Goal: Transaction & Acquisition: Purchase product/service

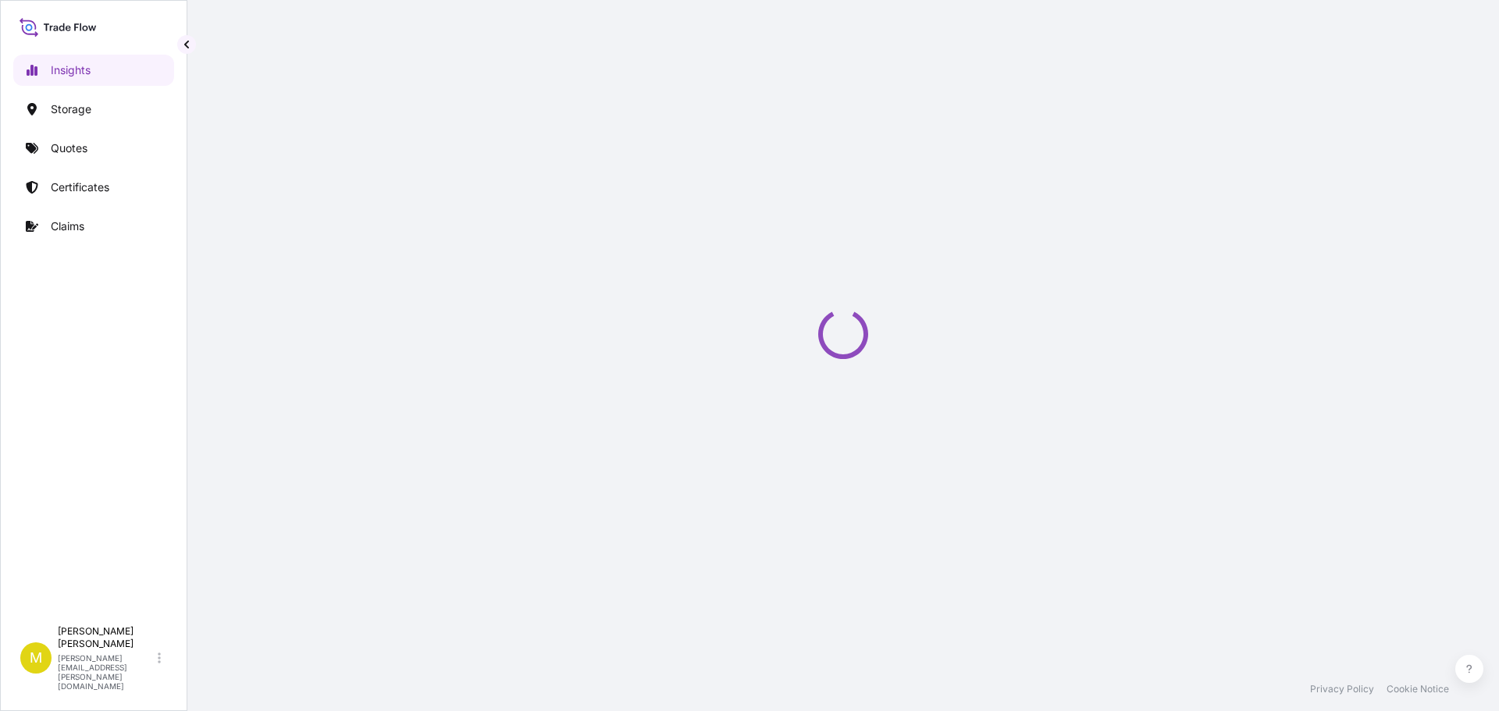
select select "2025"
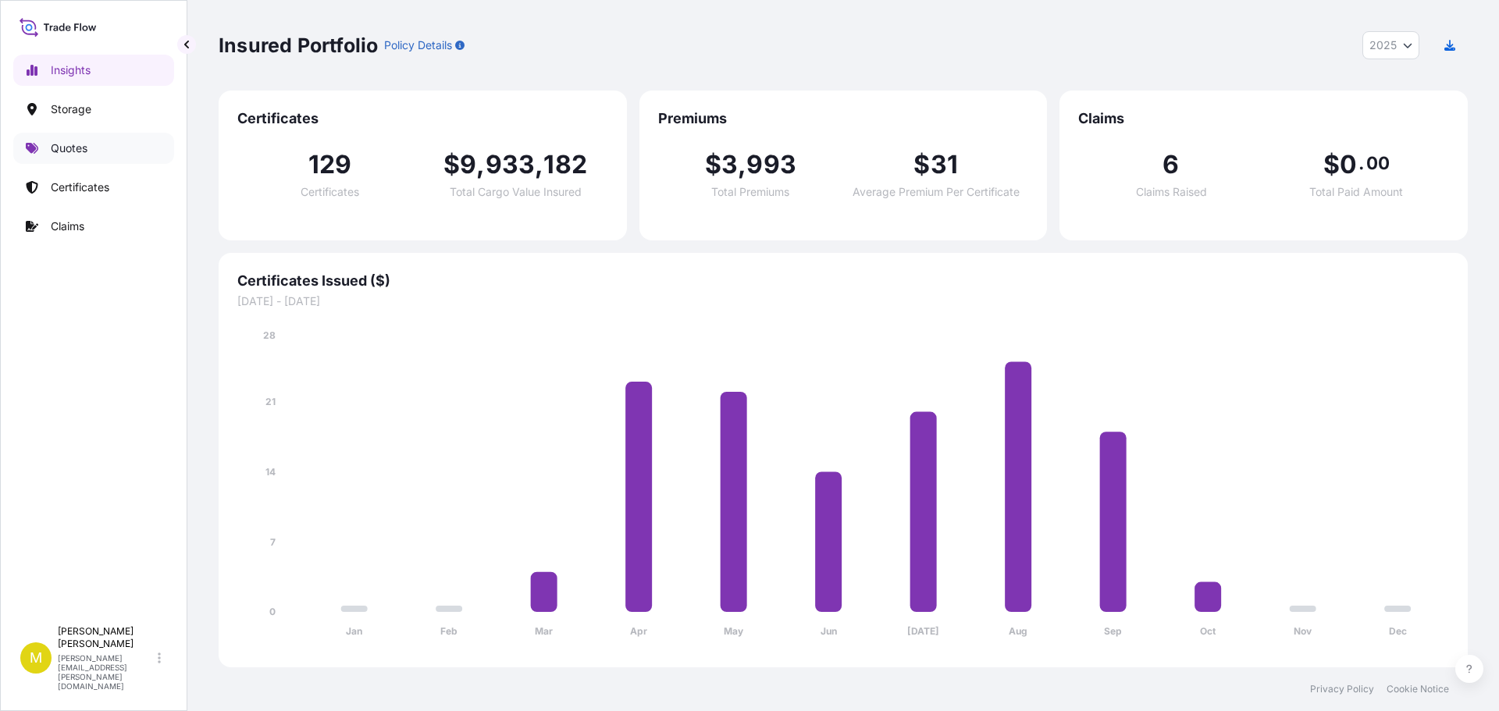
click at [71, 149] on p "Quotes" at bounding box center [69, 149] width 37 height 16
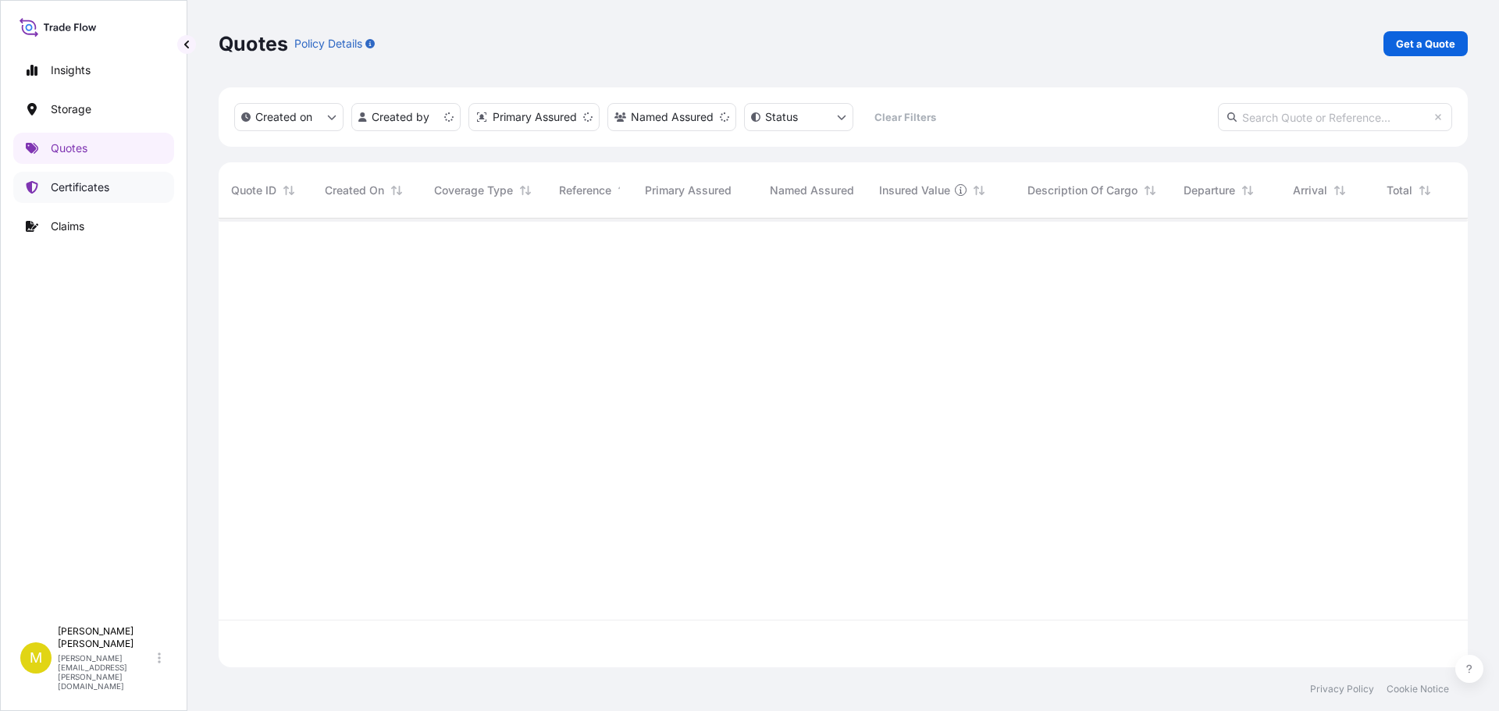
scroll to position [446, 1238]
click at [1412, 45] on p "Get a Quote" at bounding box center [1425, 44] width 59 height 16
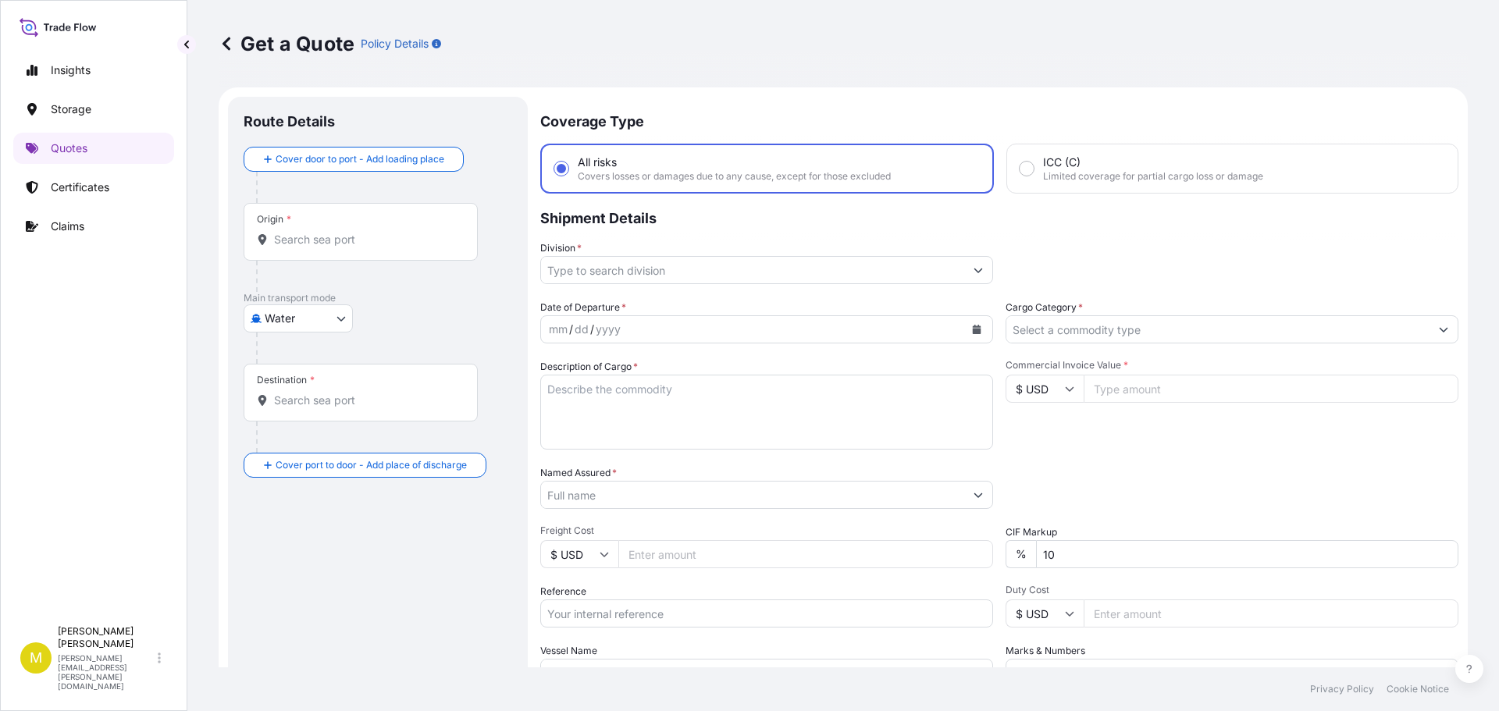
scroll to position [25, 0]
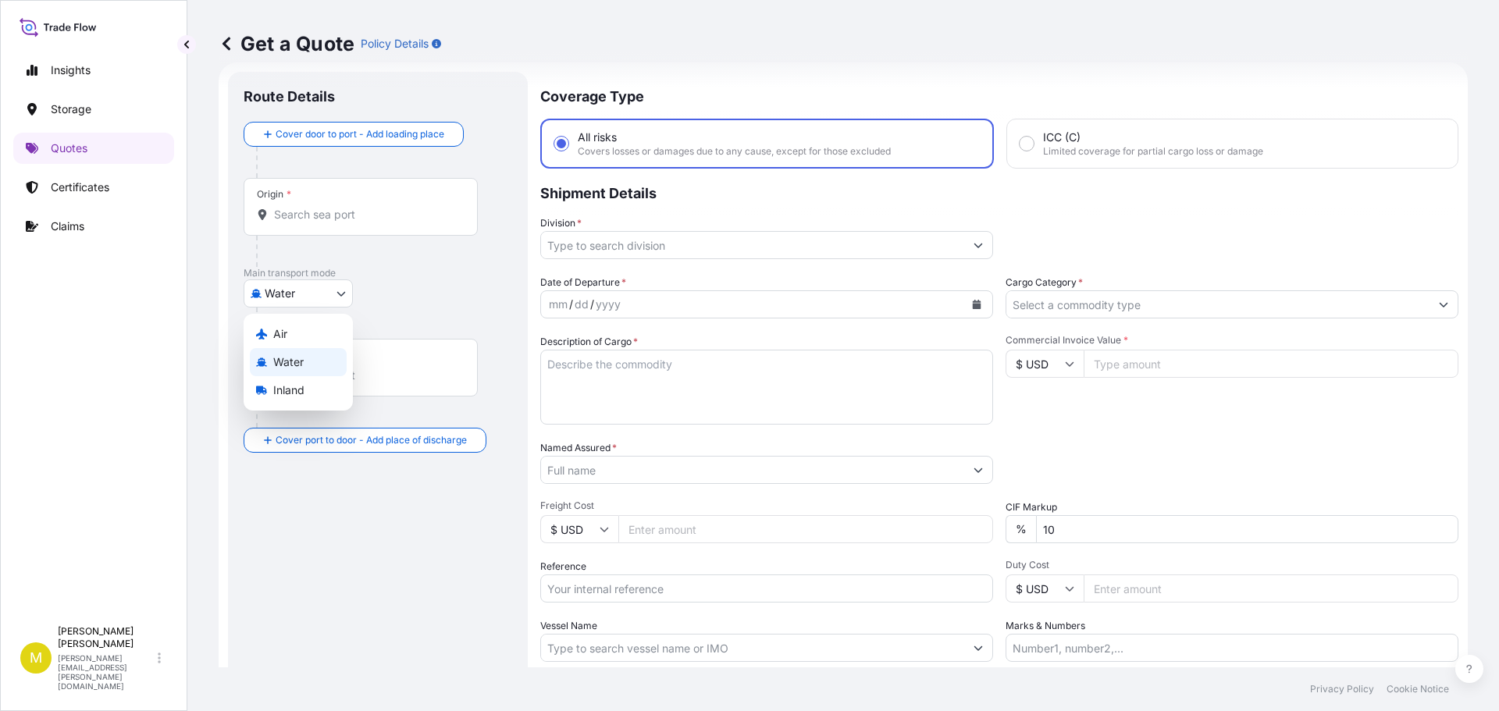
click at [279, 297] on body "Insights Storage Quotes Certificates Claims M [PERSON_NAME] [PERSON_NAME][EMAIL…" at bounding box center [749, 355] width 1499 height 711
click at [293, 387] on span "Inland" at bounding box center [288, 391] width 31 height 16
select select "Inland"
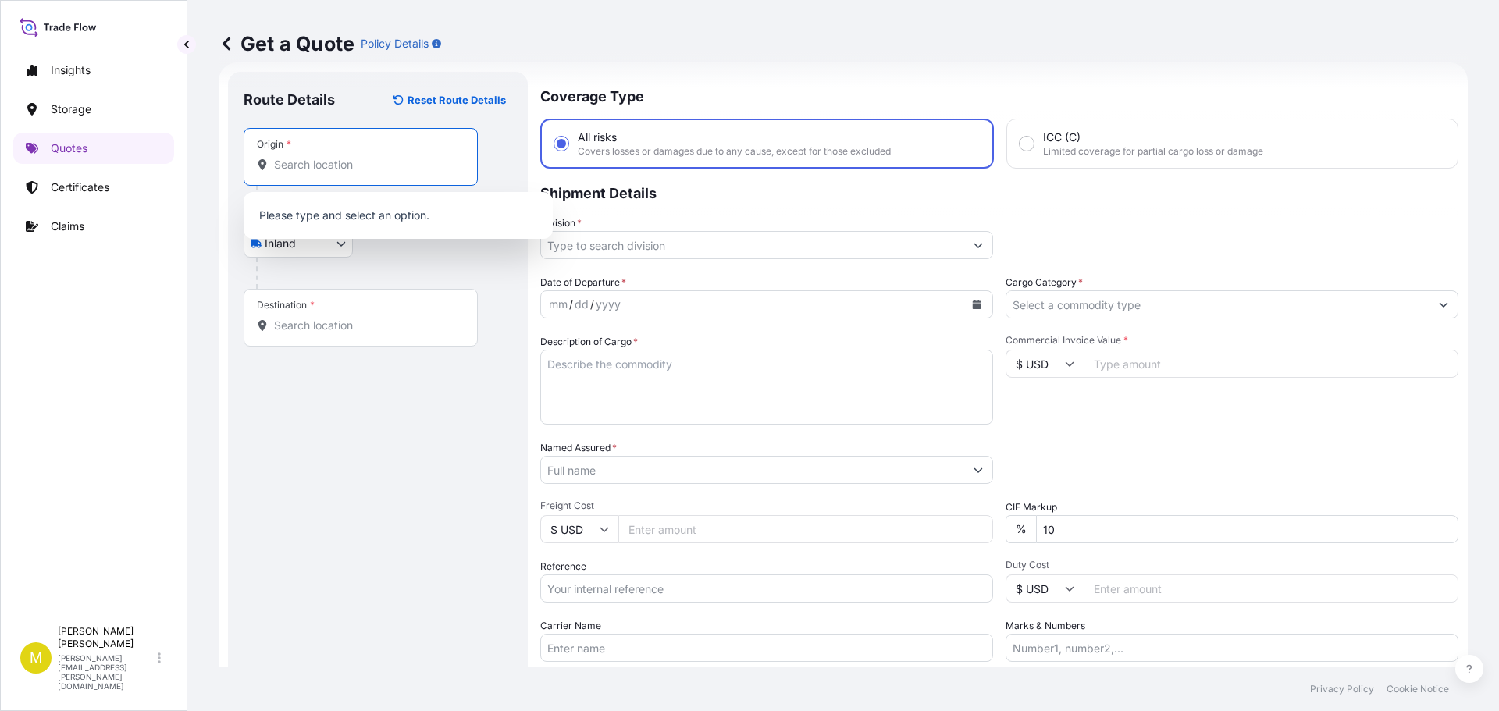
click at [308, 161] on input "Origin *" at bounding box center [366, 165] width 184 height 16
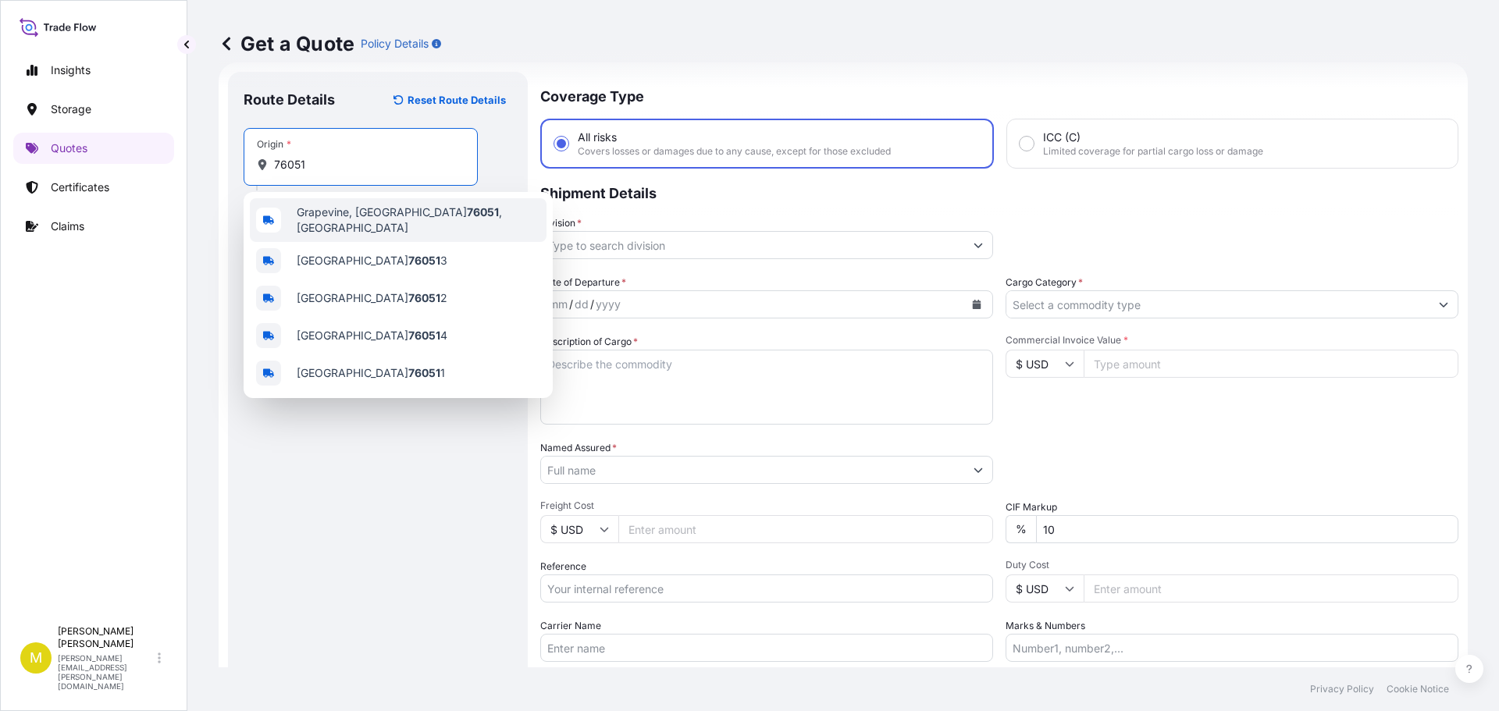
click at [349, 219] on span "[GEOGRAPHIC_DATA] , [GEOGRAPHIC_DATA]" at bounding box center [419, 220] width 244 height 31
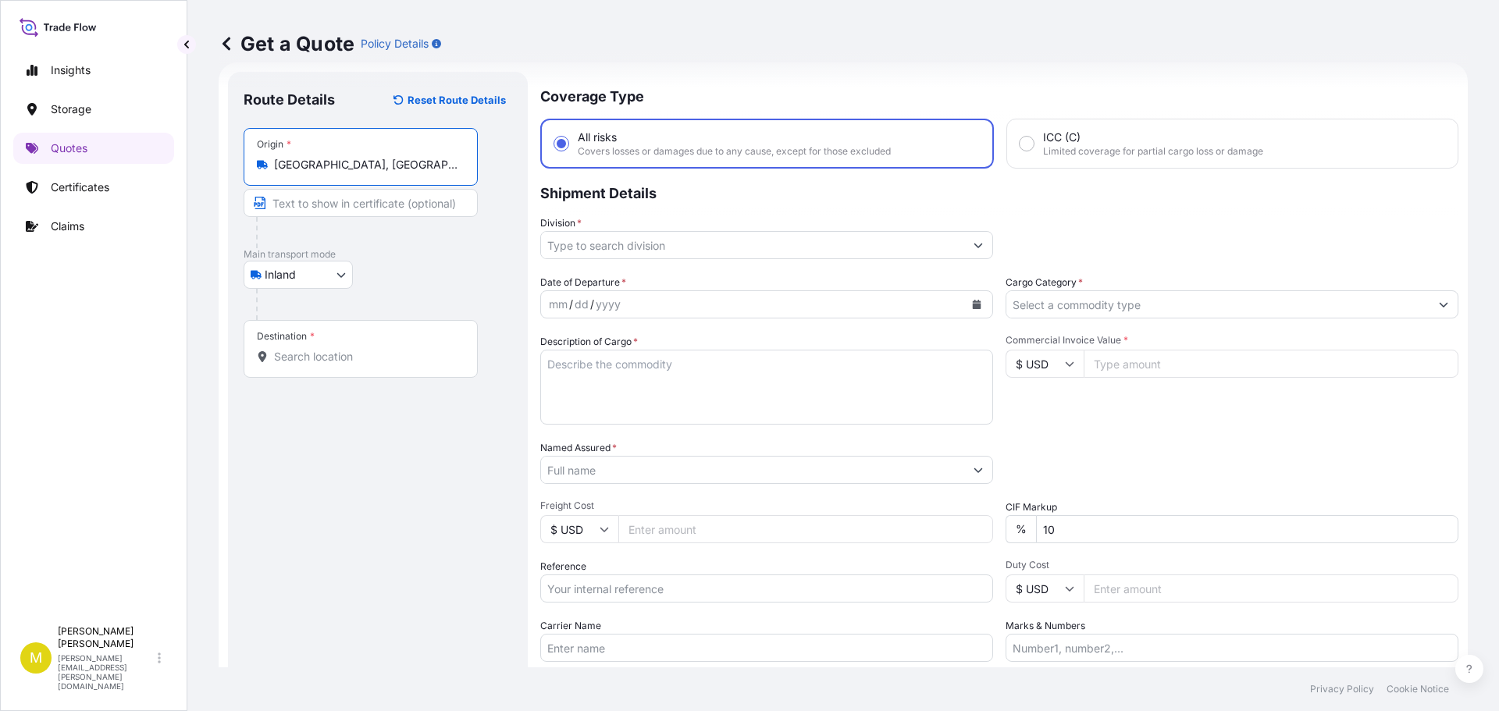
type input "[GEOGRAPHIC_DATA], [GEOGRAPHIC_DATA]"
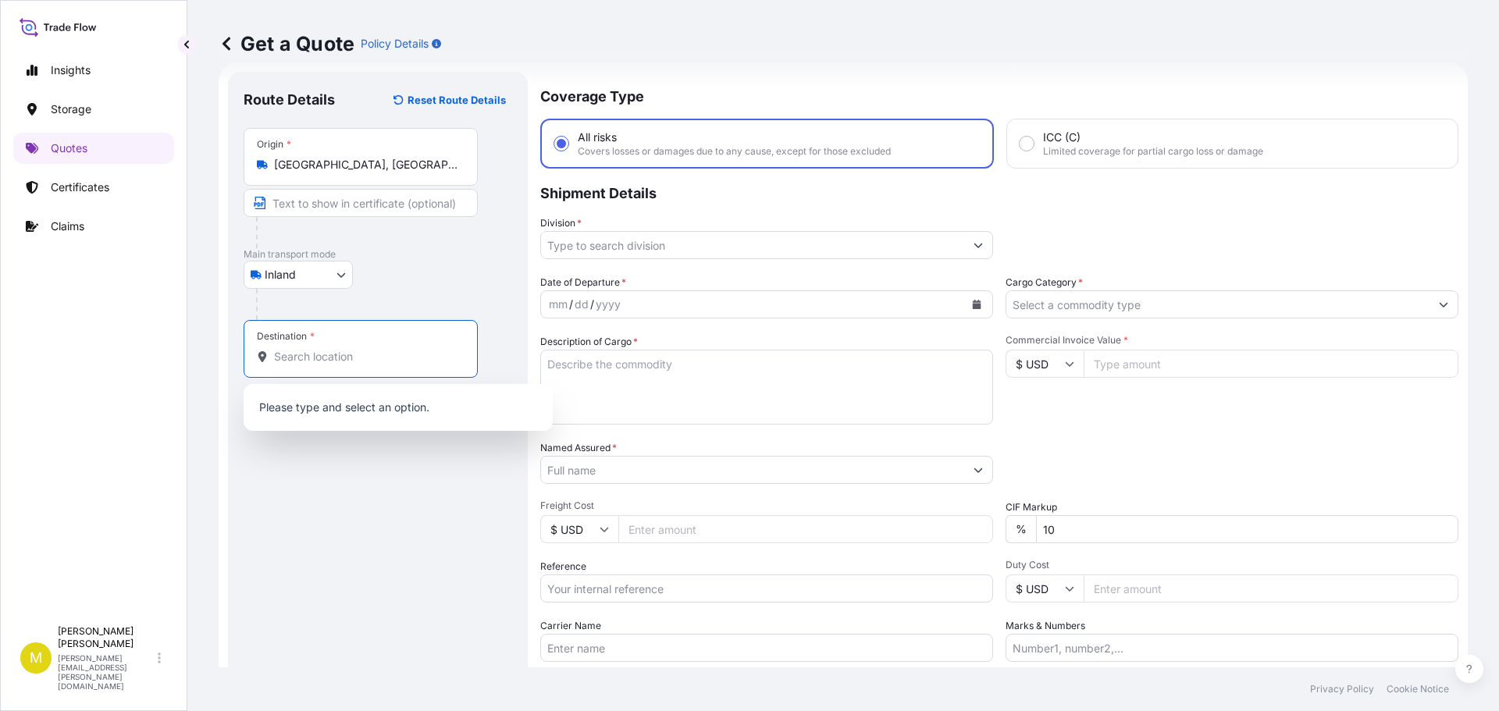
click at [316, 364] on input "Destination *" at bounding box center [366, 357] width 184 height 16
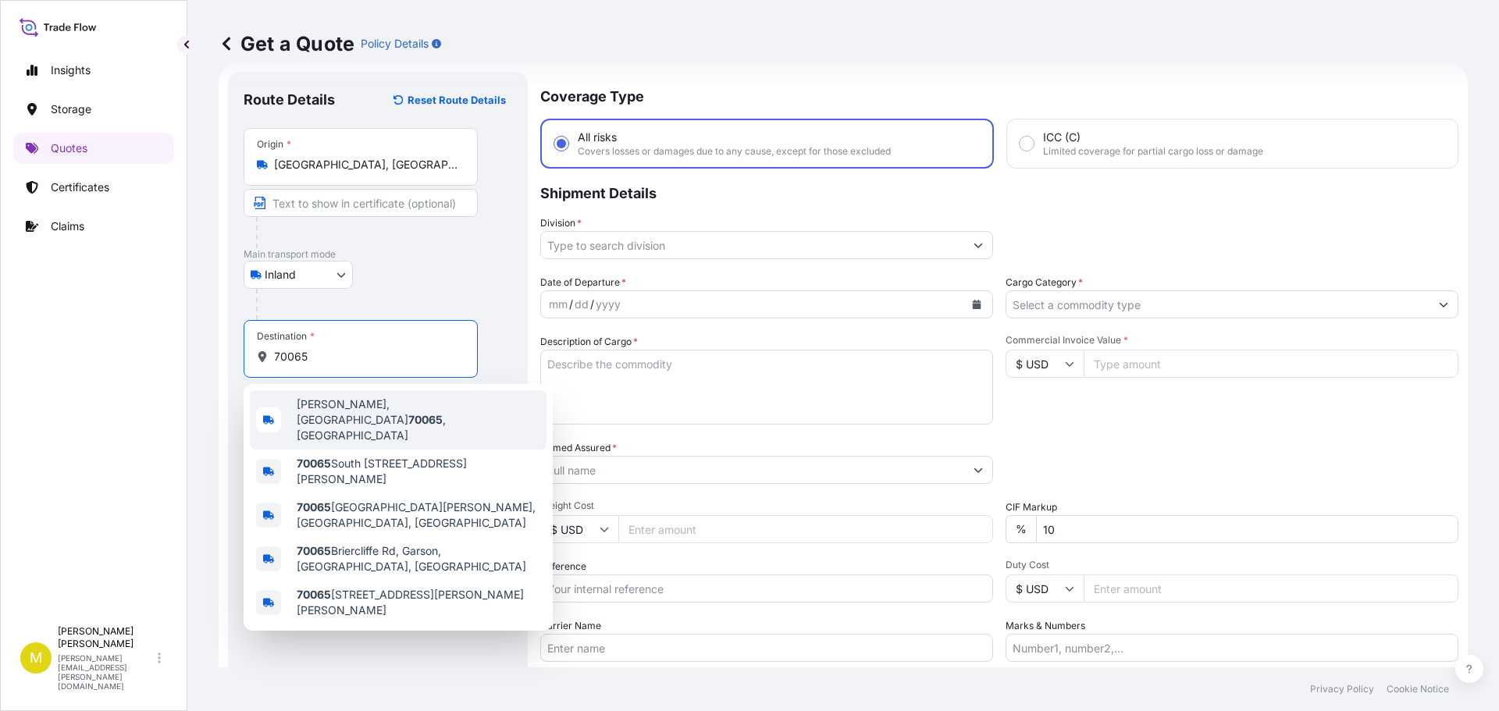
click at [332, 408] on span "Kenner, LA 70065 , USA" at bounding box center [419, 420] width 244 height 47
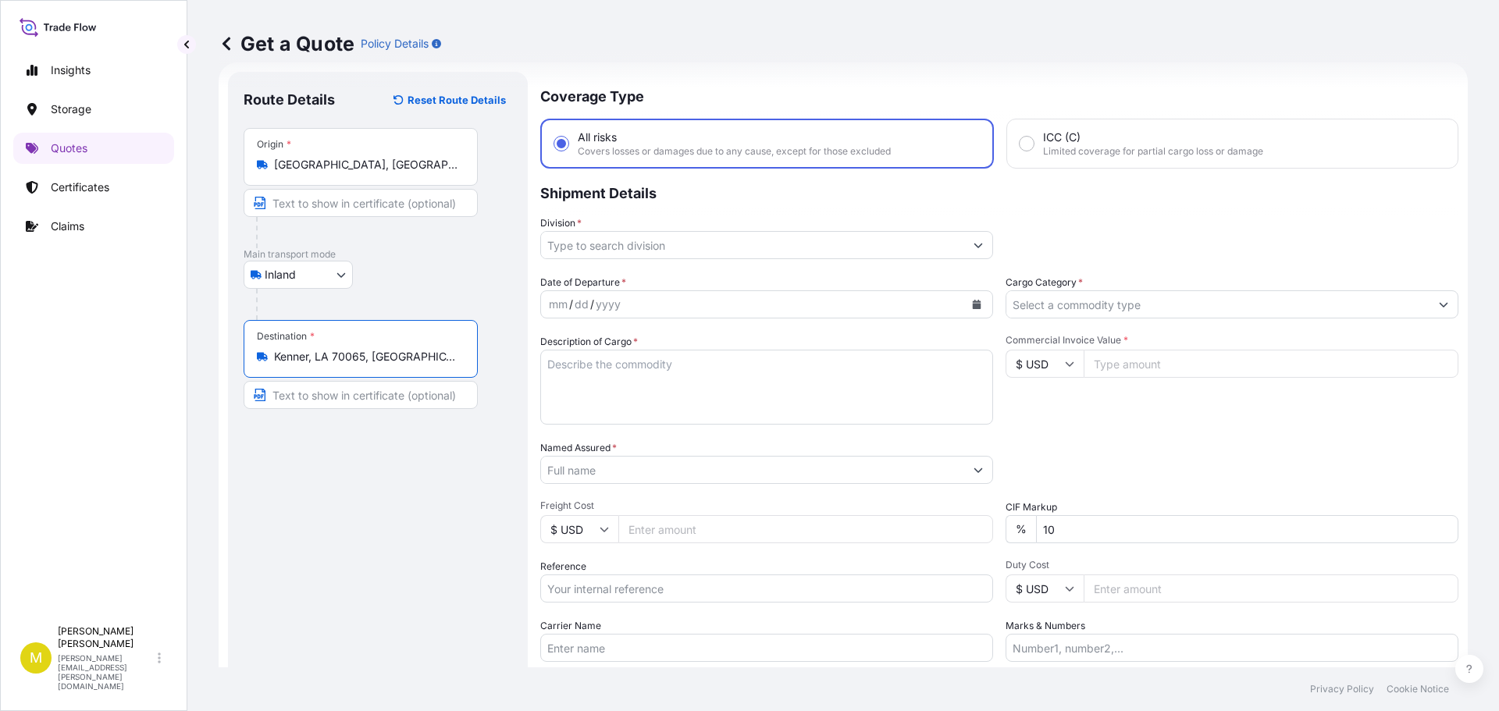
type input "Kenner, LA 70065, USA"
click at [577, 244] on input "Division *" at bounding box center [752, 245] width 423 height 28
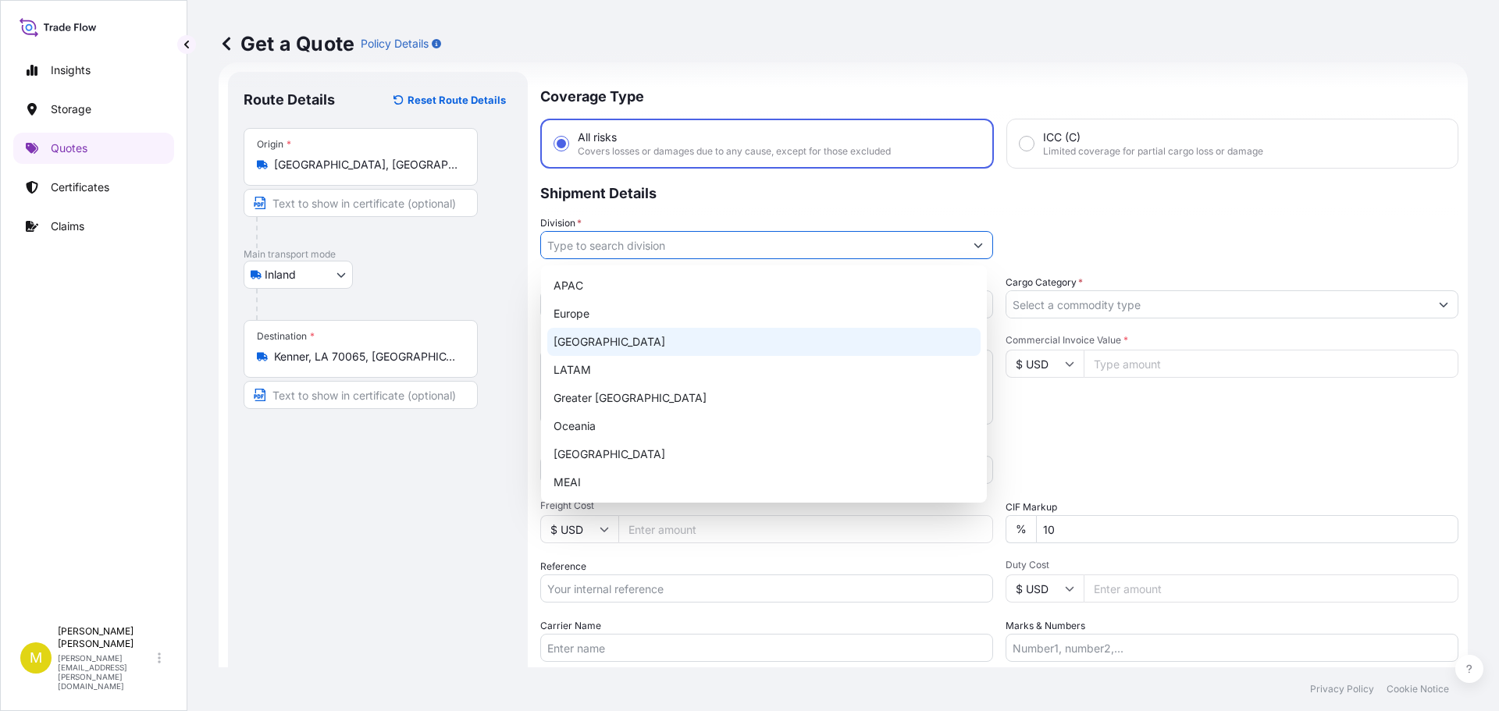
click at [606, 344] on div "North America" at bounding box center [763, 342] width 433 height 28
type input "North America"
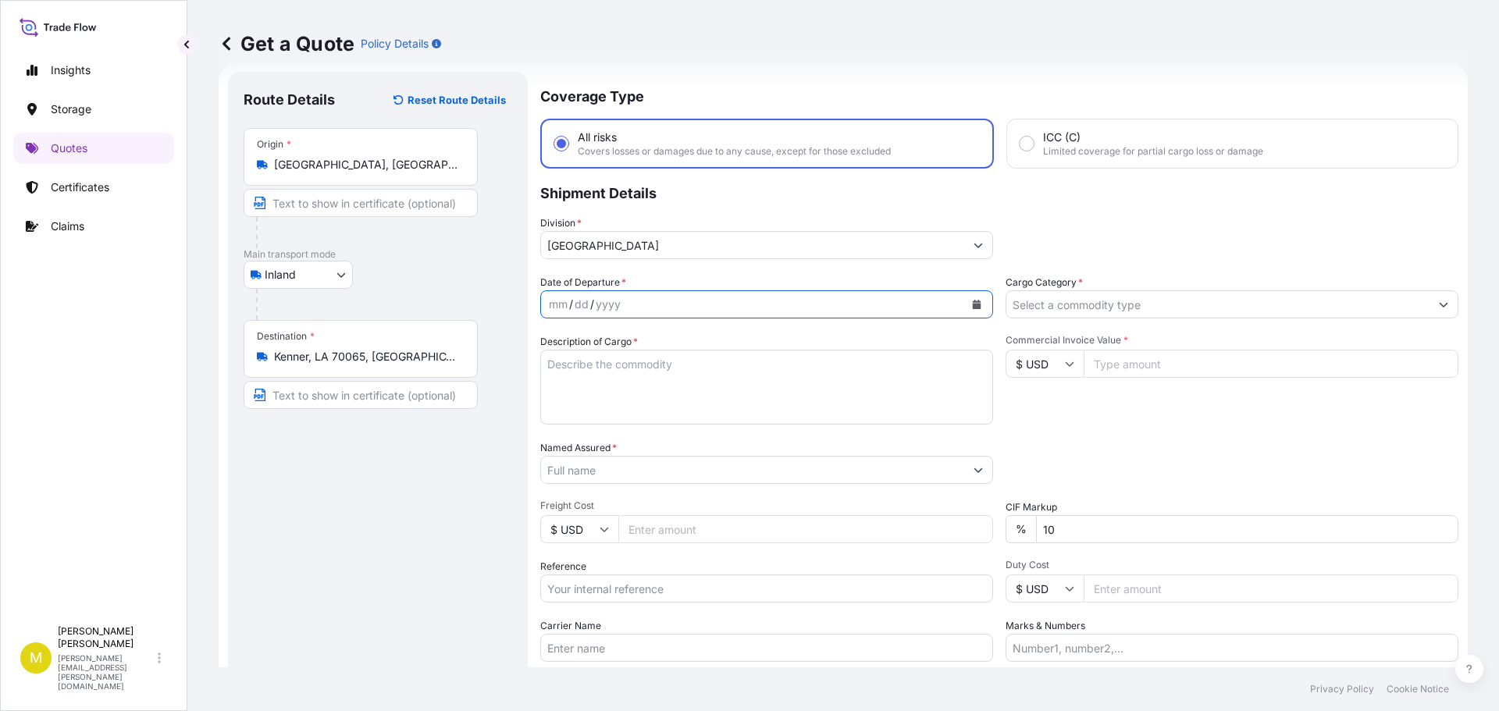
click at [973, 308] on icon "Calendar" at bounding box center [977, 304] width 9 height 9
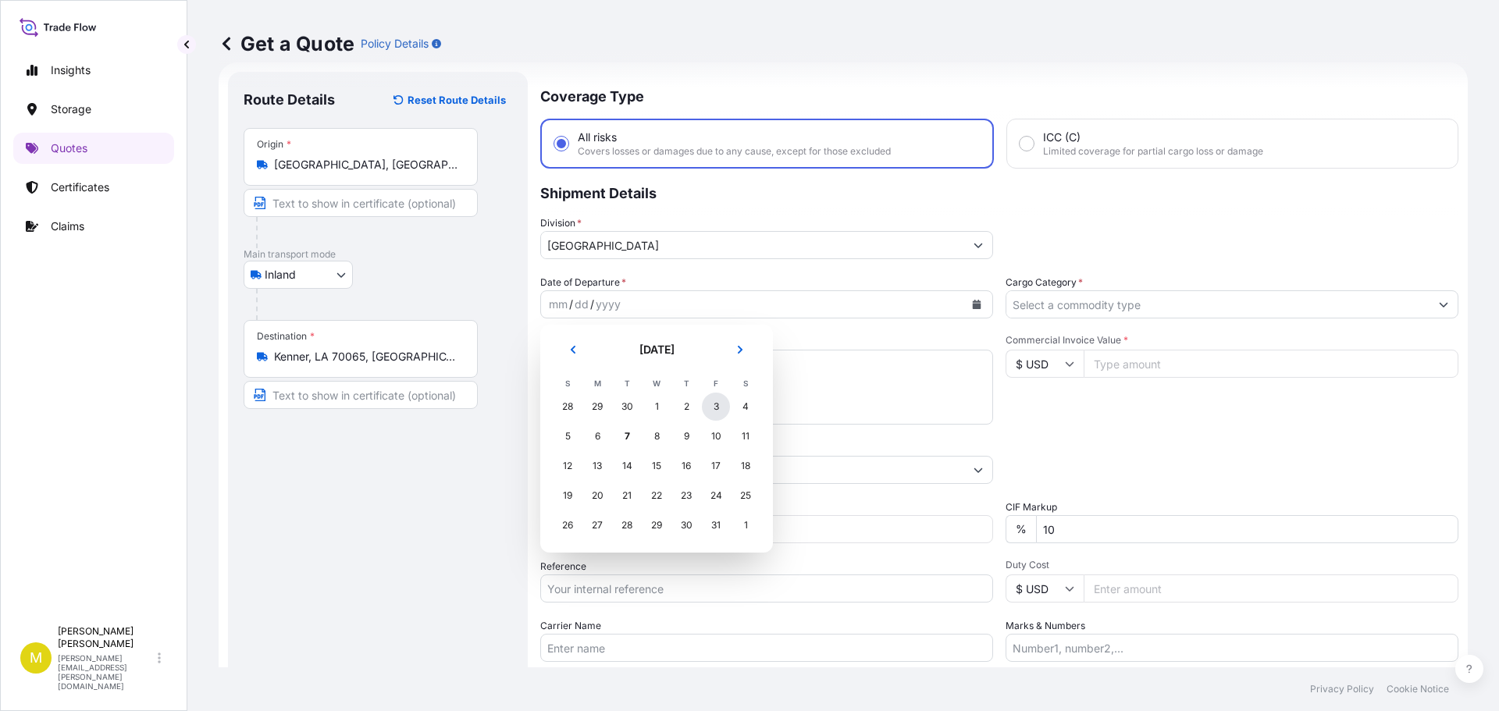
click at [713, 404] on div "3" at bounding box center [716, 407] width 28 height 28
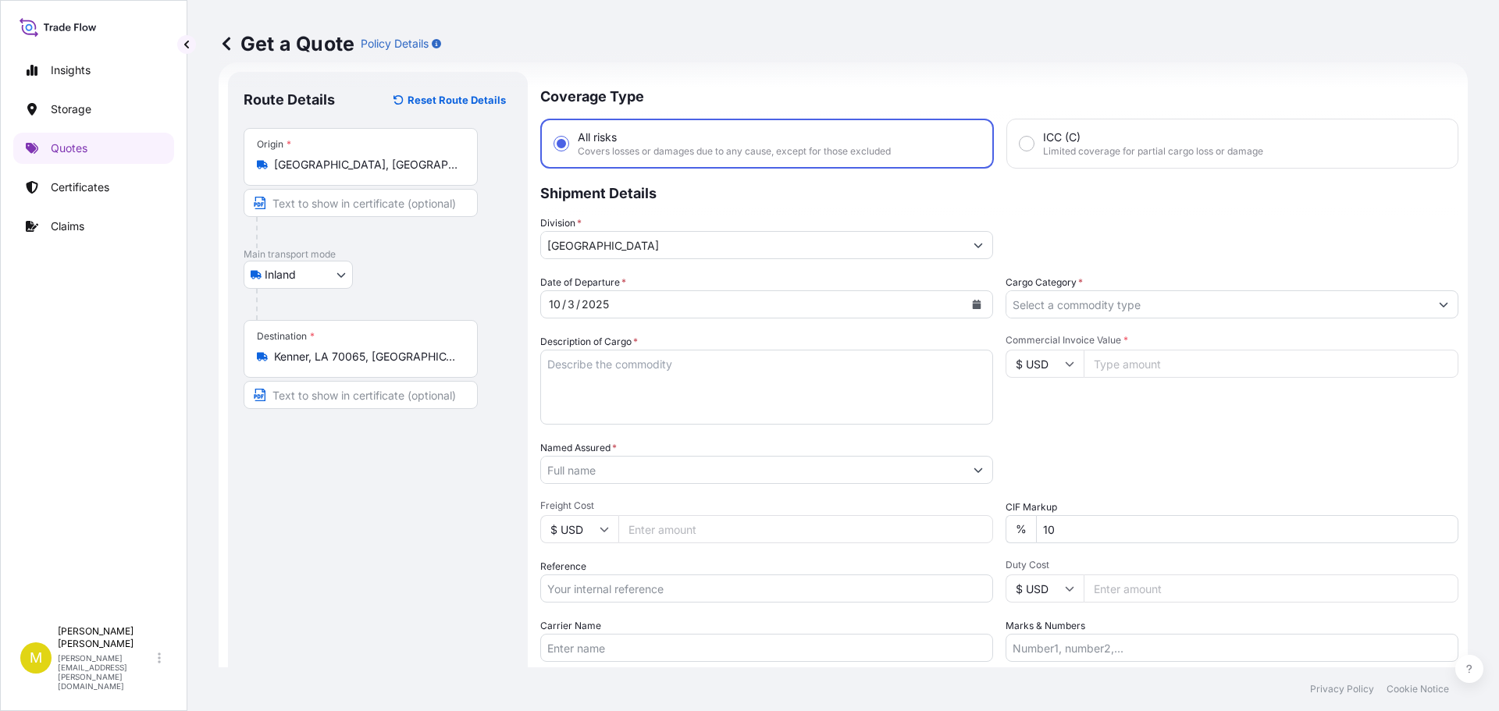
click at [664, 388] on textarea "Description of Cargo *" at bounding box center [766, 387] width 453 height 75
paste textarea "1 CRATE @ 150 LBS, 72 x 42 x 12, WOODEN CROSS"
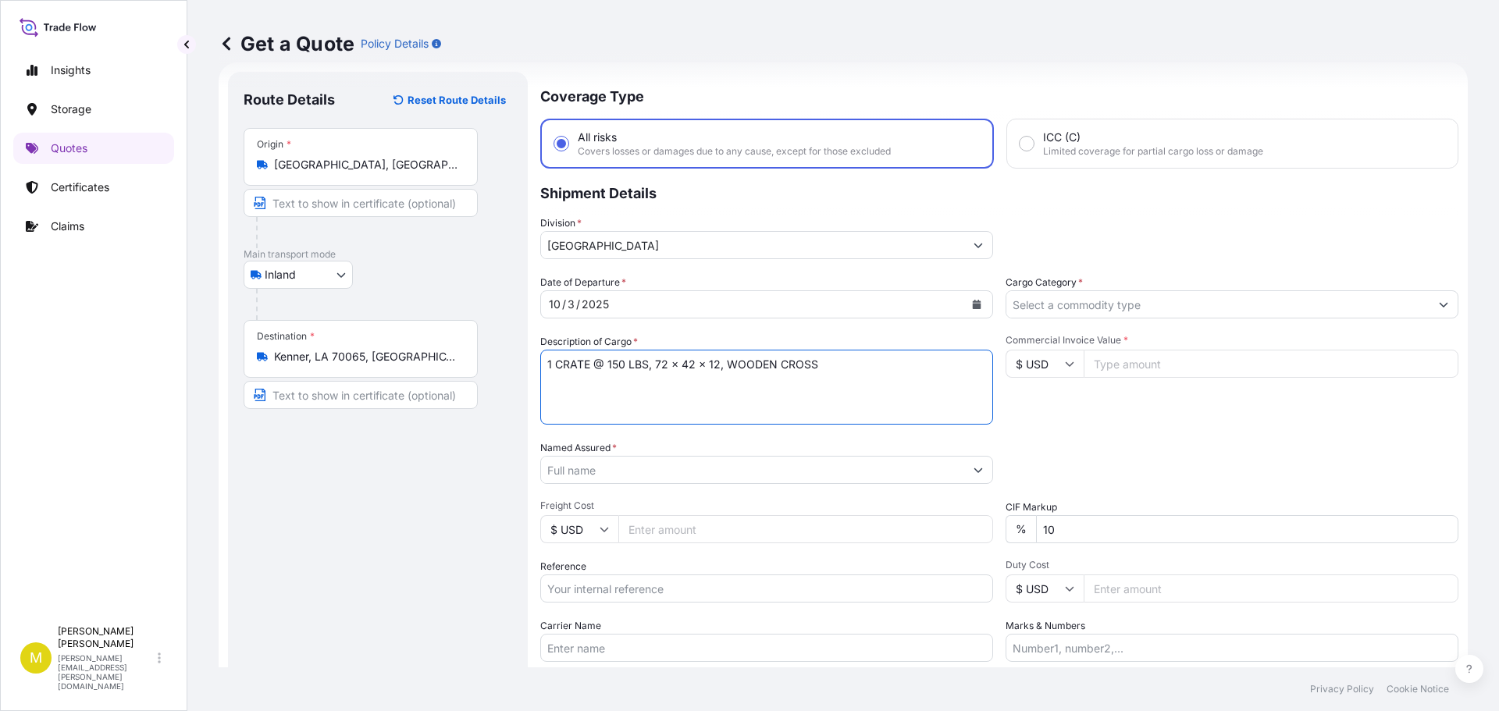
click at [619, 369] on textarea "1 CRATE @ 150 LBS, 72 x 42 x 12, WOODEN CROSS" at bounding box center [766, 387] width 453 height 75
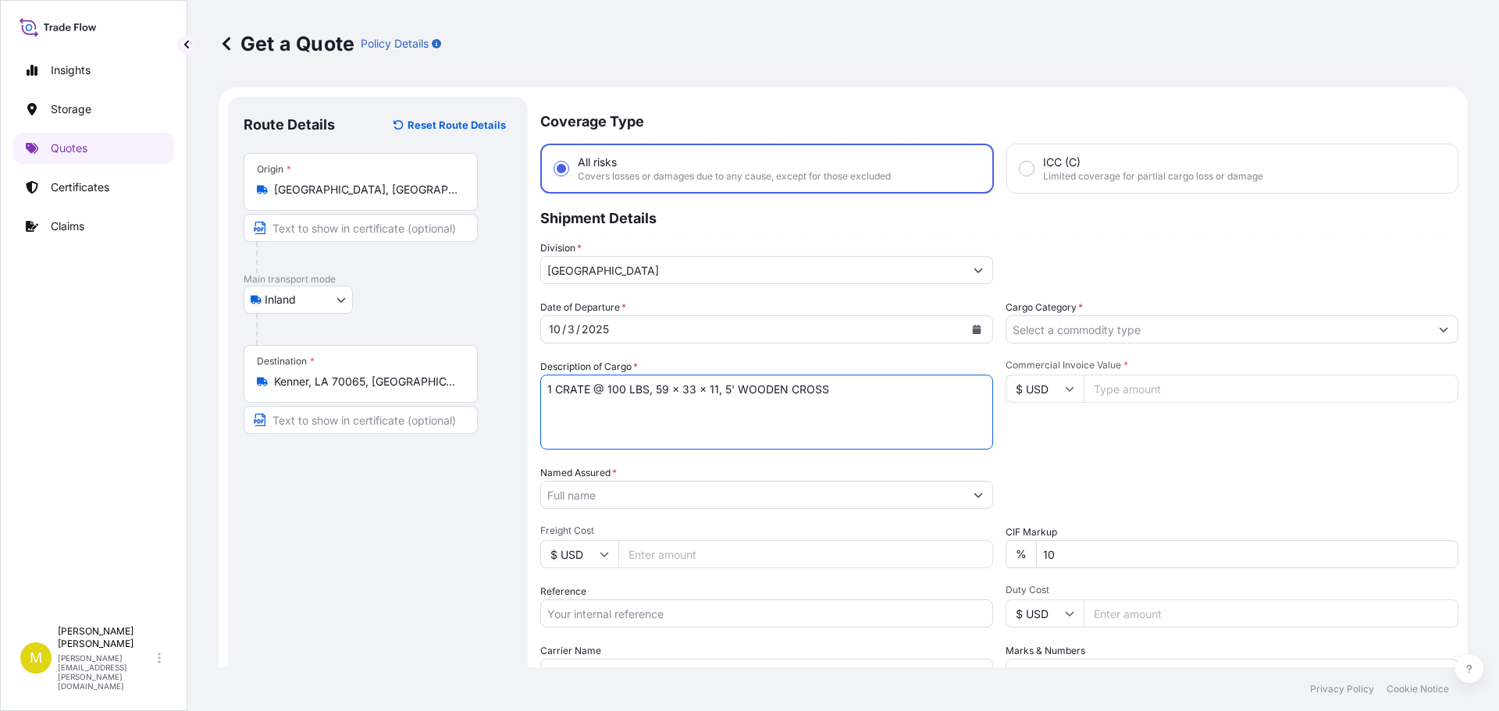
type textarea "1 CRATE @ 100 LBS, 59 x 33 x 11, 5' WOODEN CROSS"
click at [640, 500] on input "Named Assured *" at bounding box center [752, 495] width 423 height 28
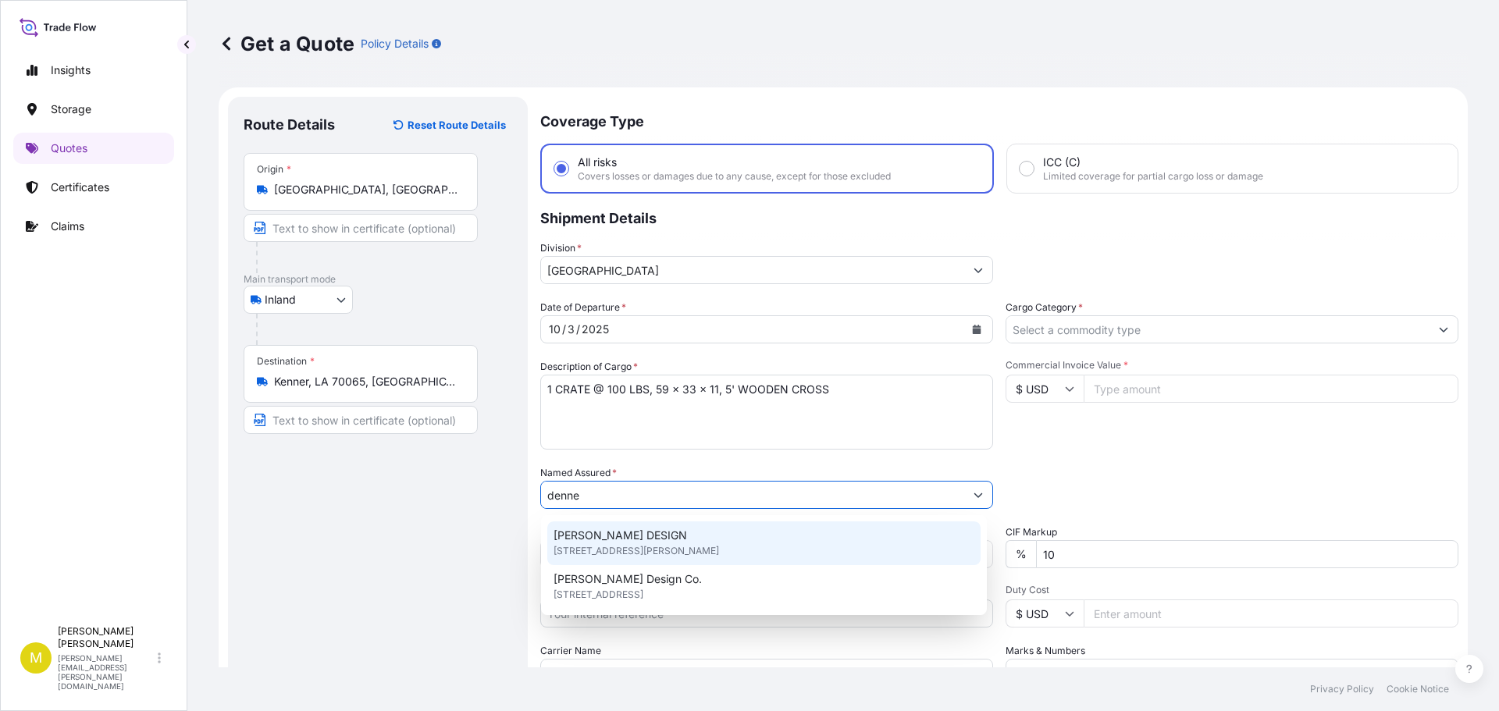
click at [624, 536] on span "DENNEHEY DESIGN" at bounding box center [621, 536] width 134 height 16
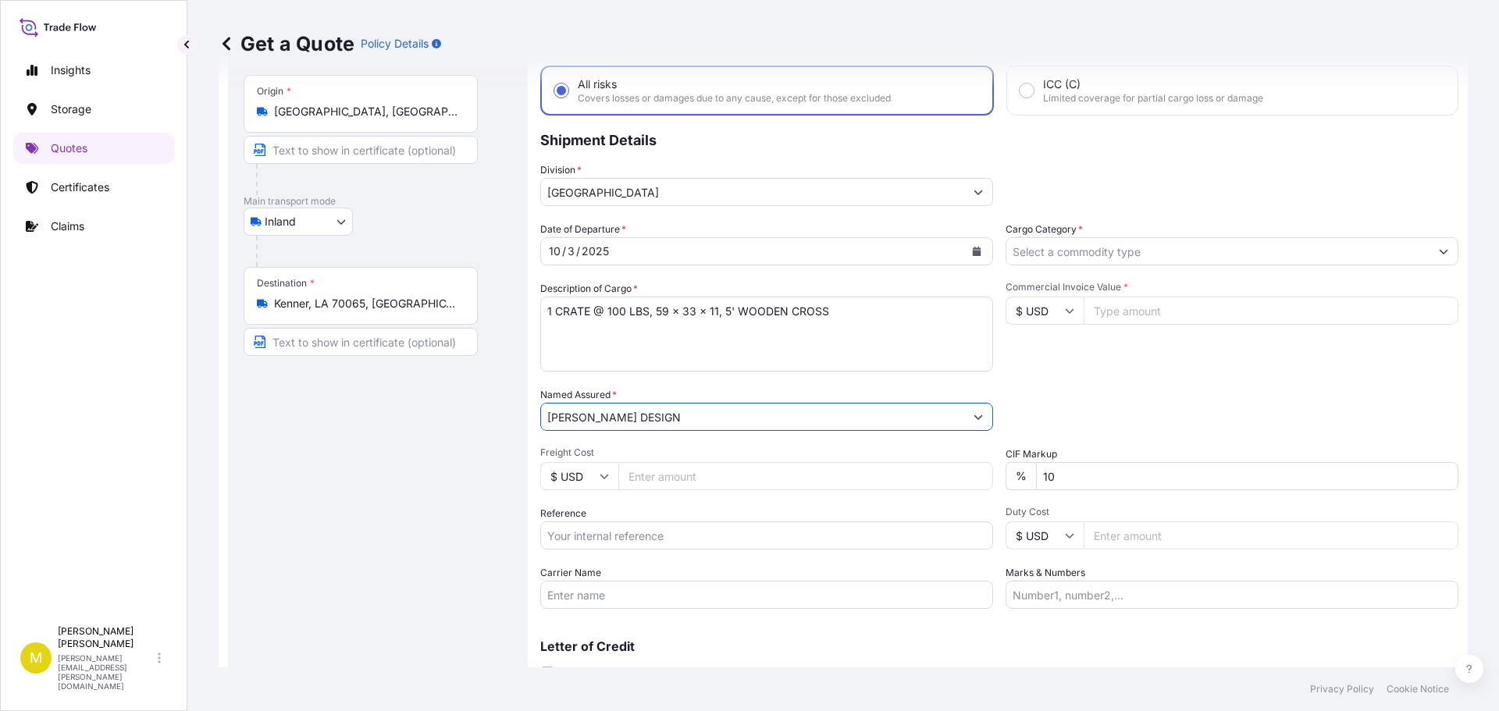
scroll to position [145, 0]
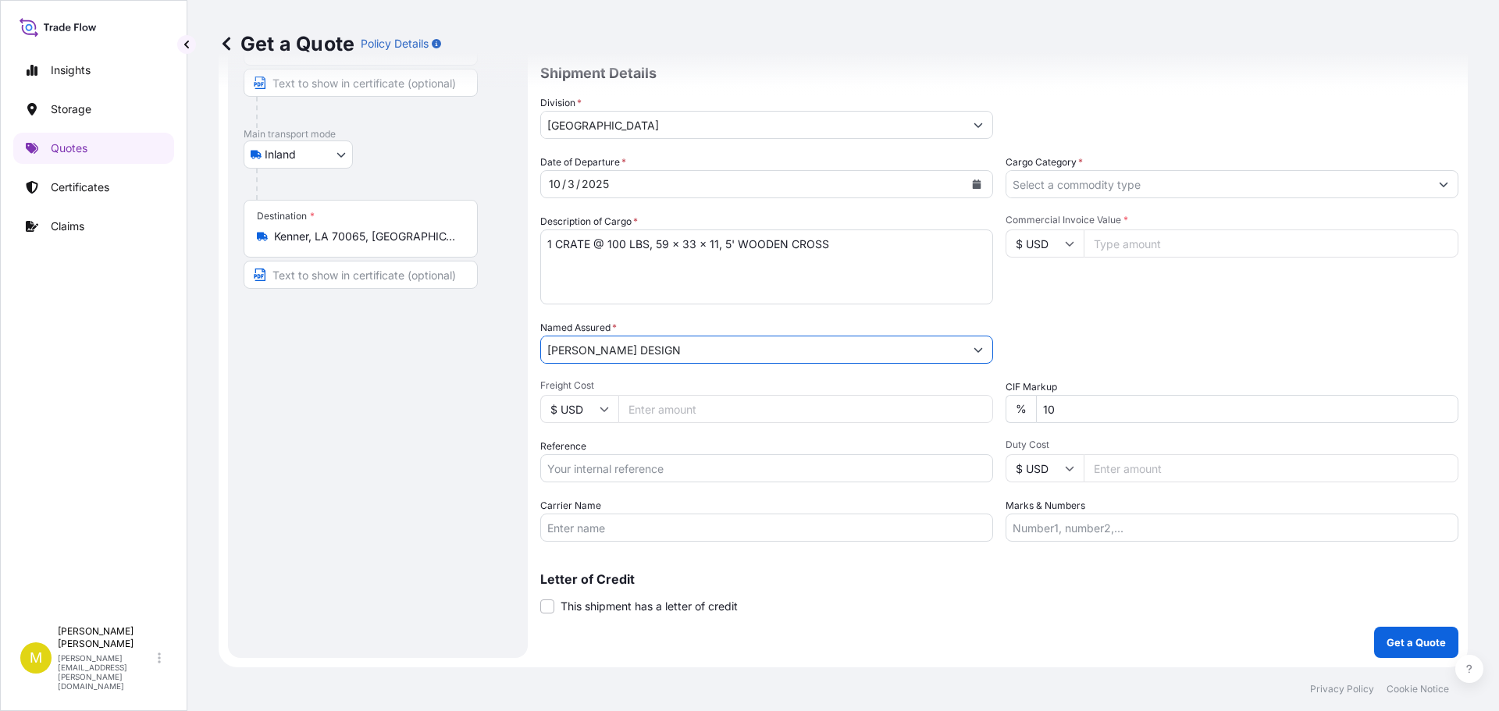
type input "DENNEHEY DESIGN"
click at [675, 411] on input "Freight Cost" at bounding box center [806, 409] width 375 height 28
type input "317.28"
click at [675, 472] on input "Reference" at bounding box center [766, 469] width 453 height 28
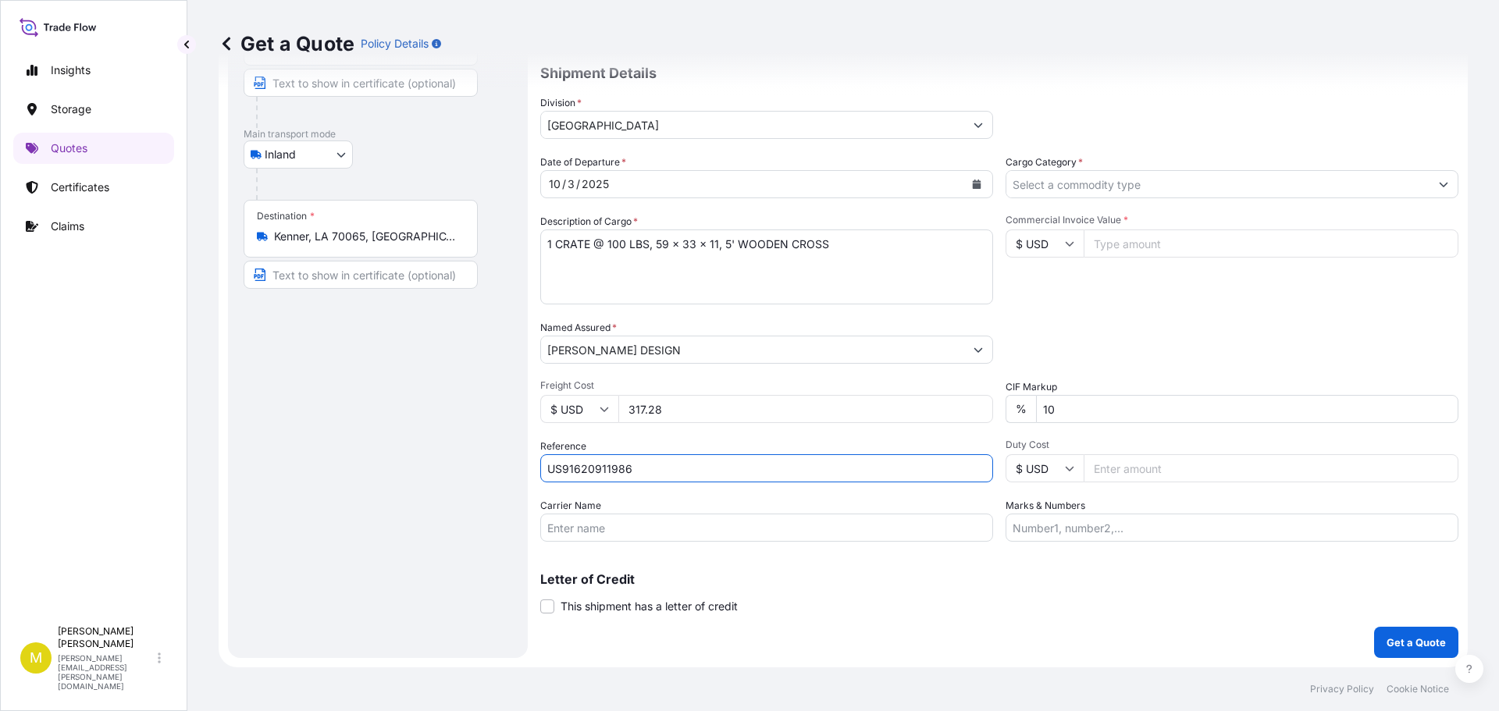
type input "US91620911986"
click at [646, 533] on input "Carrier Name" at bounding box center [766, 528] width 453 height 28
click at [661, 527] on input "SEFL - PRO# 820043583" at bounding box center [766, 528] width 453 height 28
type input "SEFL - PRO# 823251918"
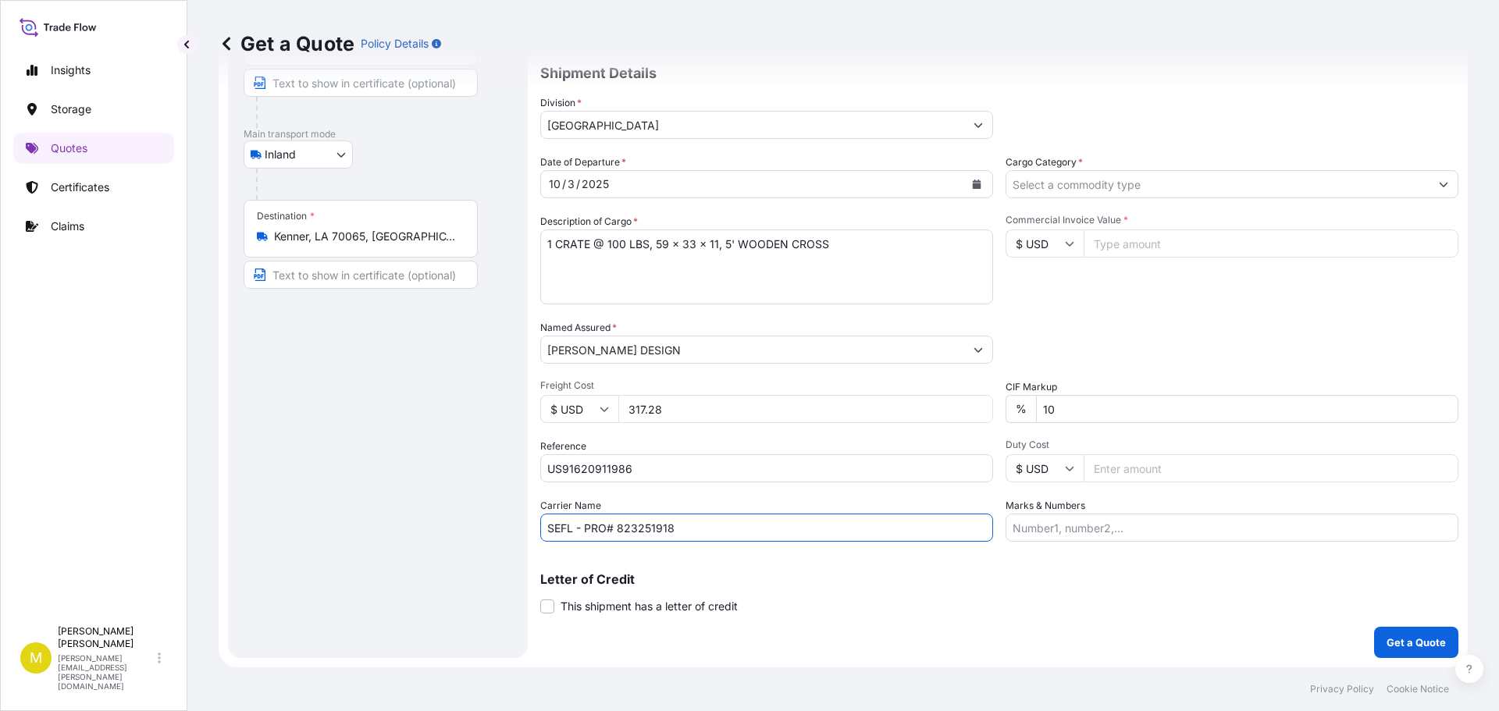
click at [1150, 189] on input "Cargo Category *" at bounding box center [1218, 184] width 423 height 28
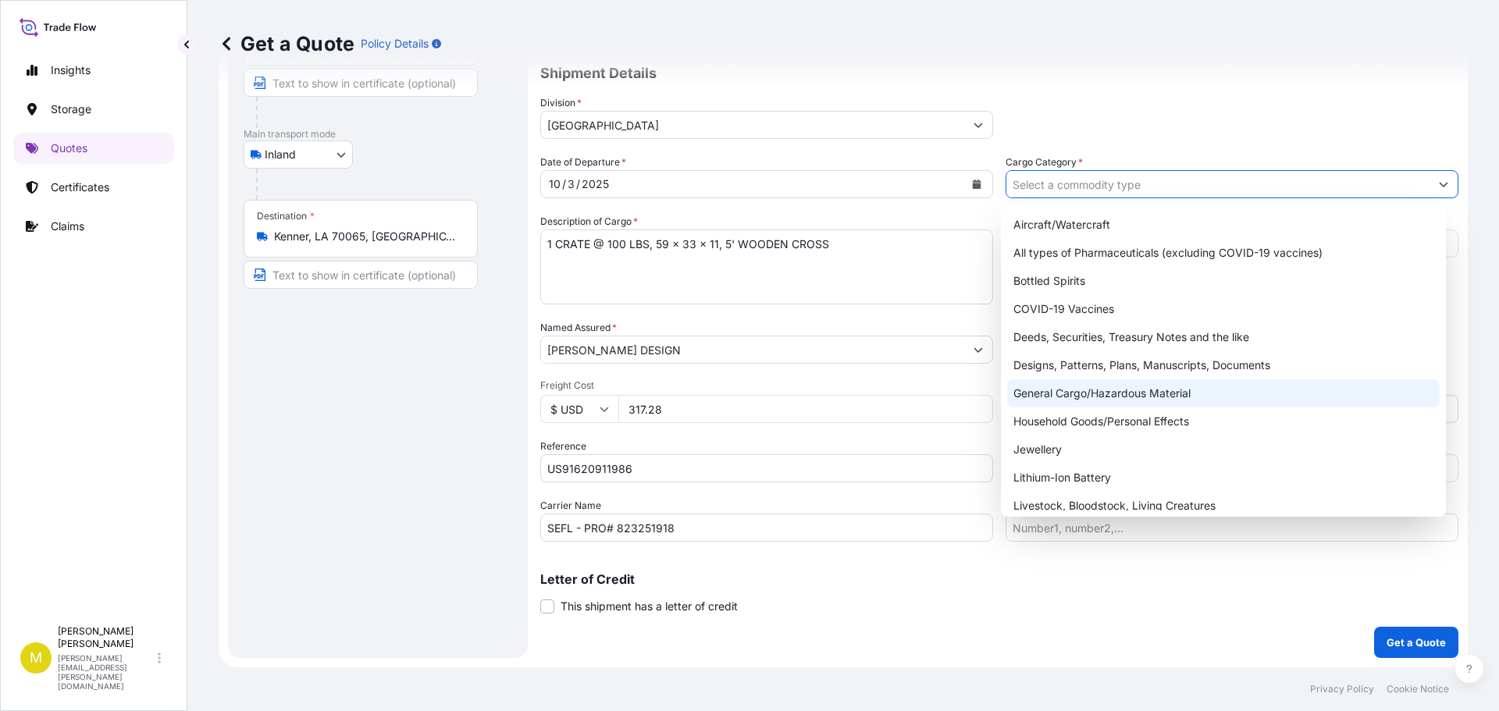
click at [1109, 392] on div "General Cargo/Hazardous Material" at bounding box center [1223, 394] width 433 height 28
type input "General Cargo/Hazardous Material"
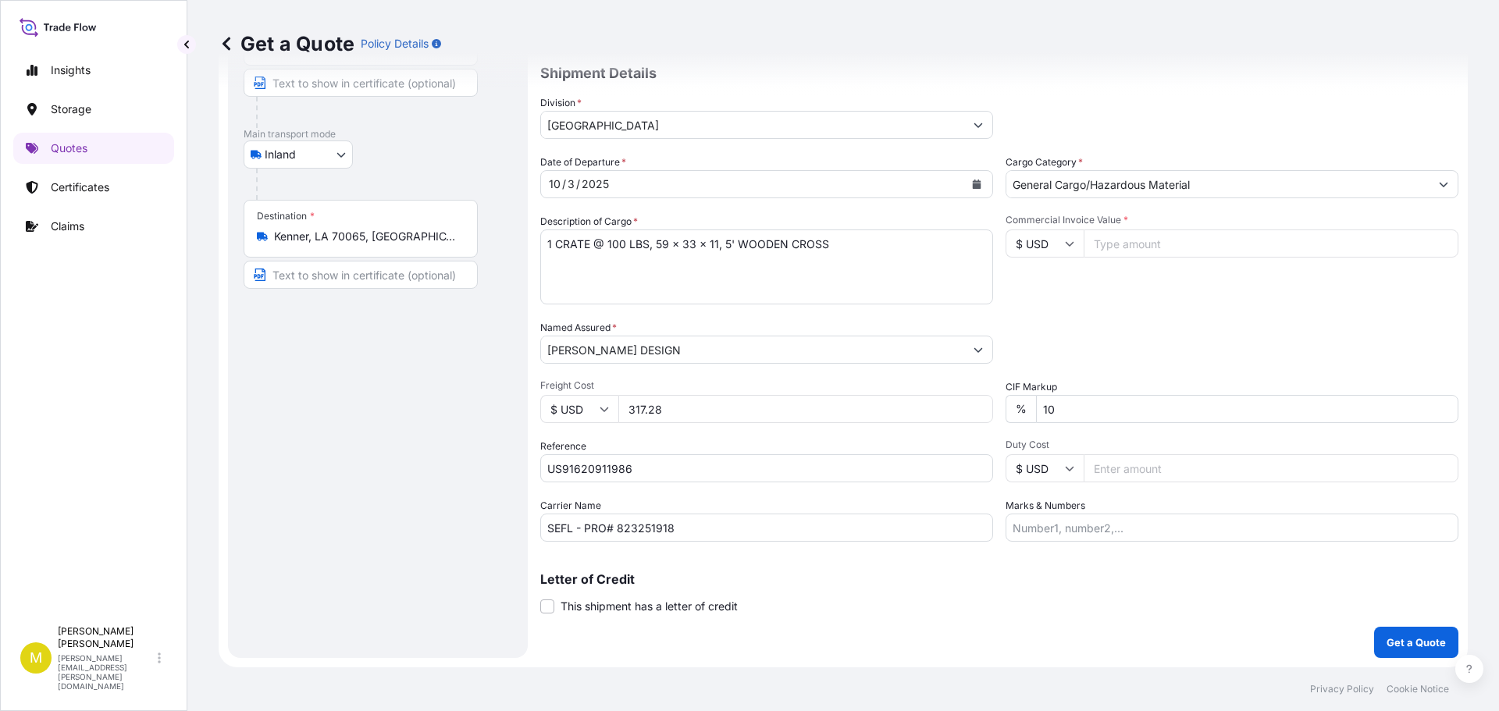
click at [1118, 248] on input "Commercial Invoice Value *" at bounding box center [1271, 244] width 375 height 28
type input "1350.00"
click at [1403, 643] on p "Get a Quote" at bounding box center [1416, 643] width 59 height 16
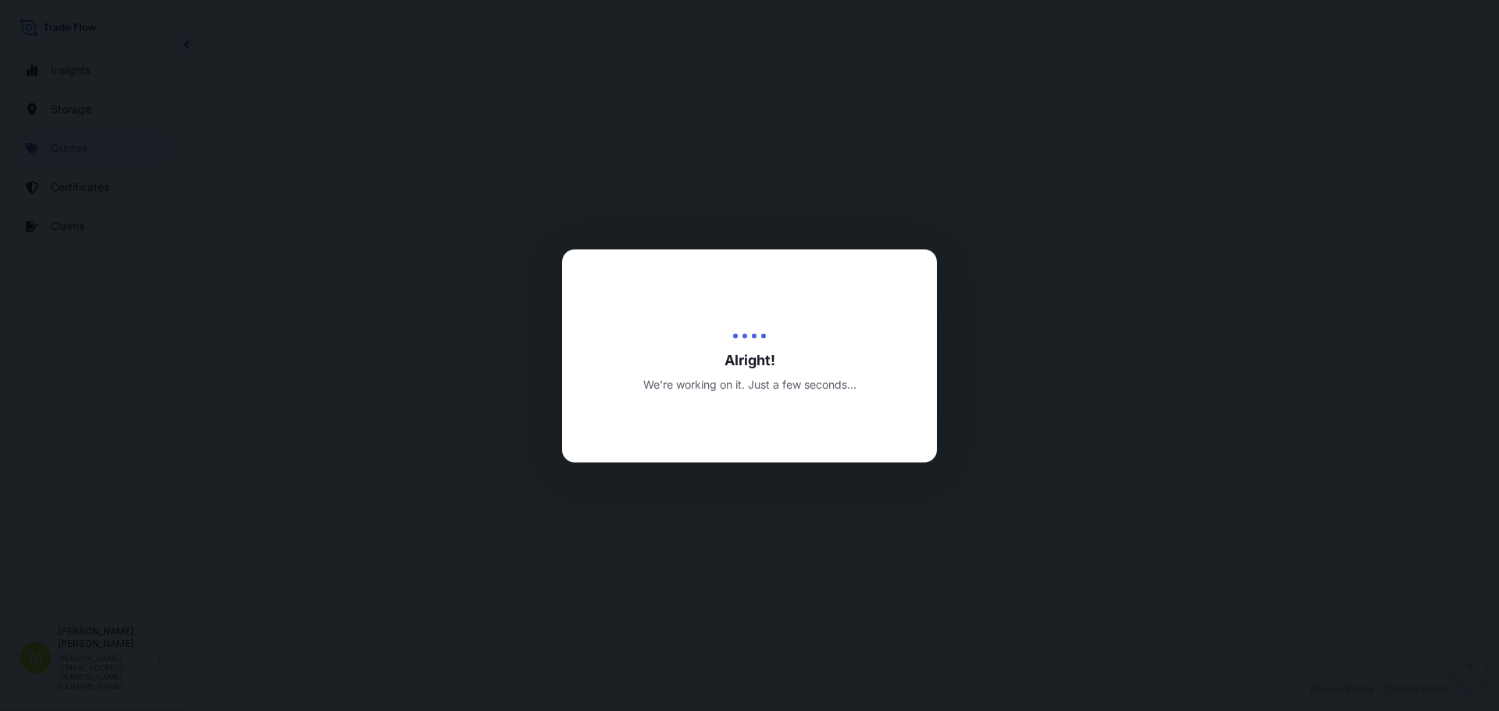
select select "Inland"
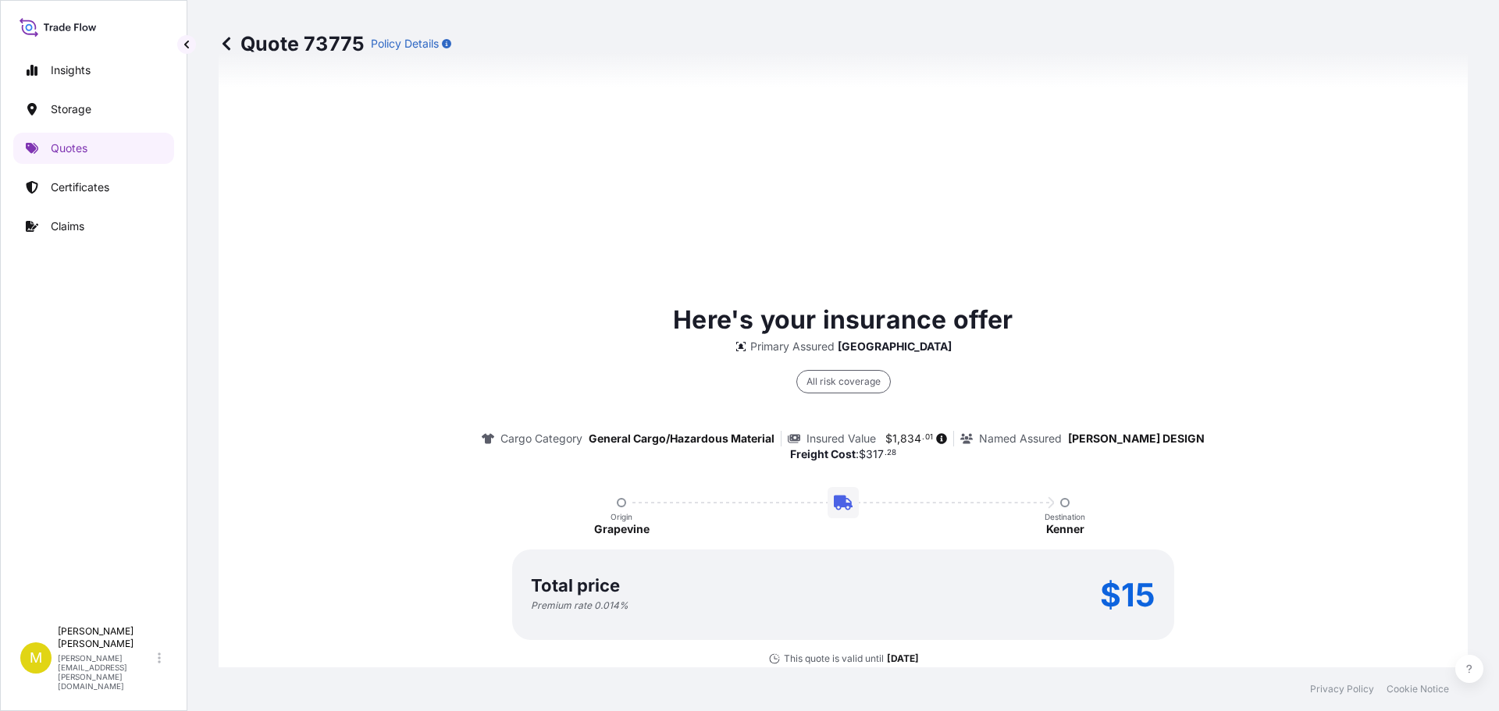
scroll to position [2248, 0]
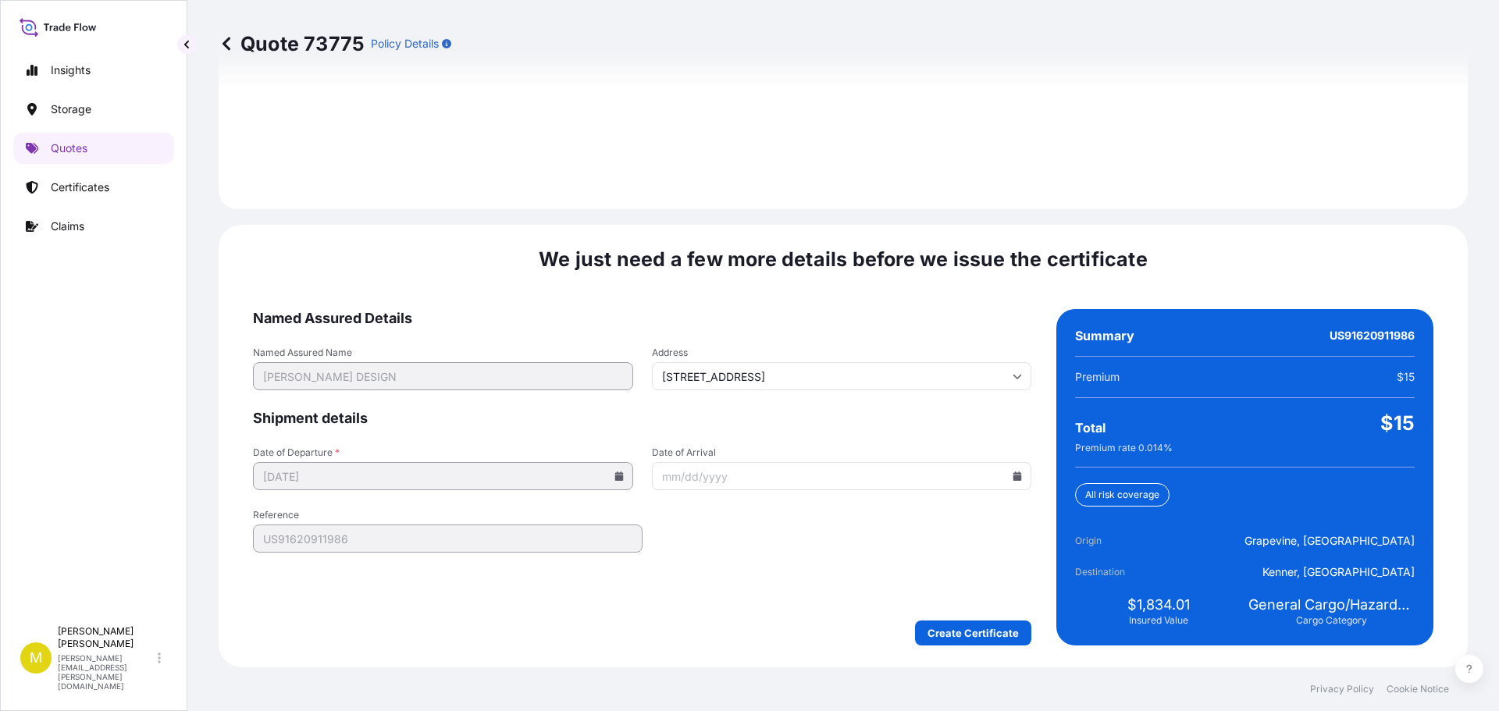
click at [1014, 476] on icon at bounding box center [1018, 476] width 9 height 9
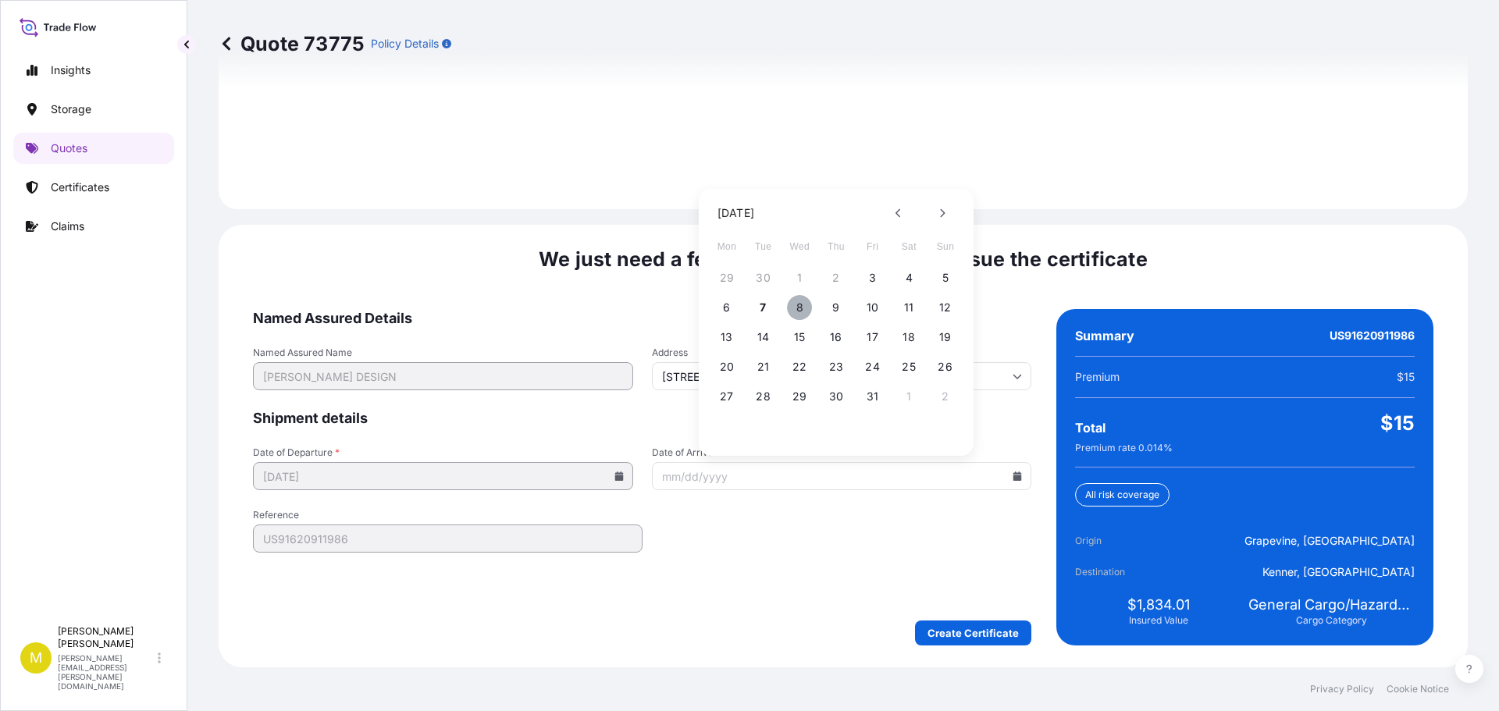
click at [801, 310] on button "8" at bounding box center [799, 307] width 25 height 25
type input "10/08/2025"
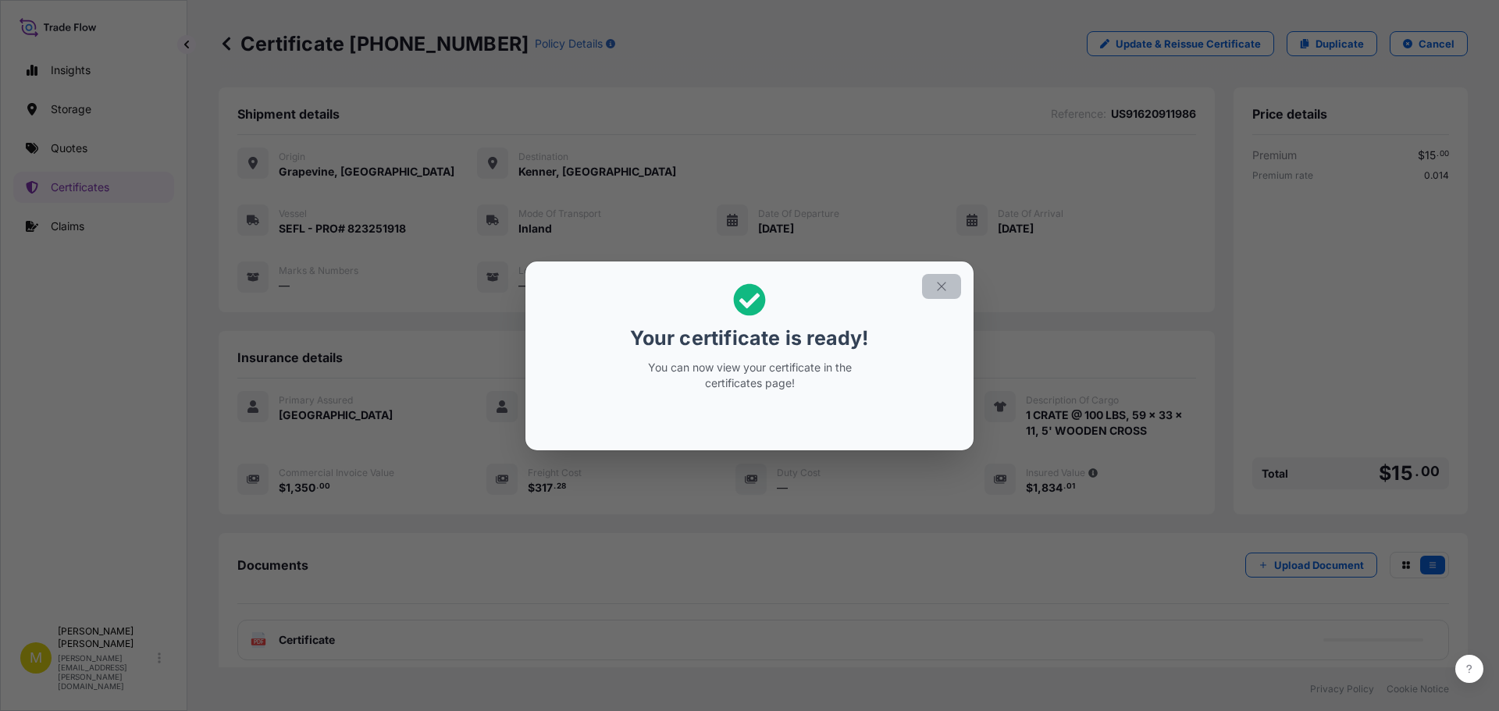
click at [940, 284] on icon "button" at bounding box center [941, 286] width 9 height 9
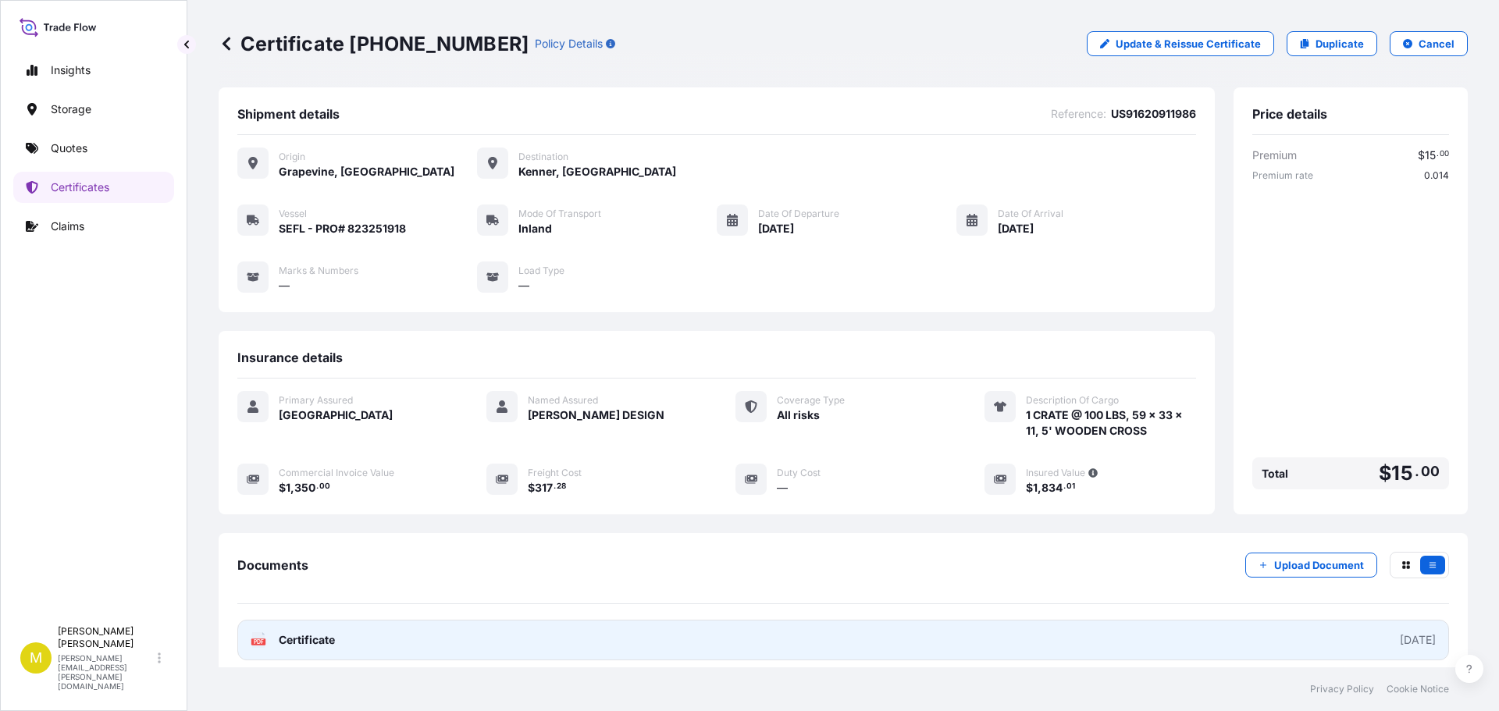
scroll to position [78, 0]
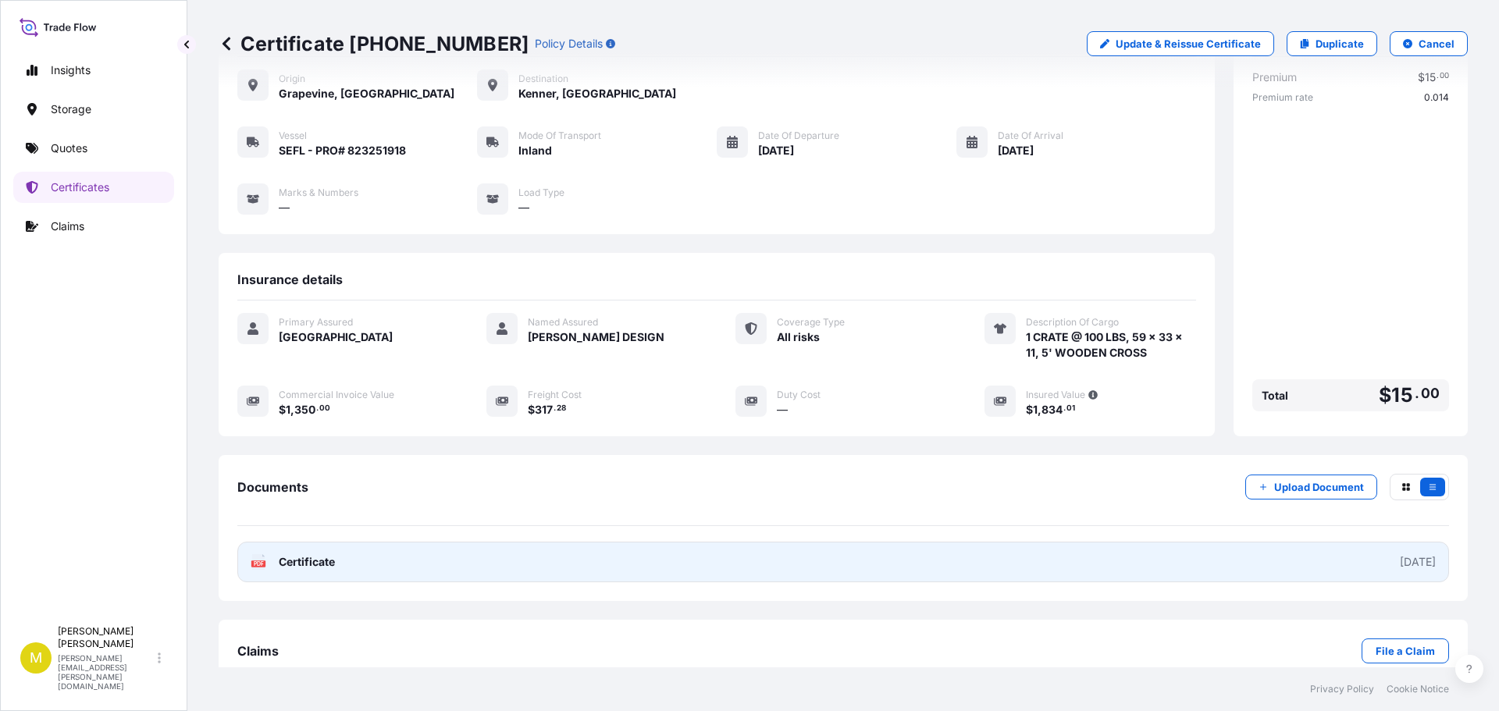
click at [301, 559] on span "Certificate" at bounding box center [307, 562] width 56 height 16
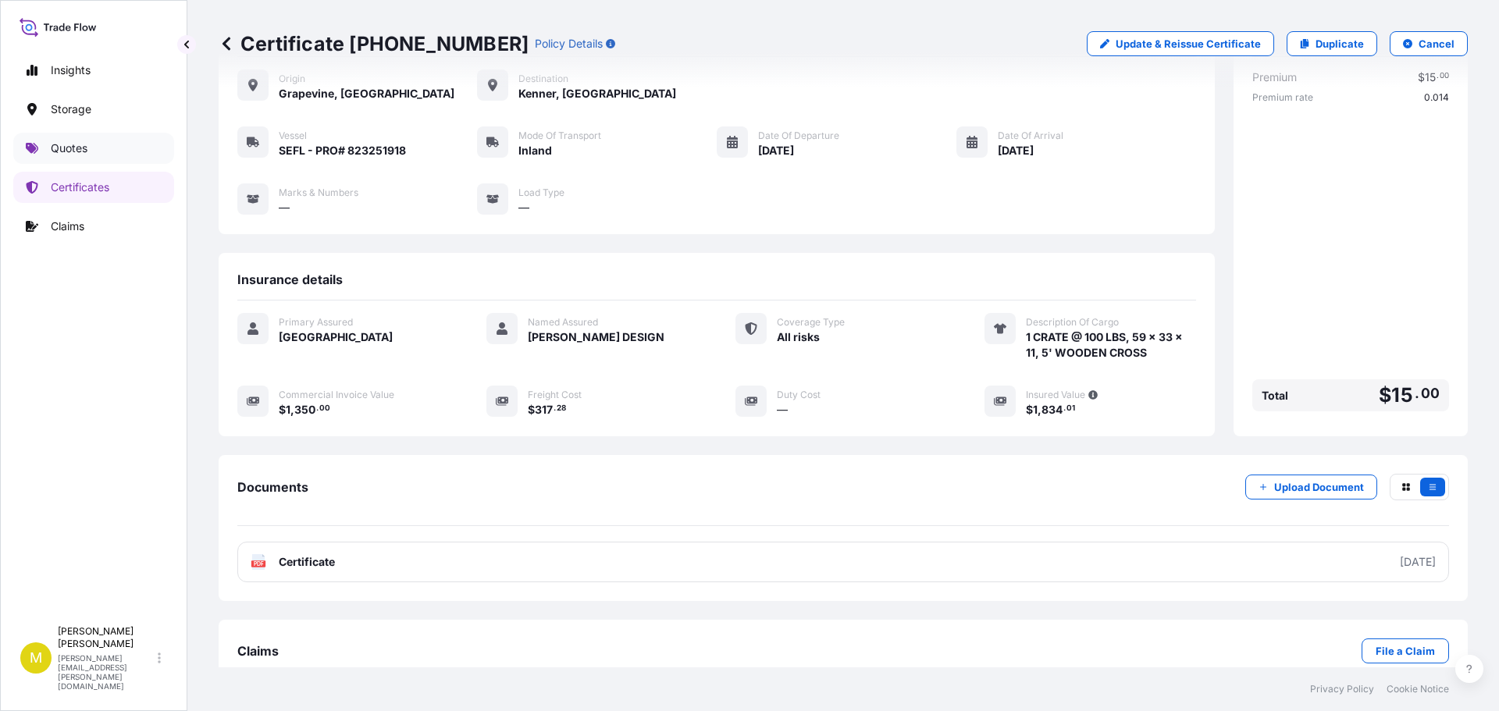
click at [60, 148] on p "Quotes" at bounding box center [69, 149] width 37 height 16
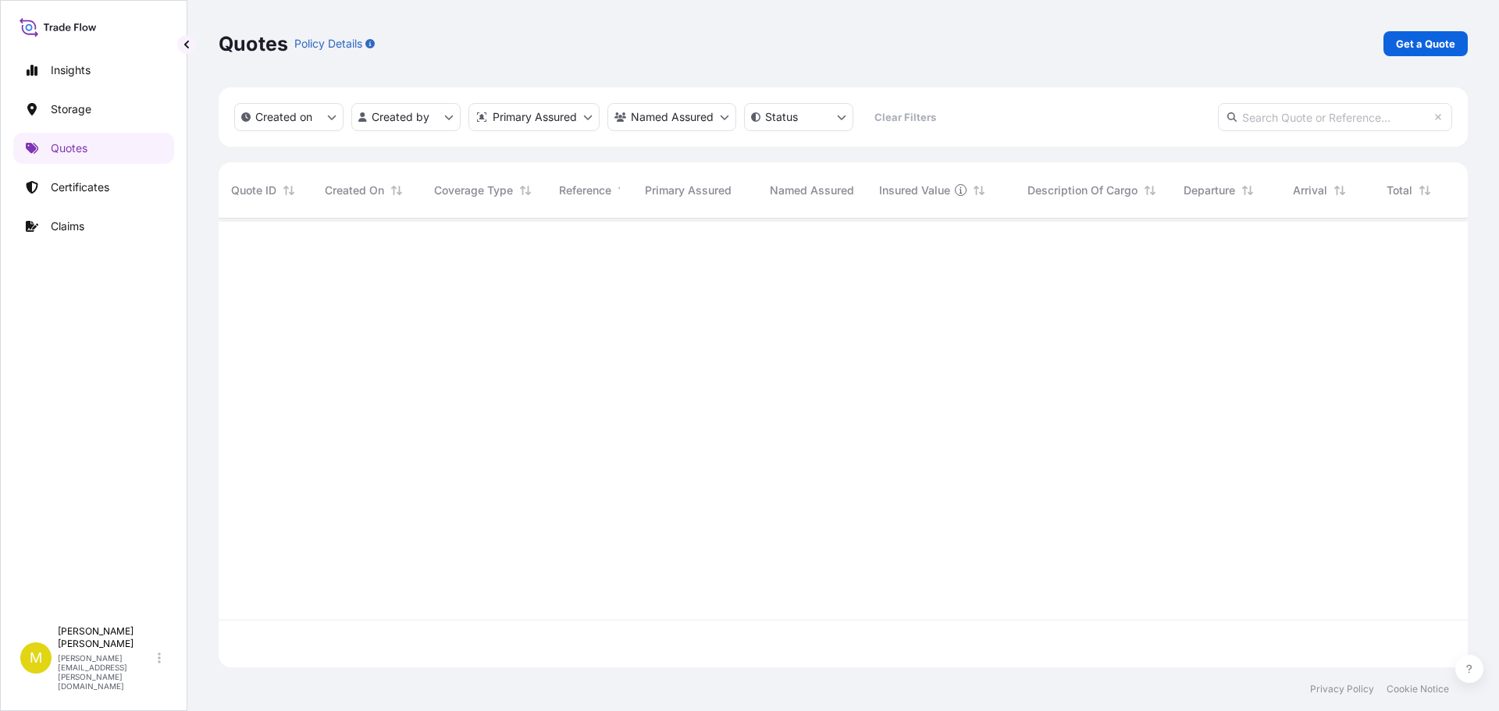
scroll to position [446, 1238]
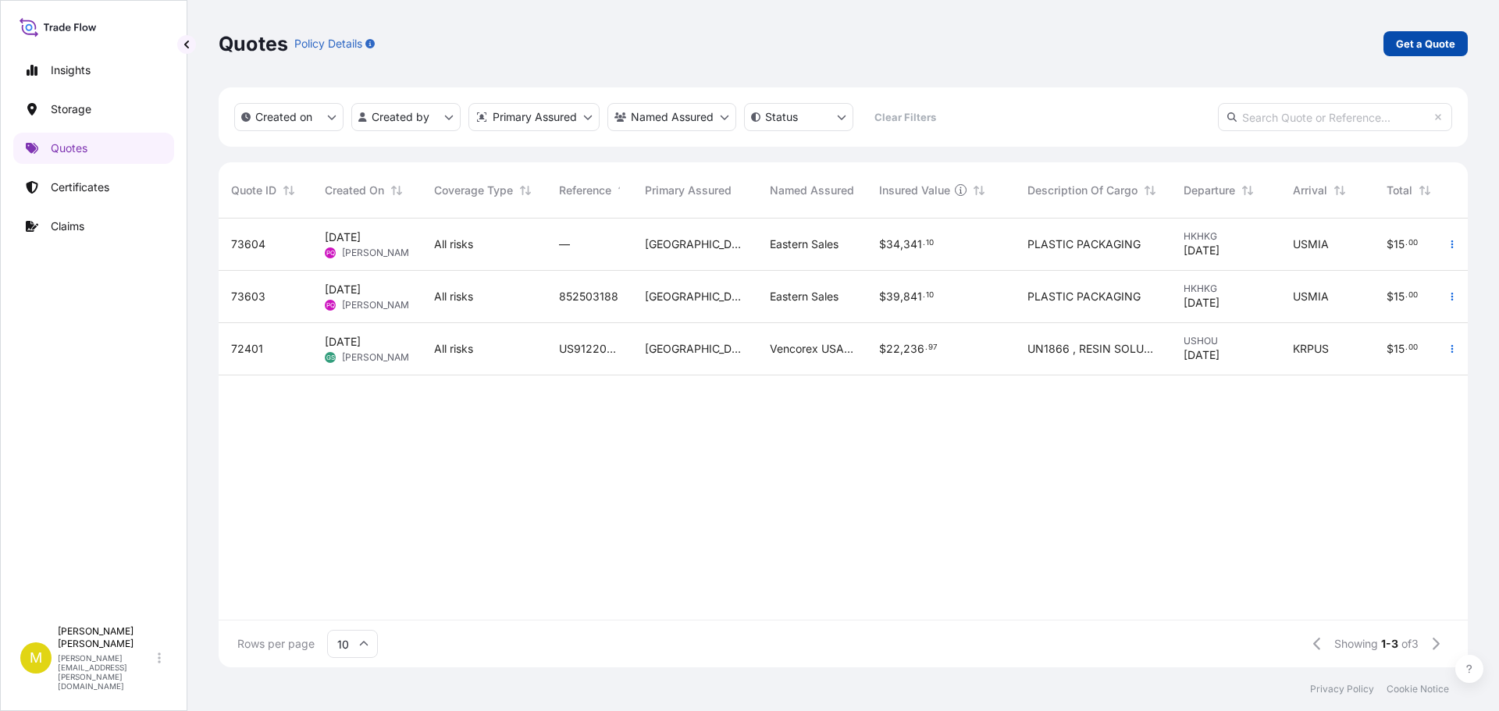
click at [1413, 39] on p "Get a Quote" at bounding box center [1425, 44] width 59 height 16
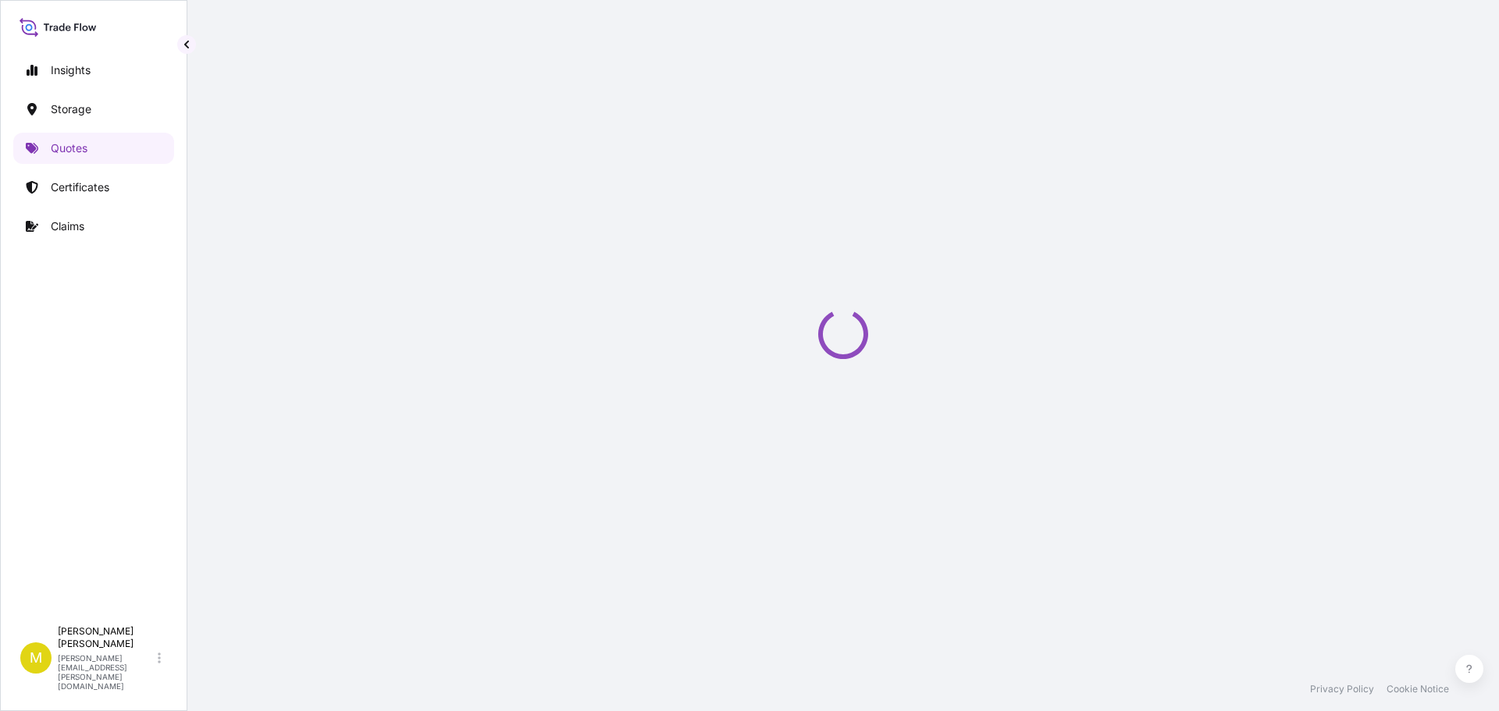
select select "Water"
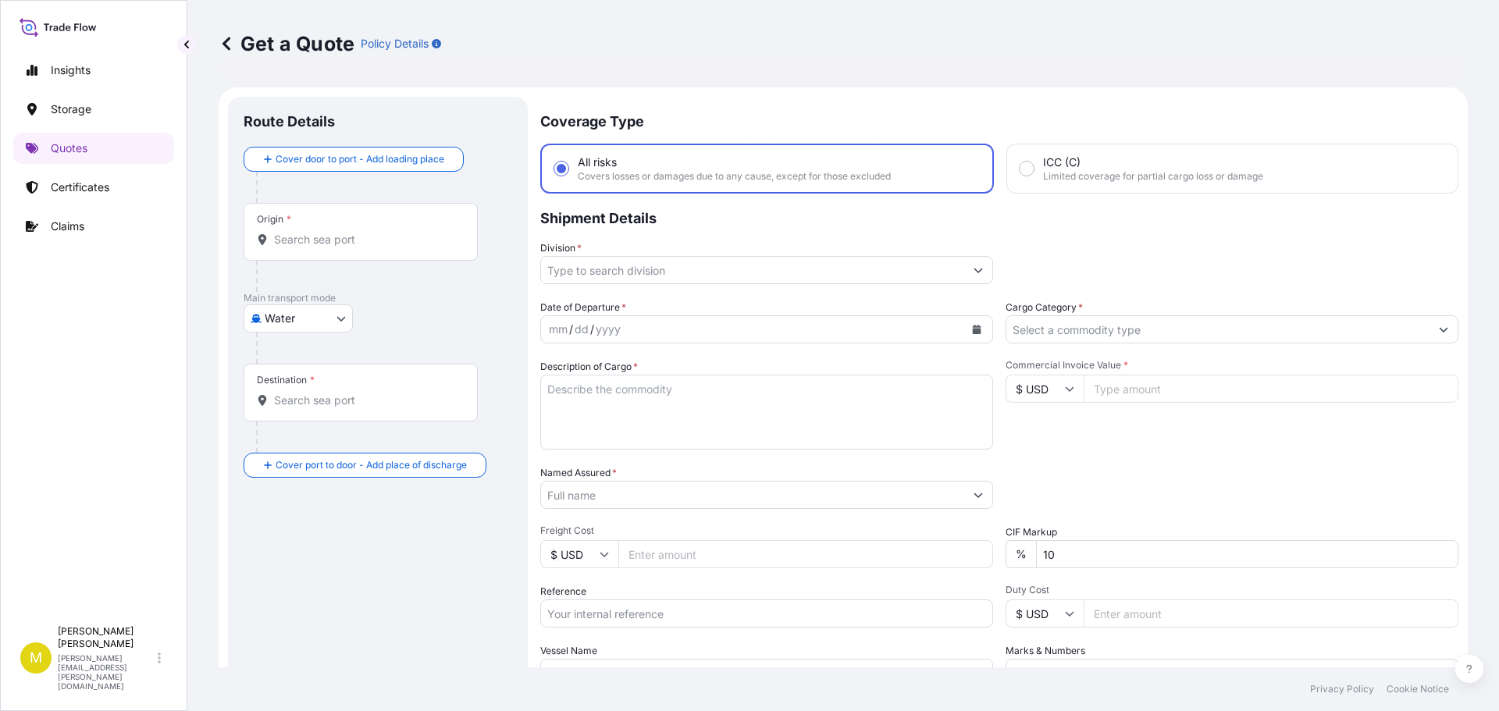
scroll to position [25, 0]
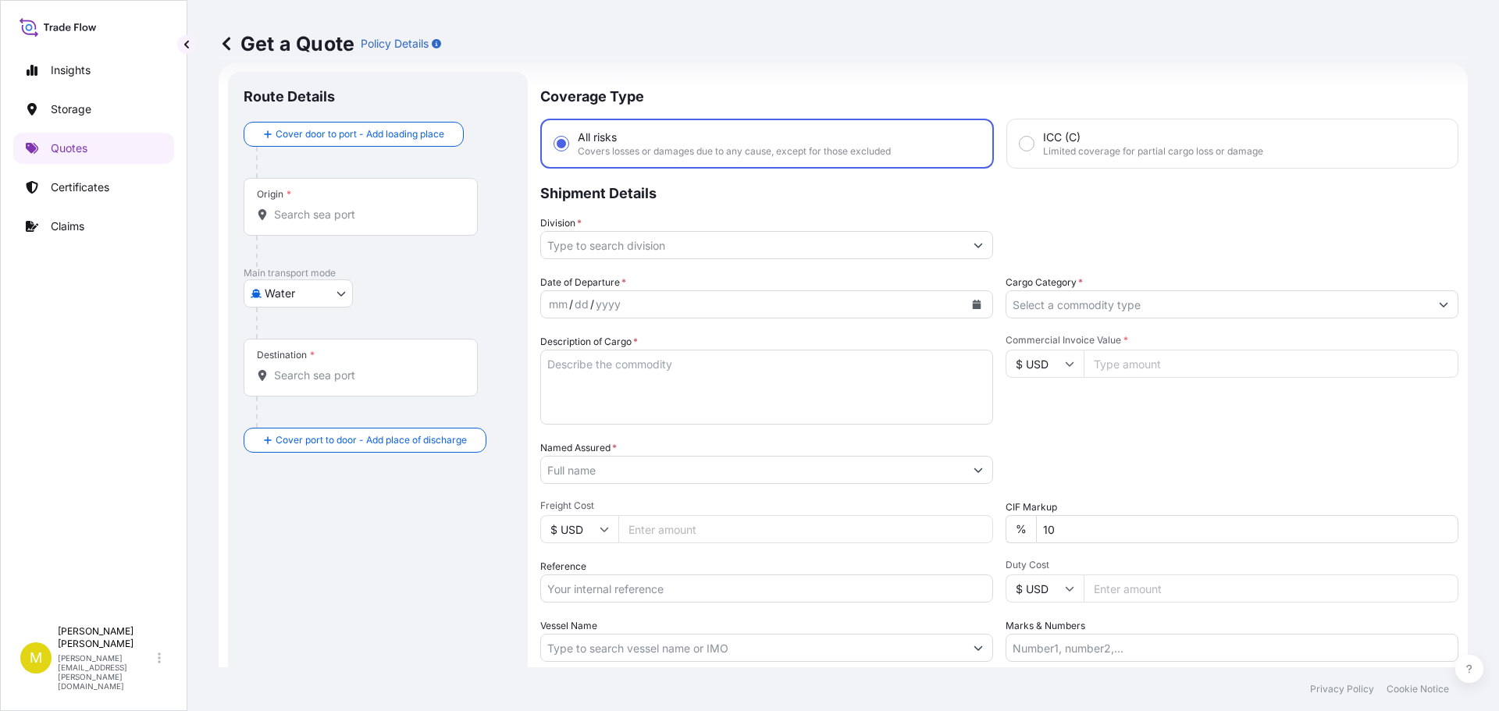
click at [306, 219] on input "Origin *" at bounding box center [366, 215] width 184 height 16
click at [301, 302] on body "0 options available. Insights Storage Quotes Certificates Claims M Michele Huma…" at bounding box center [749, 355] width 1499 height 711
click at [291, 391] on span "Inland" at bounding box center [288, 391] width 31 height 16
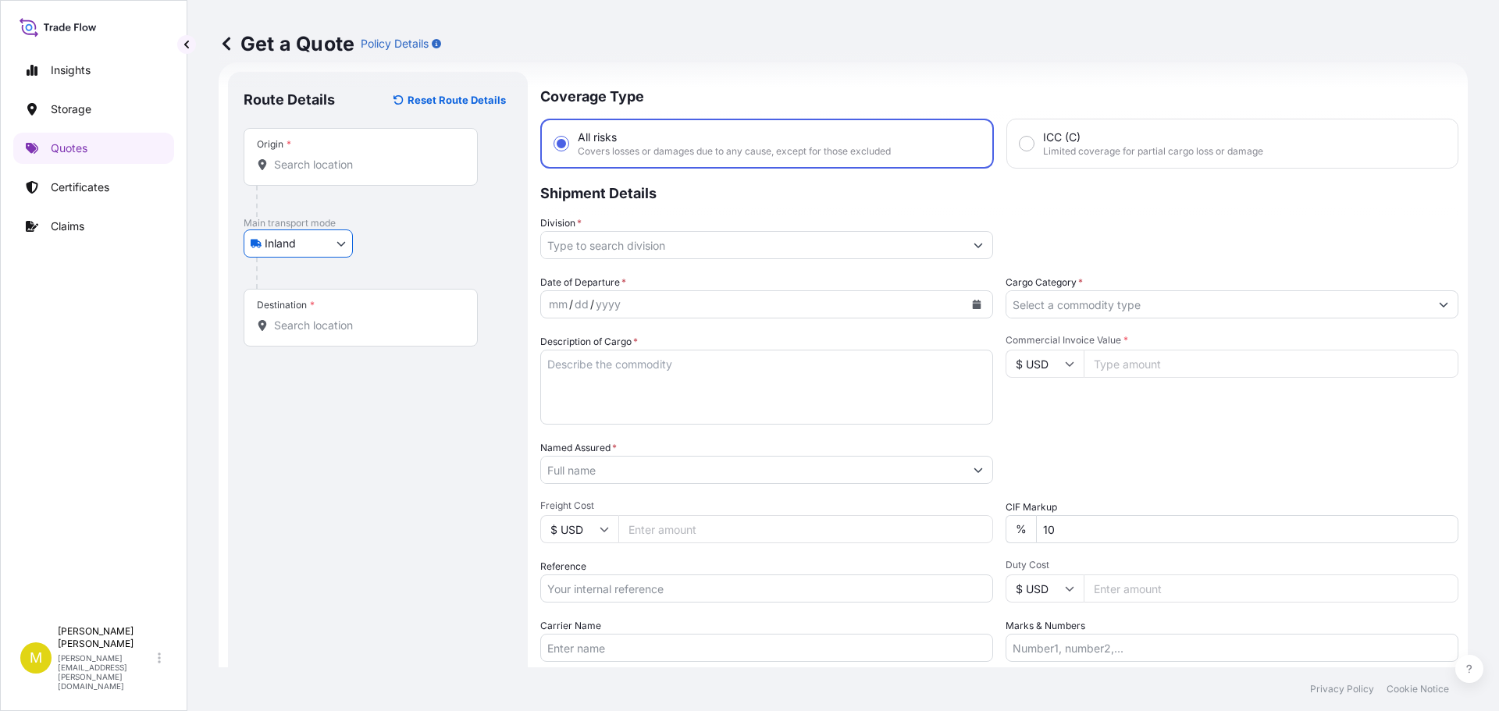
click at [307, 170] on input "Origin *" at bounding box center [366, 165] width 184 height 16
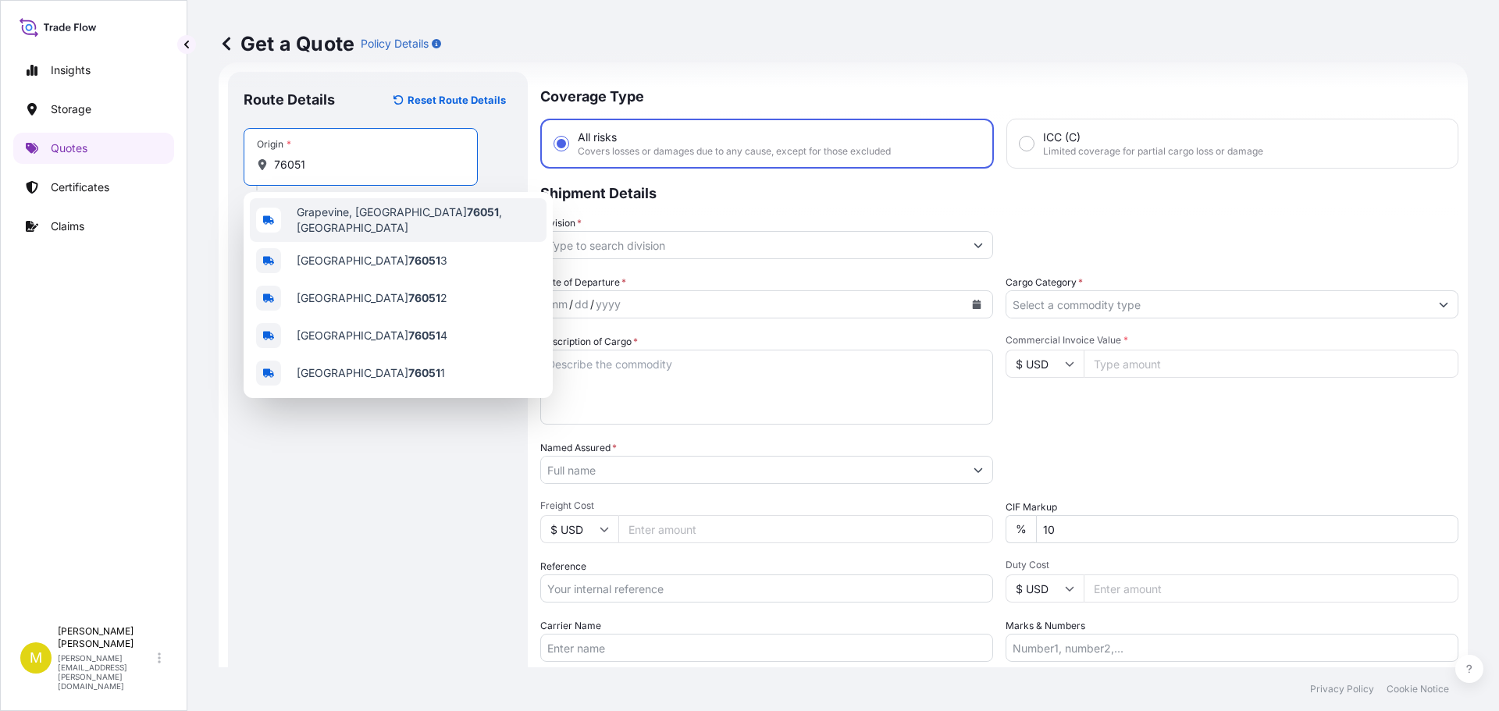
click at [417, 212] on span "Grapevine, TX 76051 , USA" at bounding box center [419, 220] width 244 height 31
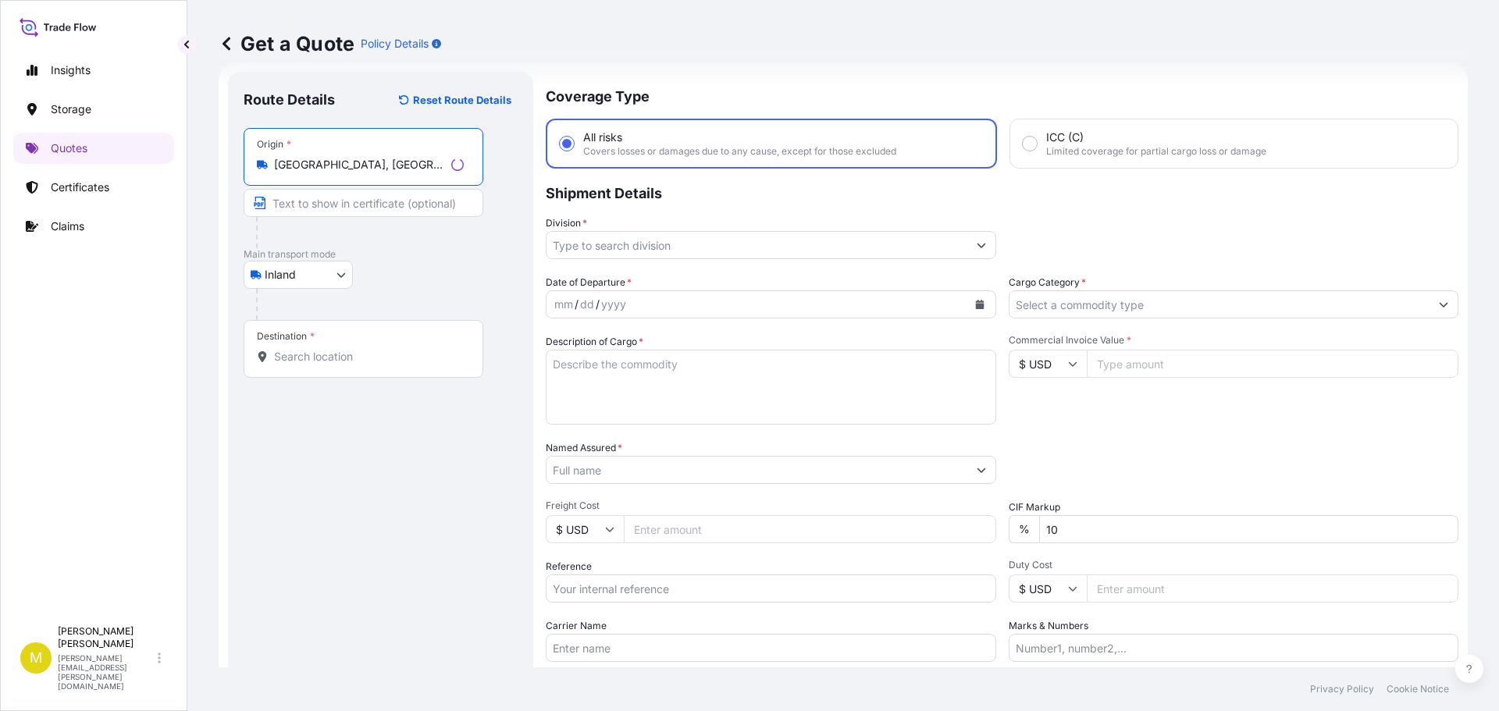
type input "Grapevine, TX 76051, USA"
click at [305, 362] on input "Destination *" at bounding box center [369, 357] width 190 height 16
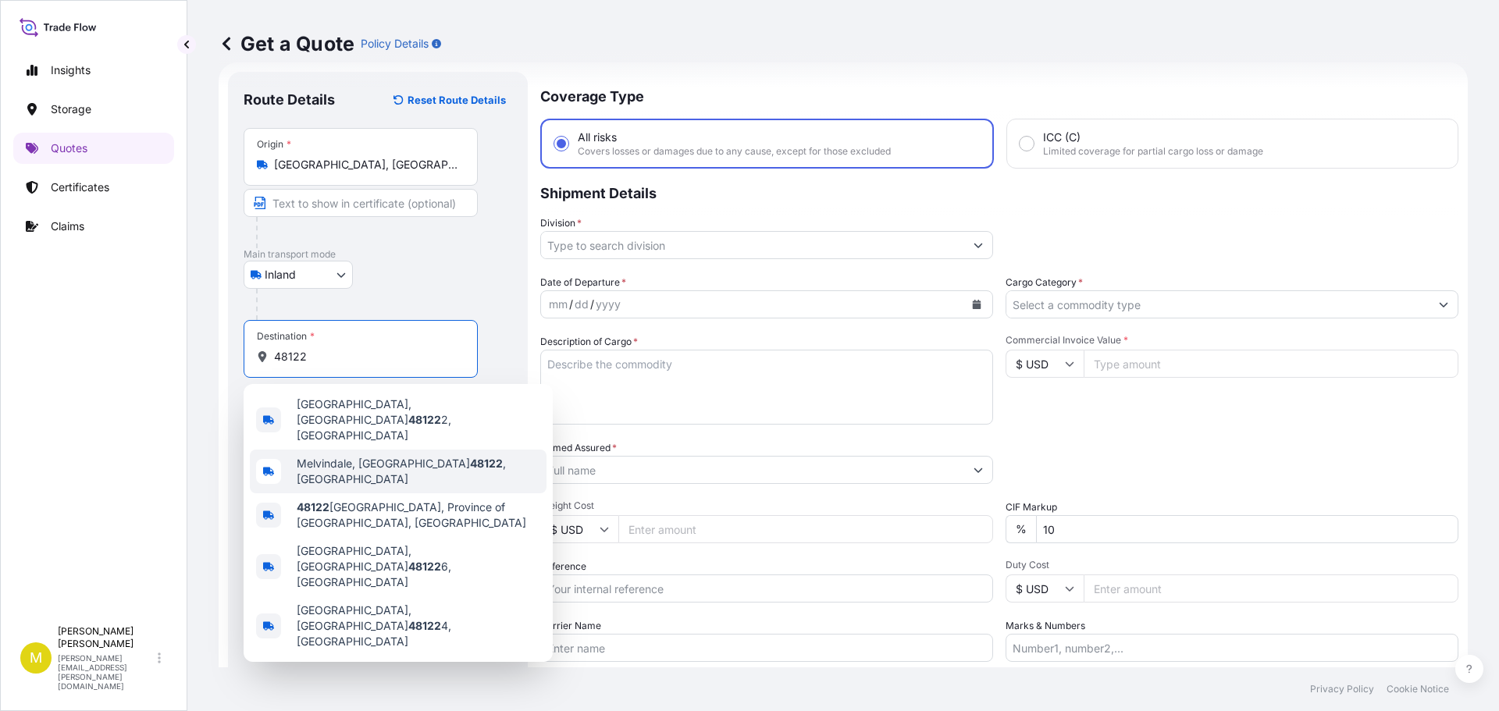
click at [352, 456] on span "Melvindale, MI 48122 , USA" at bounding box center [419, 471] width 244 height 31
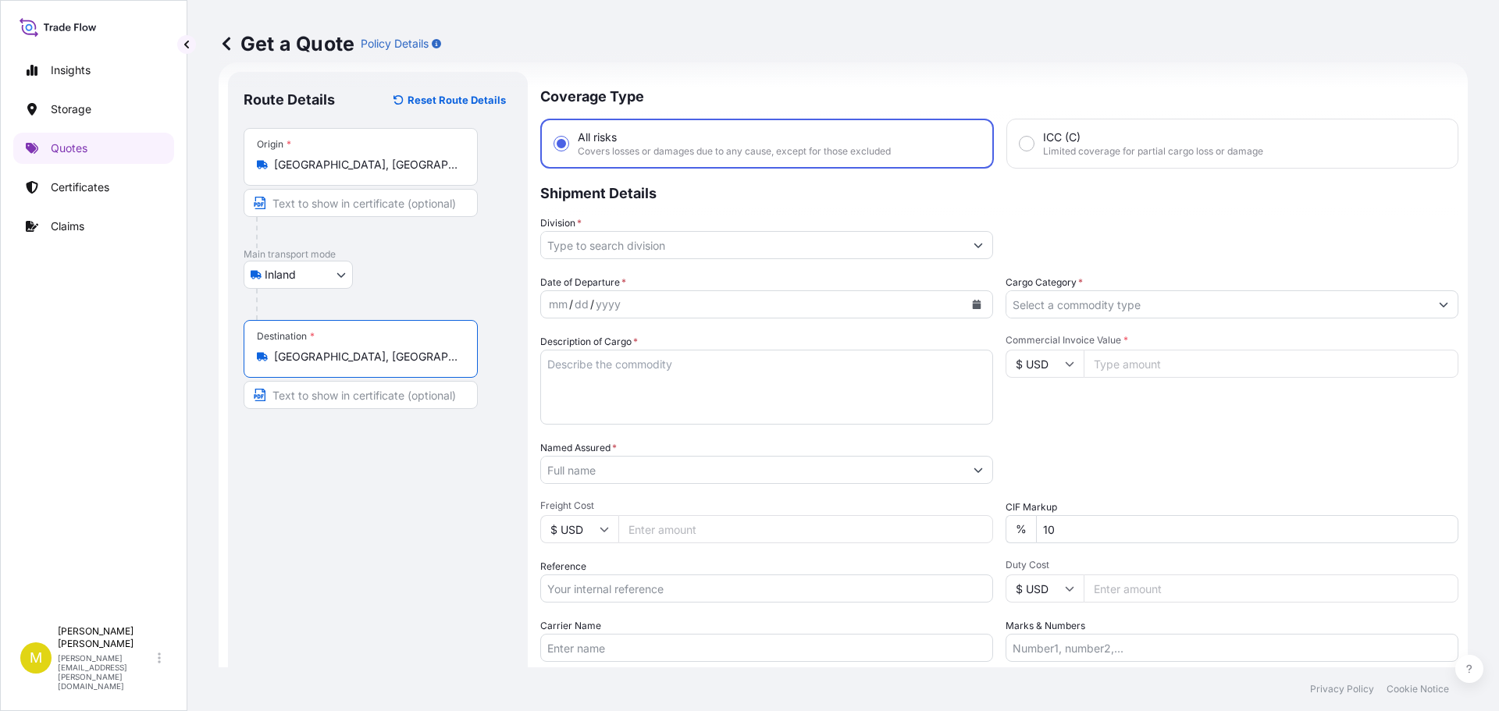
type input "Melvindale, MI 48122, USA"
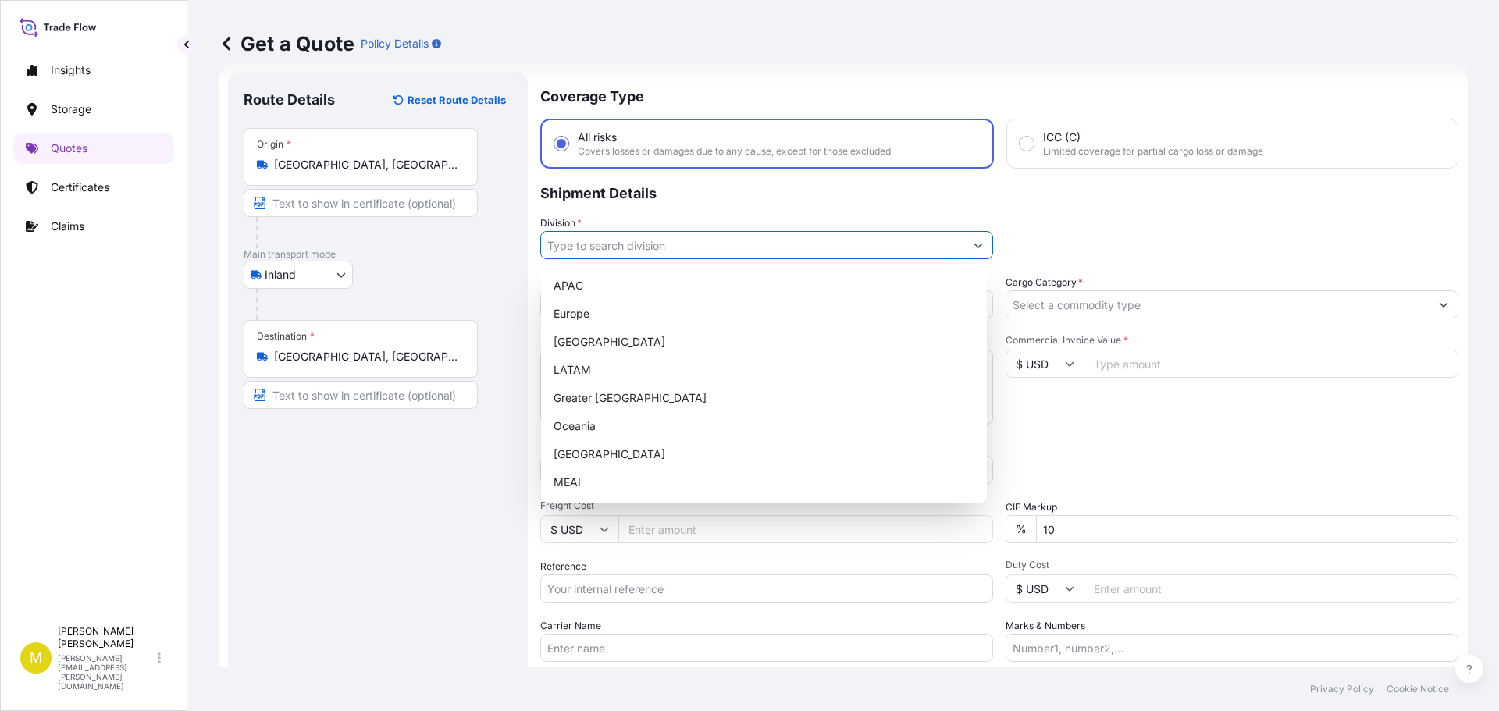
click at [642, 250] on input "Division *" at bounding box center [752, 245] width 423 height 28
click at [629, 343] on div "North America" at bounding box center [763, 342] width 433 height 28
type input "North America"
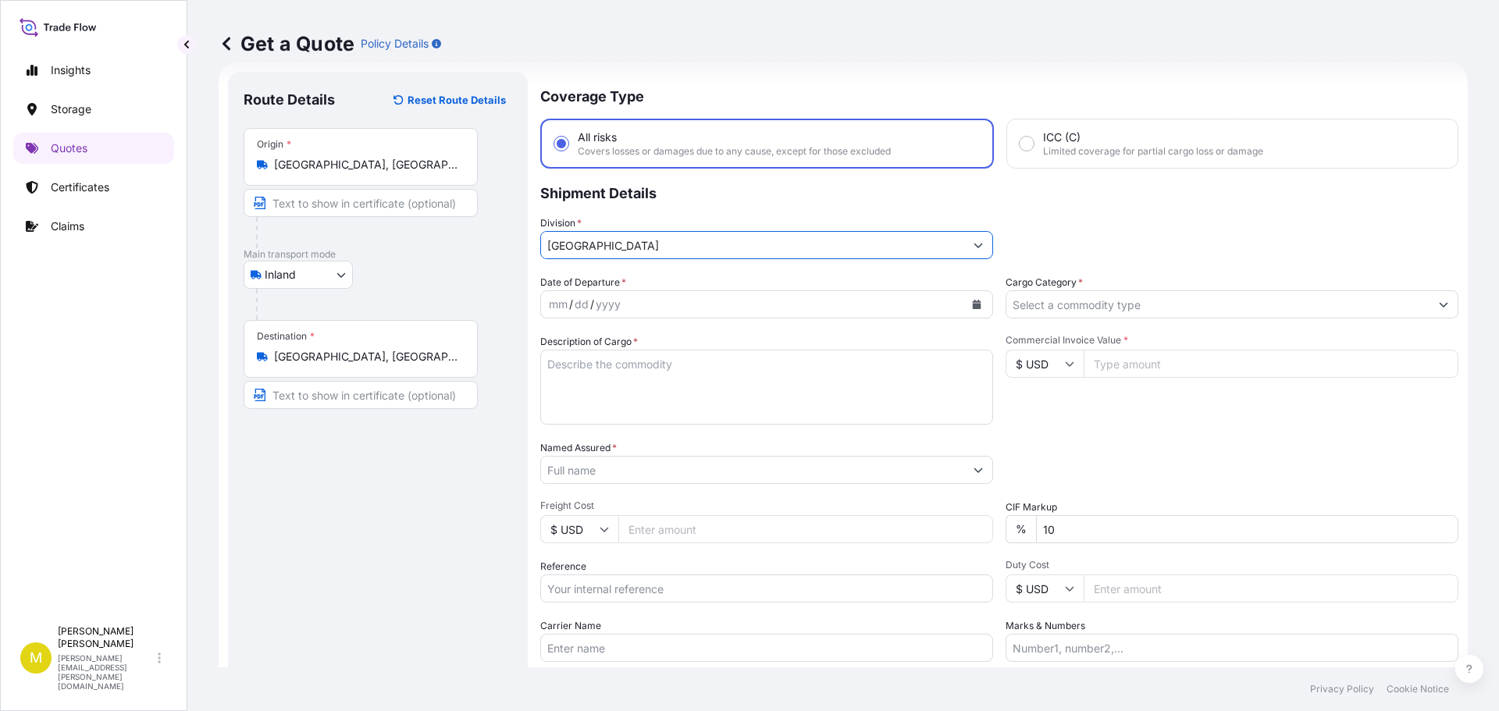
click at [973, 305] on icon "Calendar" at bounding box center [977, 304] width 9 height 9
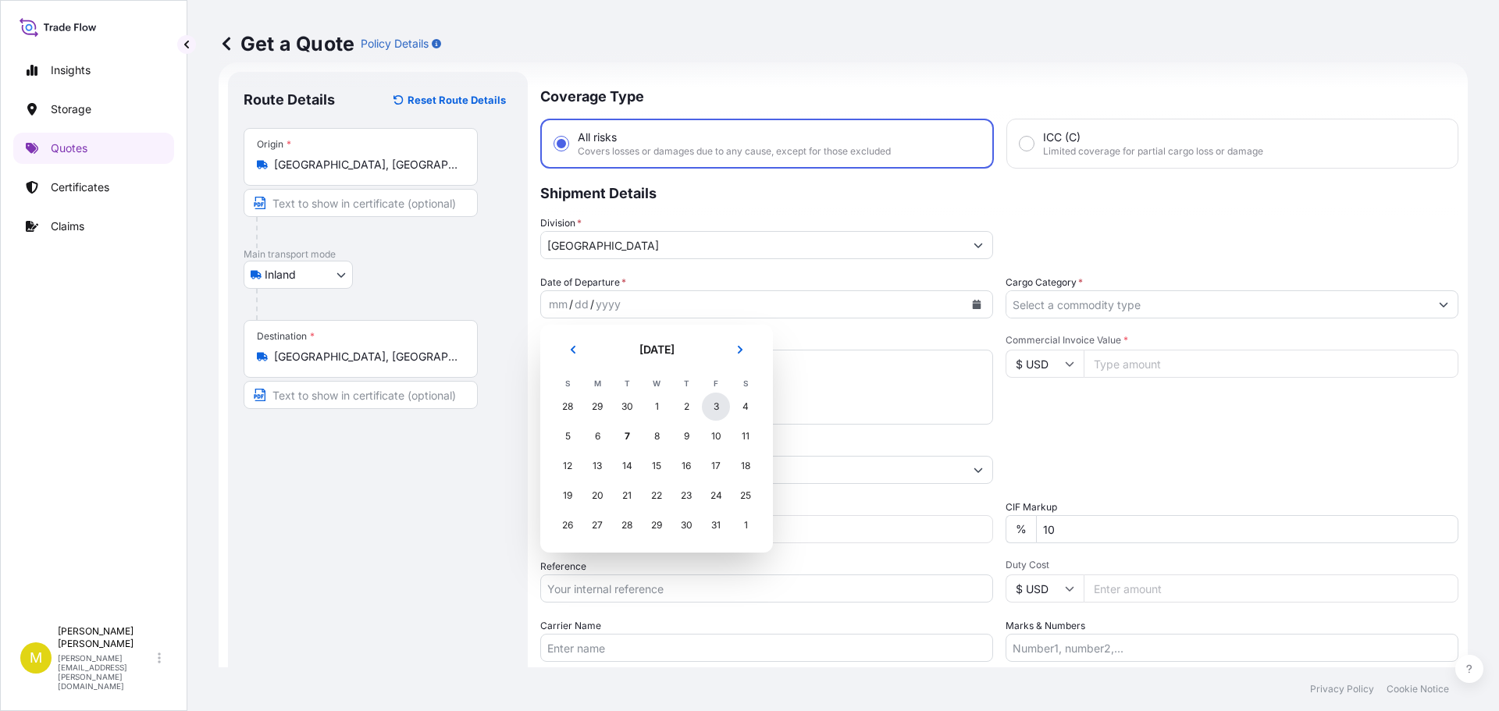
click at [715, 405] on div "3" at bounding box center [716, 407] width 28 height 28
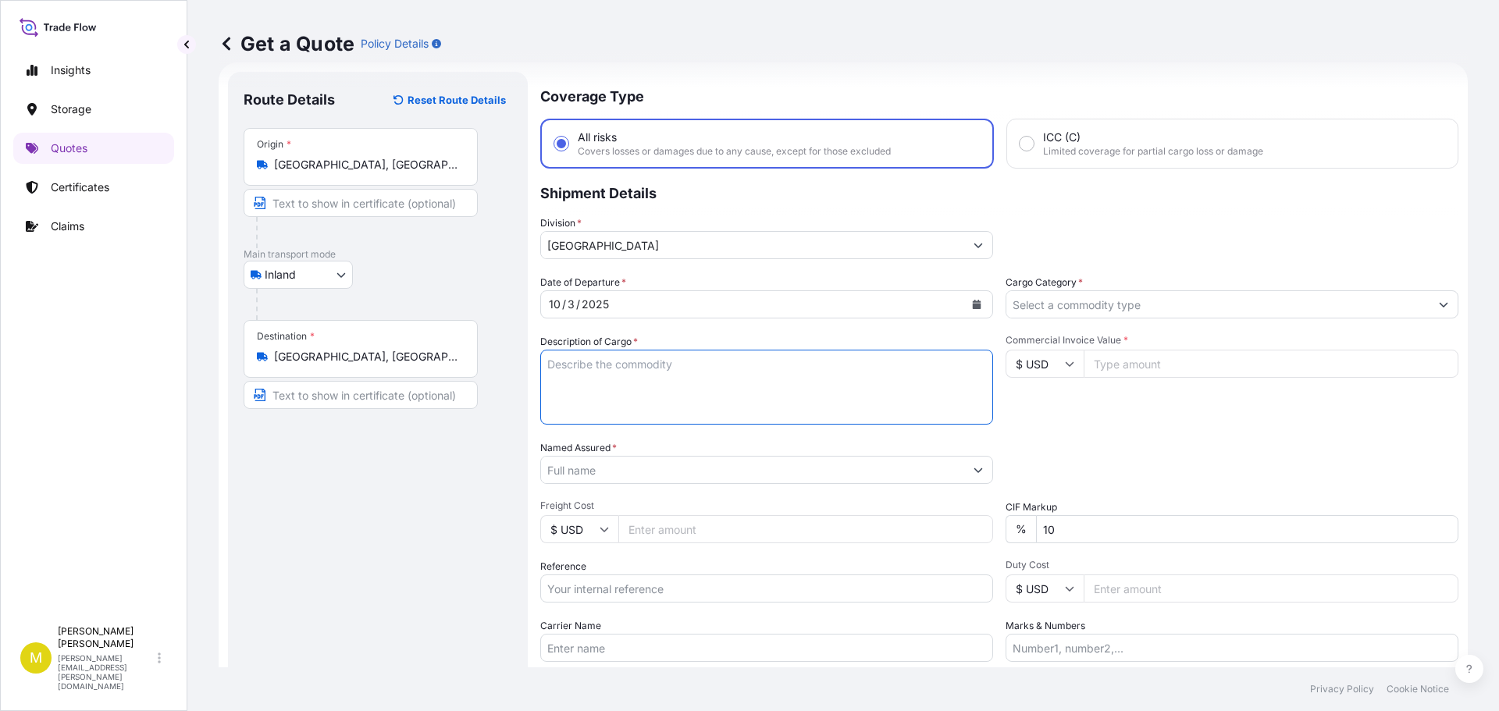
click at [636, 378] on textarea "Description of Cargo *" at bounding box center [766, 387] width 453 height 75
click at [645, 377] on textarea "Description of Cargo *" at bounding box center [766, 387] width 453 height 75
paste textarea "1 CRATE @ 100 LBS, 59 x 33 x 11, 5' WOODEN CROSS"
click at [615, 364] on textarea "1 CRATE @ 100 LBS, 59 x 33 x 11, 5' WOODEN CROSS" at bounding box center [766, 387] width 453 height 75
click at [655, 365] on textarea "1 CRATE @ 150 LBS, 59 x 33 x 11, 5' WOODEN CROSS" at bounding box center [766, 387] width 453 height 75
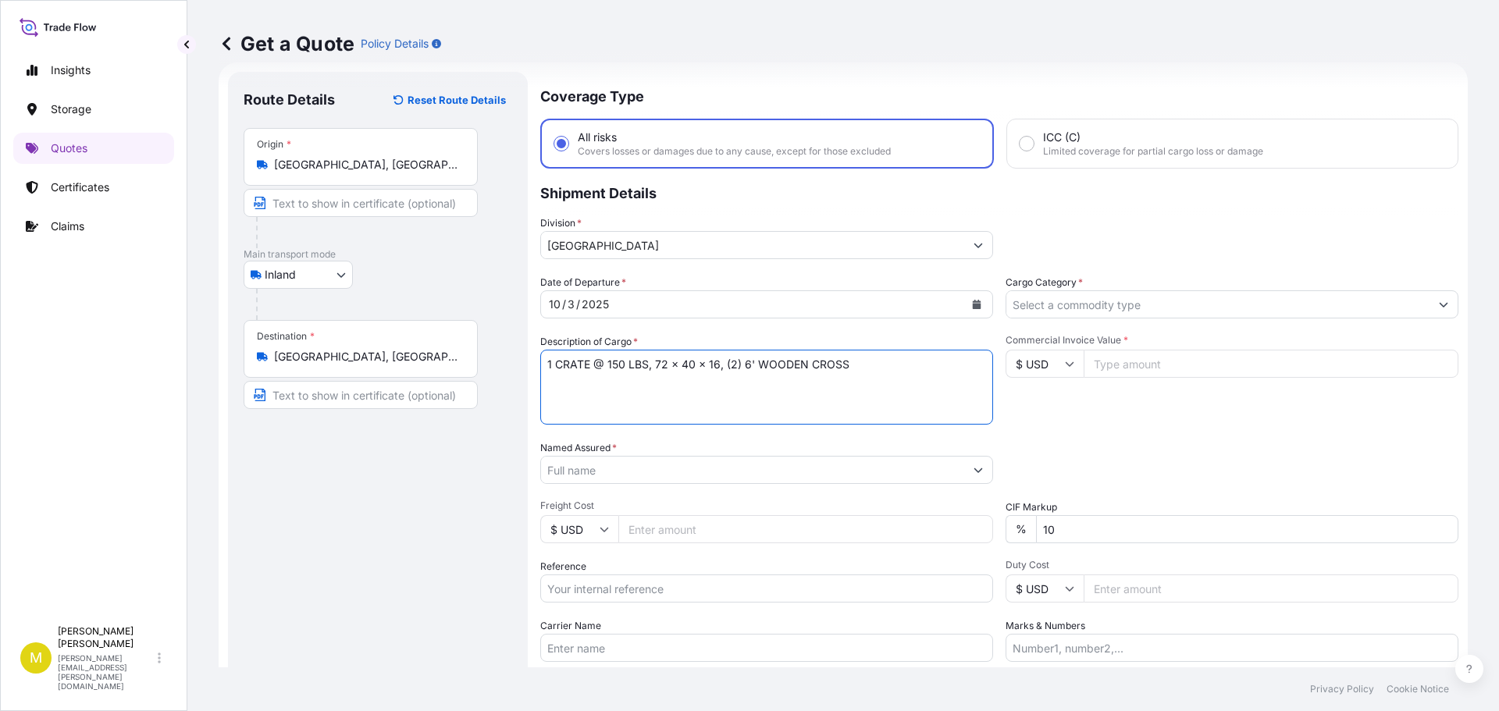
type textarea "1 CRATE @ 150 LBS, 72 x 40 x 16, (2) 6' WOODEN CROSS"
click at [891, 476] on input "Named Assured *" at bounding box center [752, 470] width 423 height 28
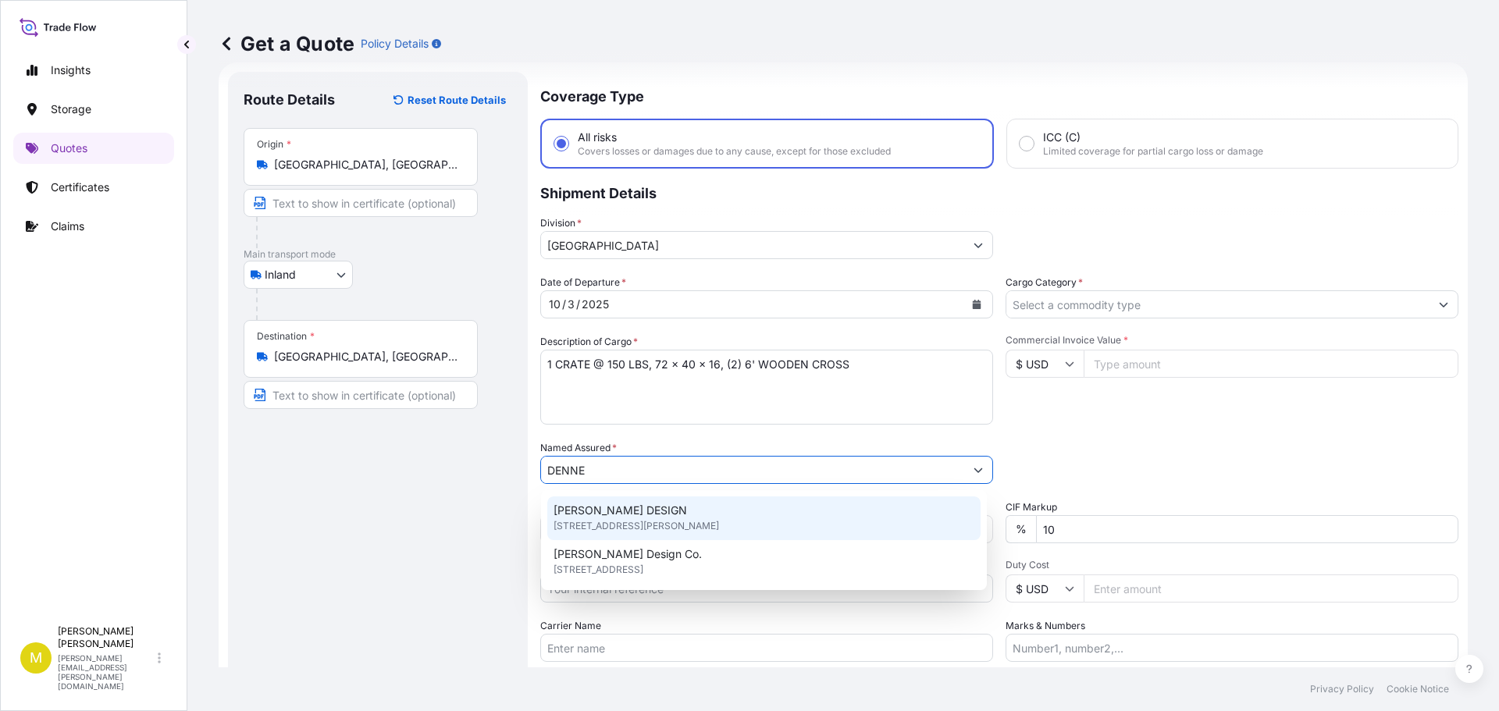
click at [645, 515] on span "DENNEHEY DESIGN" at bounding box center [621, 511] width 134 height 16
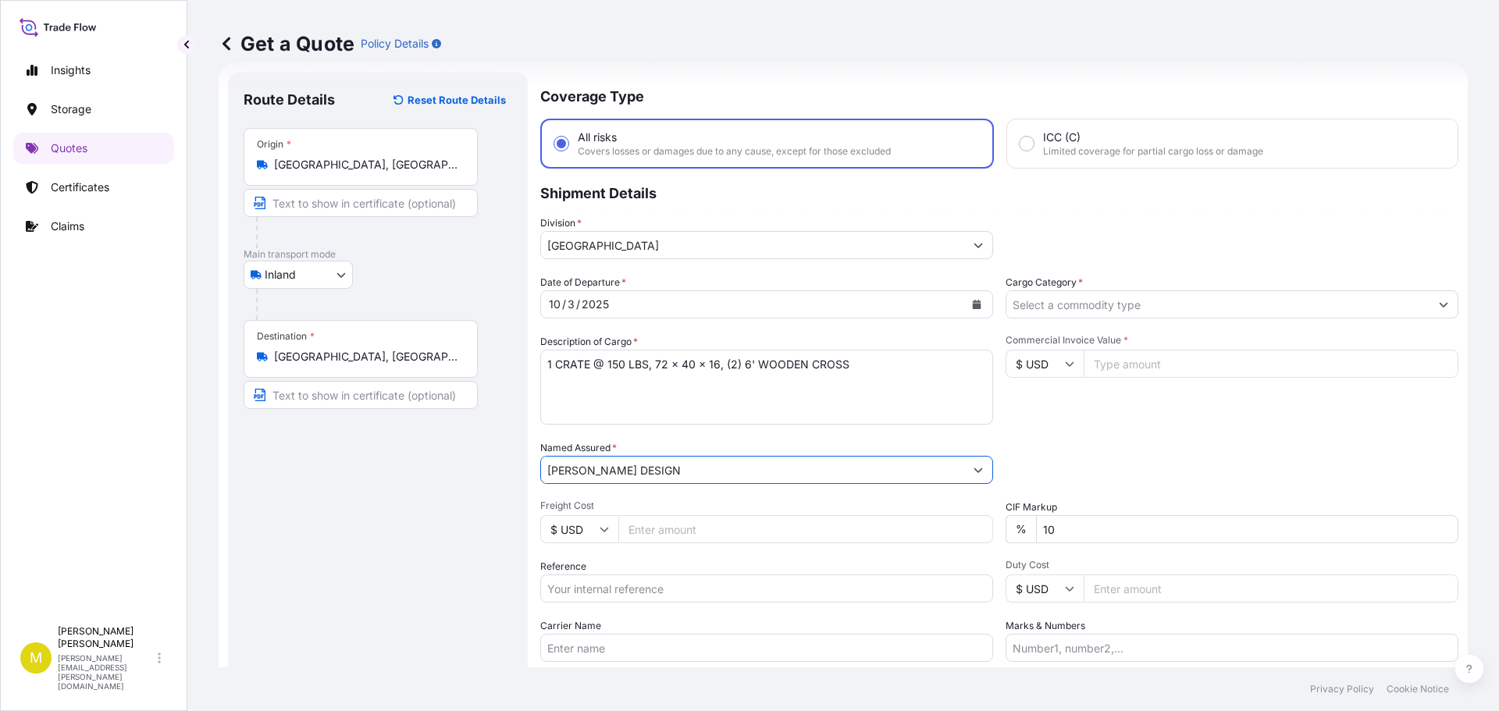
type input "DENNEHEY DESIGN"
click at [673, 532] on input "Freight Cost" at bounding box center [806, 529] width 375 height 28
click at [669, 535] on input "Freight Cost" at bounding box center [806, 529] width 375 height 28
type input "392.14"
click at [745, 593] on input "Reference" at bounding box center [766, 589] width 453 height 28
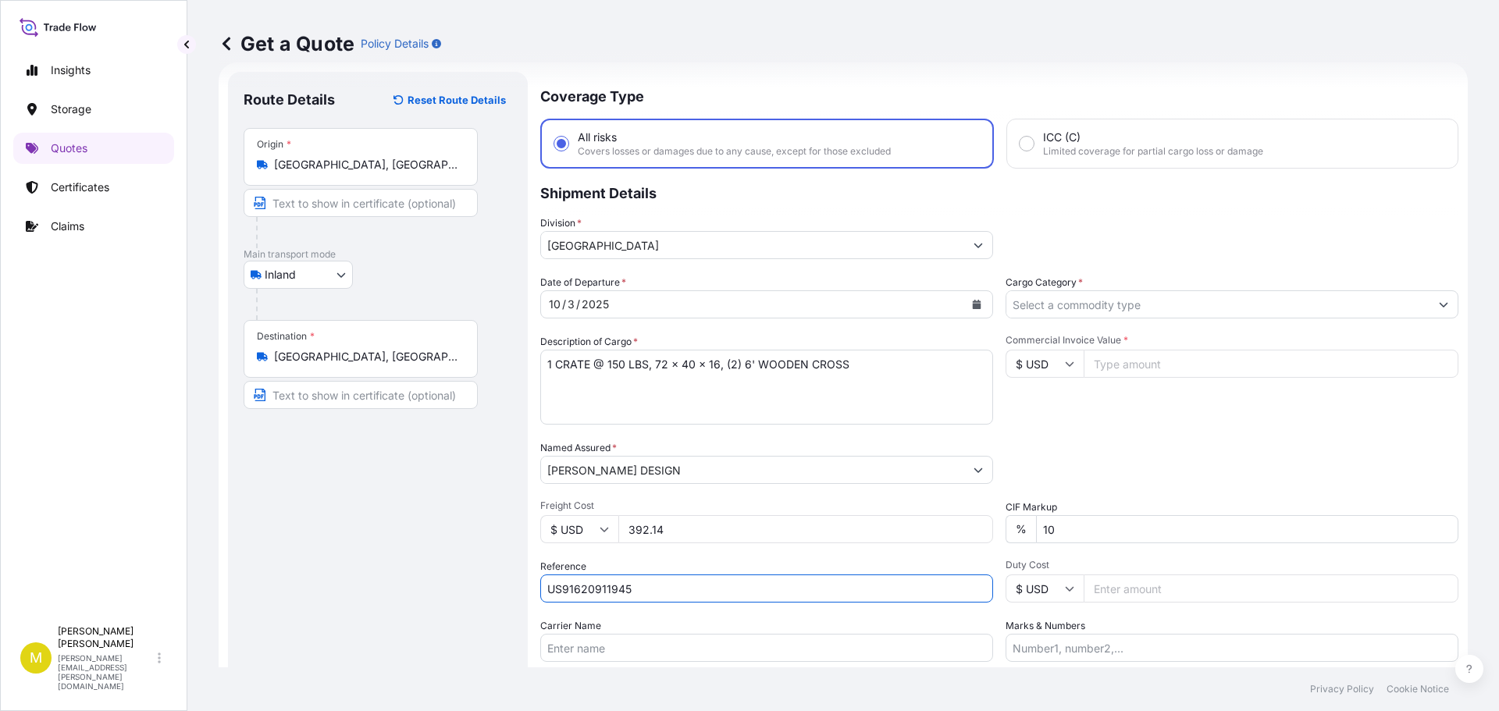
type input "US91620911945"
click at [633, 640] on input "Carrier Name" at bounding box center [766, 648] width 453 height 28
click at [670, 647] on input "ESTES - PRO# 184-8529539" at bounding box center [766, 648] width 453 height 28
type input "ESTES - PRO# 184-8563245"
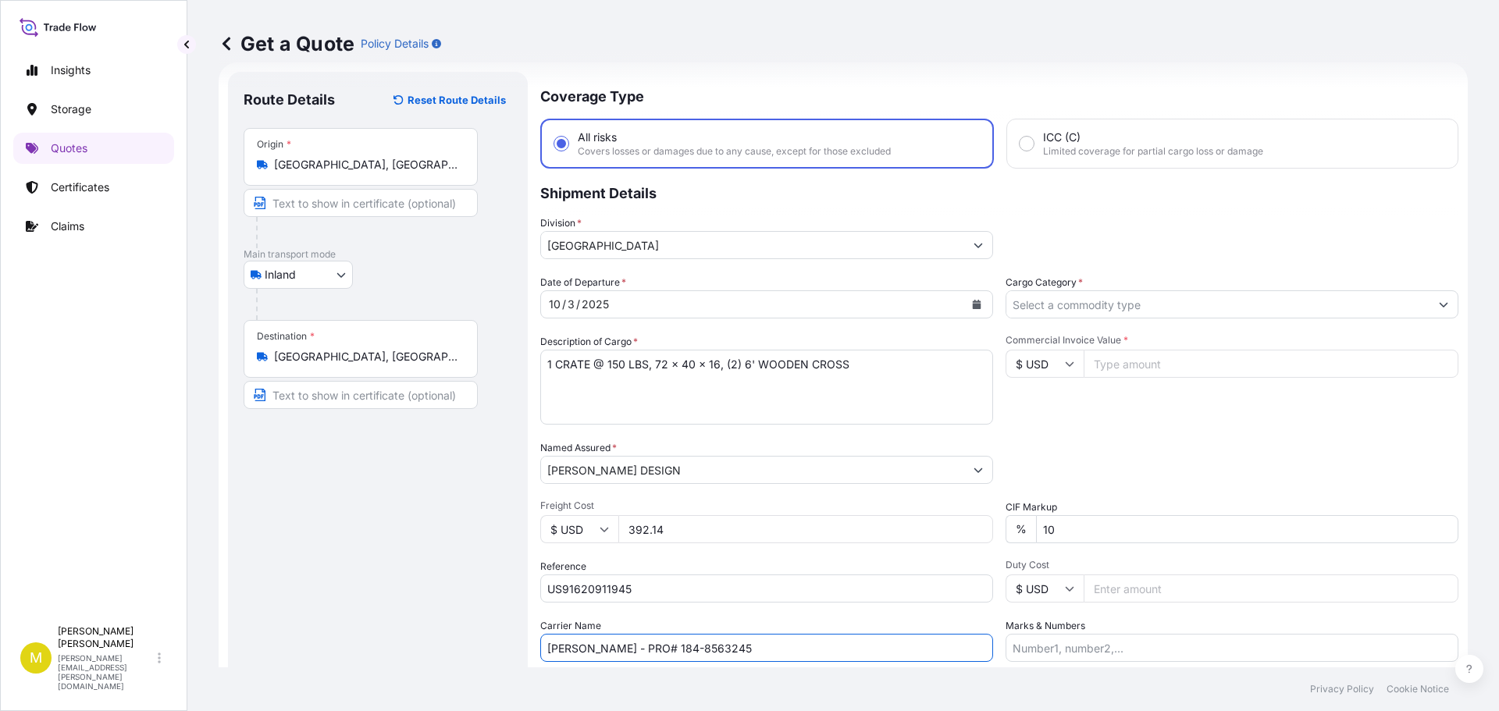
click at [1161, 365] on input "Commercial Invoice Value *" at bounding box center [1271, 364] width 375 height 28
type input "3400.00"
click at [1148, 460] on div "Packing Category Type to search a container mode Please select a primary mode o…" at bounding box center [1232, 462] width 453 height 44
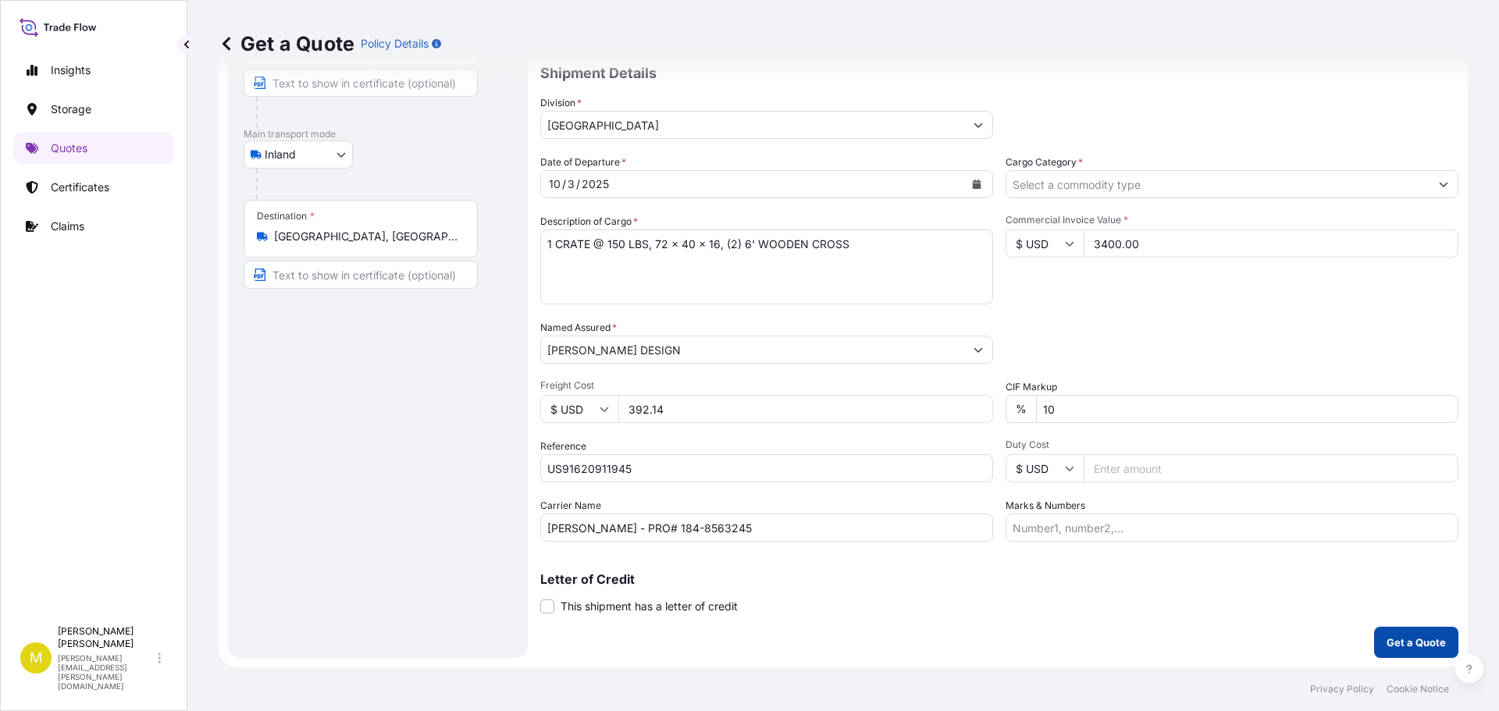
click at [1398, 641] on p "Get a Quote" at bounding box center [1416, 643] width 59 height 16
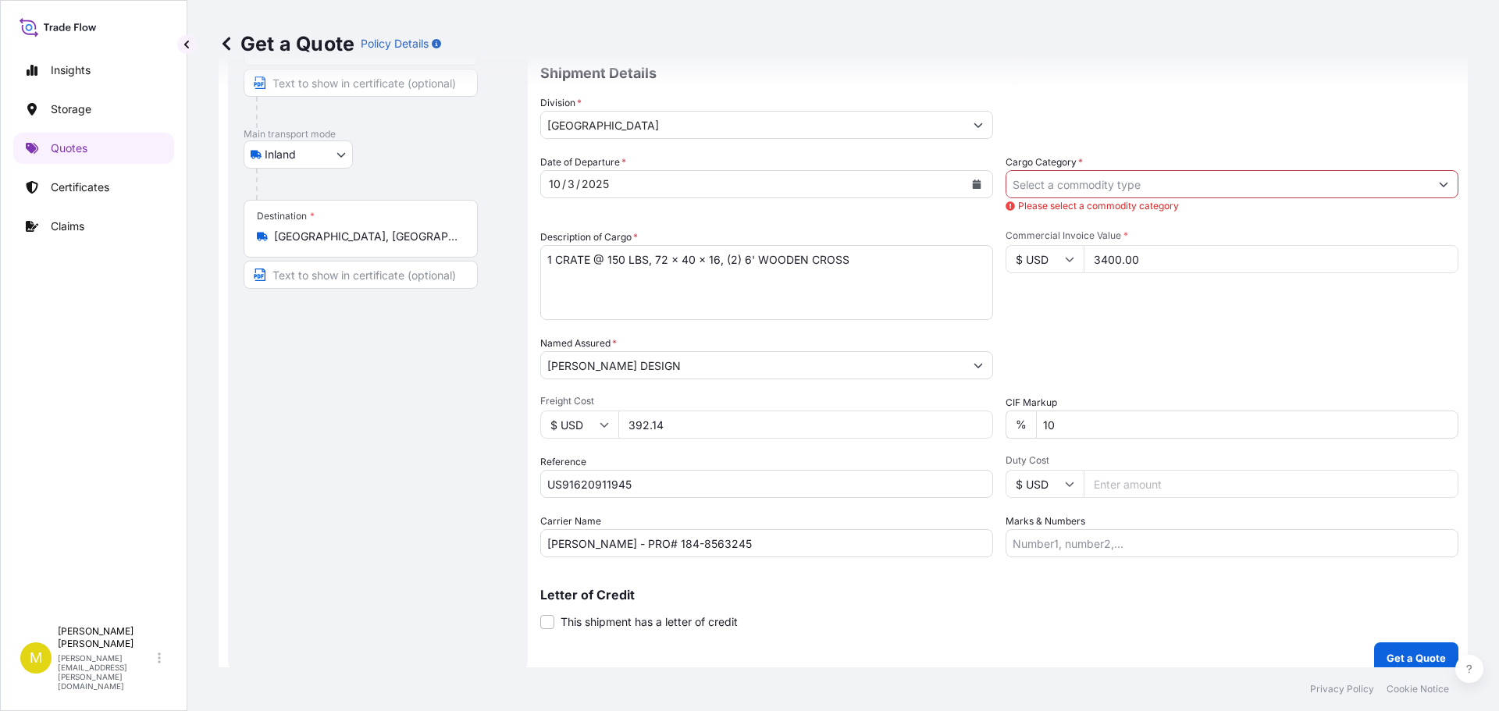
click at [1043, 181] on input "Cargo Category *" at bounding box center [1218, 184] width 423 height 28
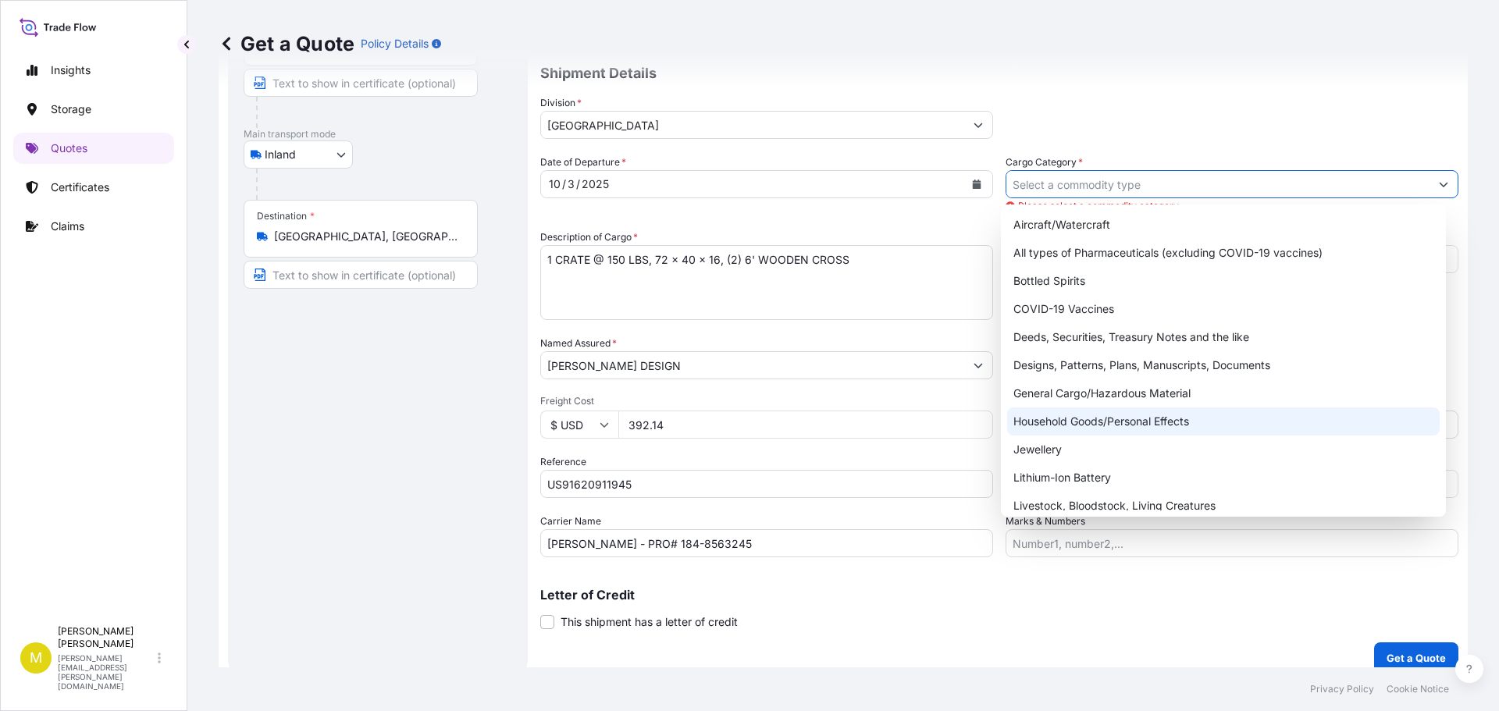
click at [1108, 416] on div "Household Goods/Personal Effects" at bounding box center [1223, 422] width 433 height 28
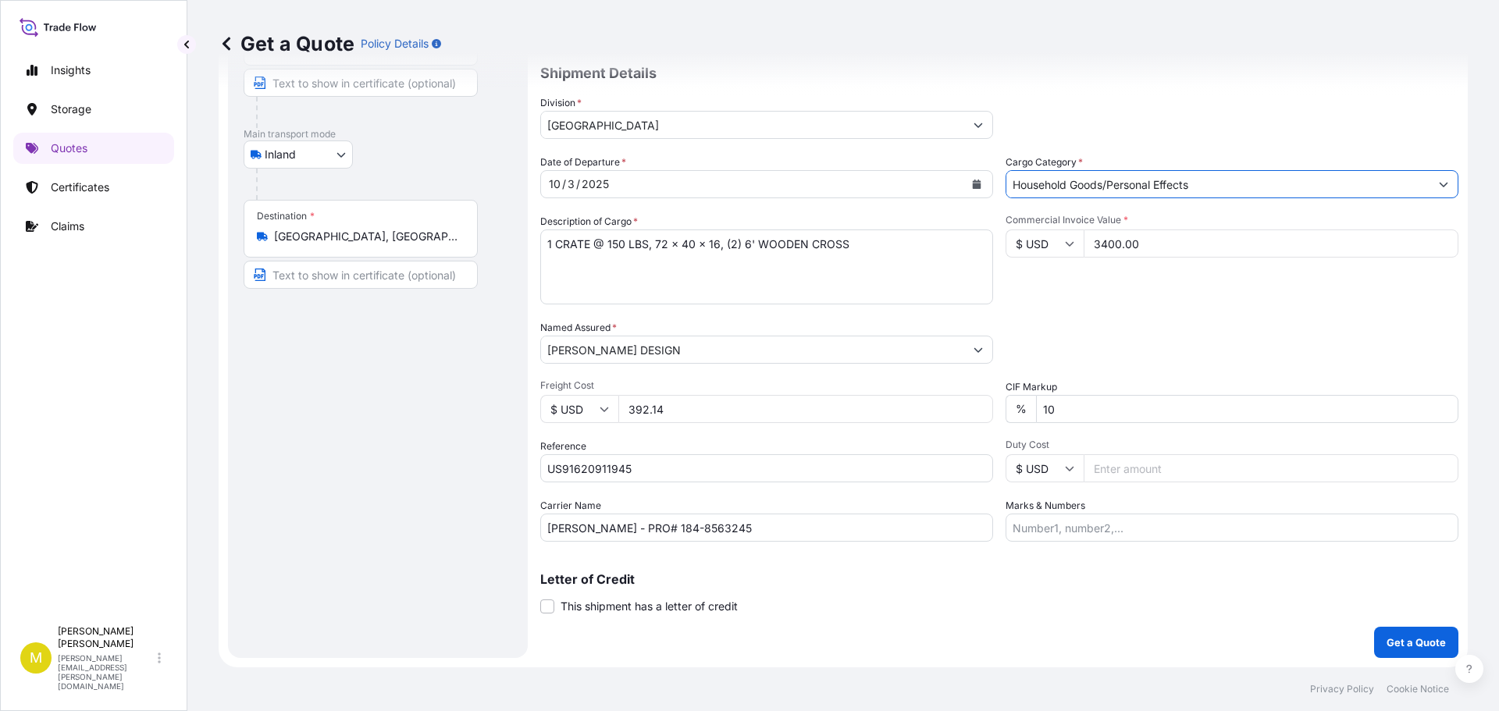
click at [1175, 180] on input "Household Goods/Personal Effects" at bounding box center [1218, 184] width 423 height 28
click at [1206, 181] on input "Household Goods/Personal Effects" at bounding box center [1218, 184] width 423 height 28
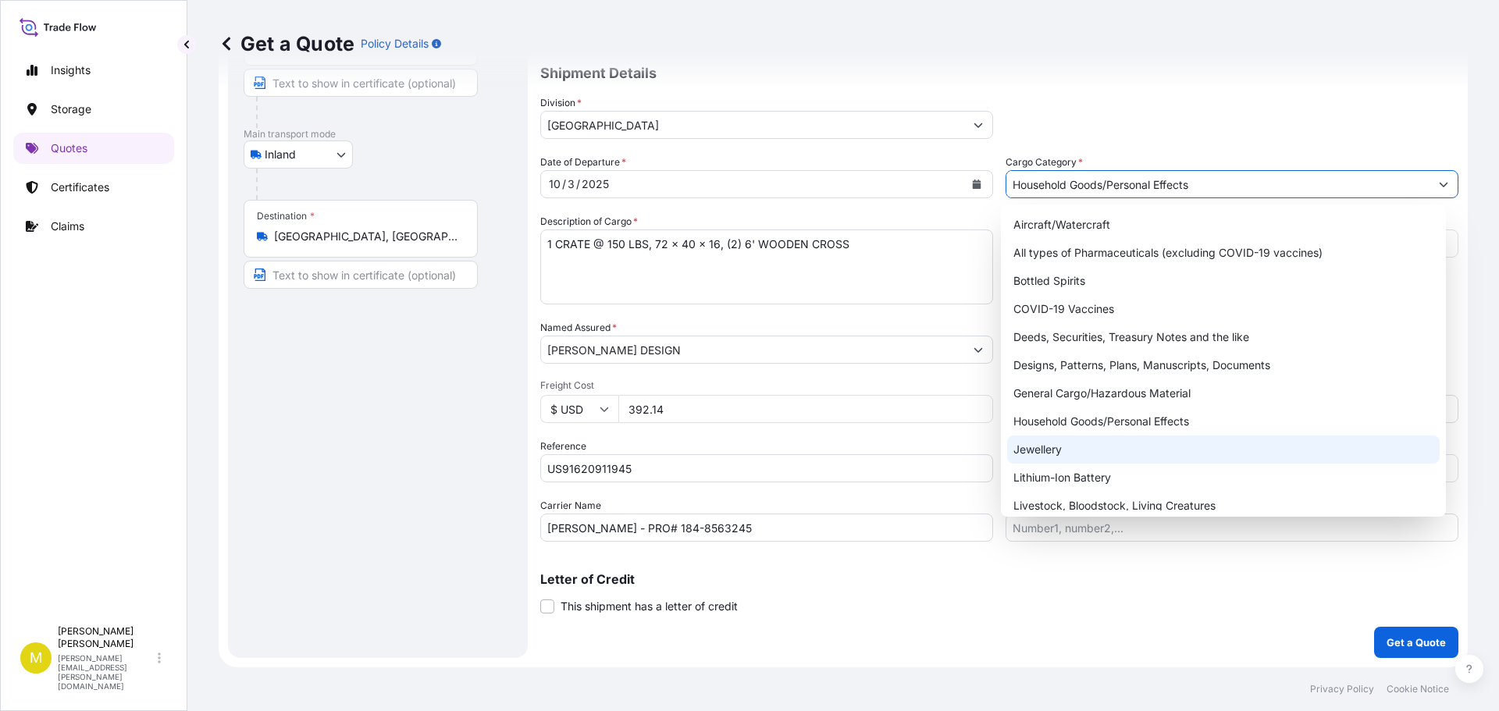
click at [1440, 183] on icon "Show suggestions" at bounding box center [1444, 185] width 9 height 5
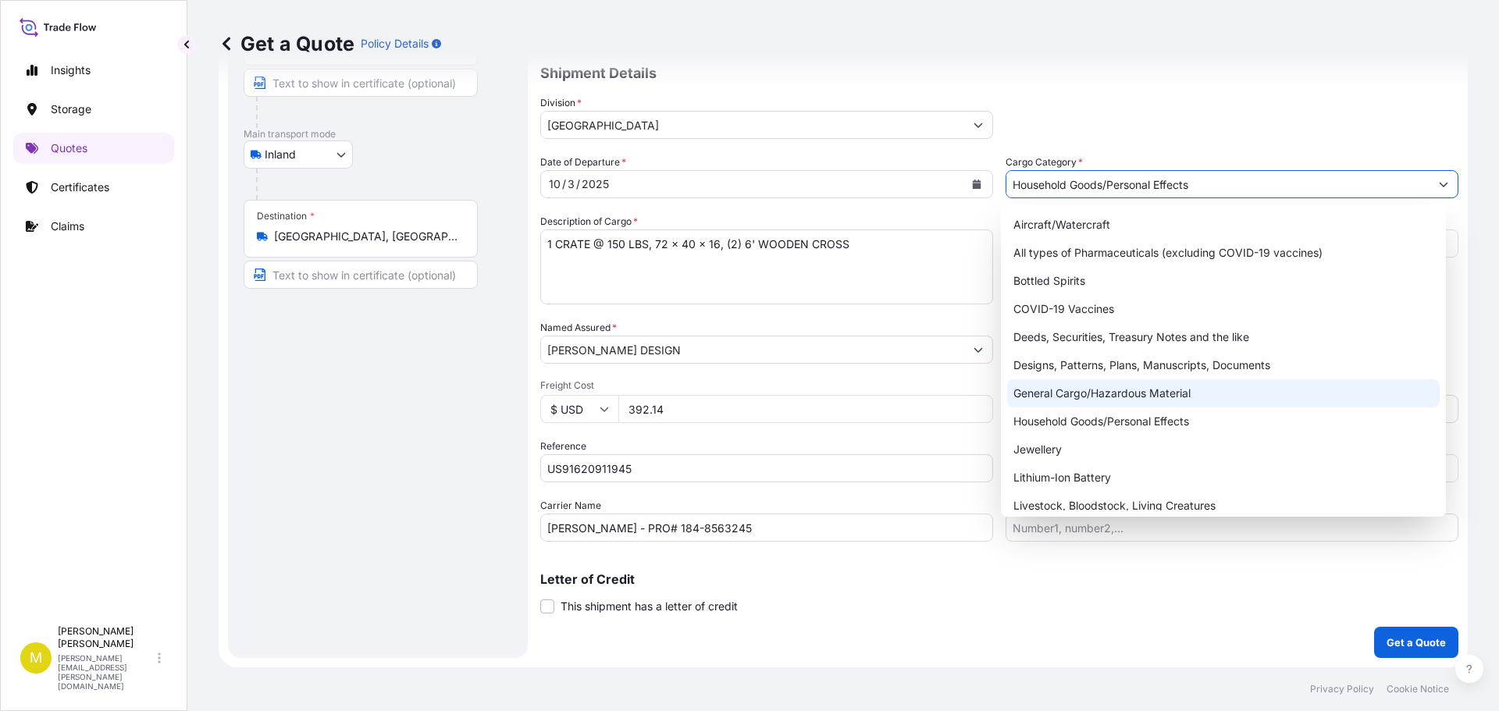
click at [1124, 399] on div "General Cargo/Hazardous Material" at bounding box center [1223, 394] width 433 height 28
type input "General Cargo/Hazardous Material"
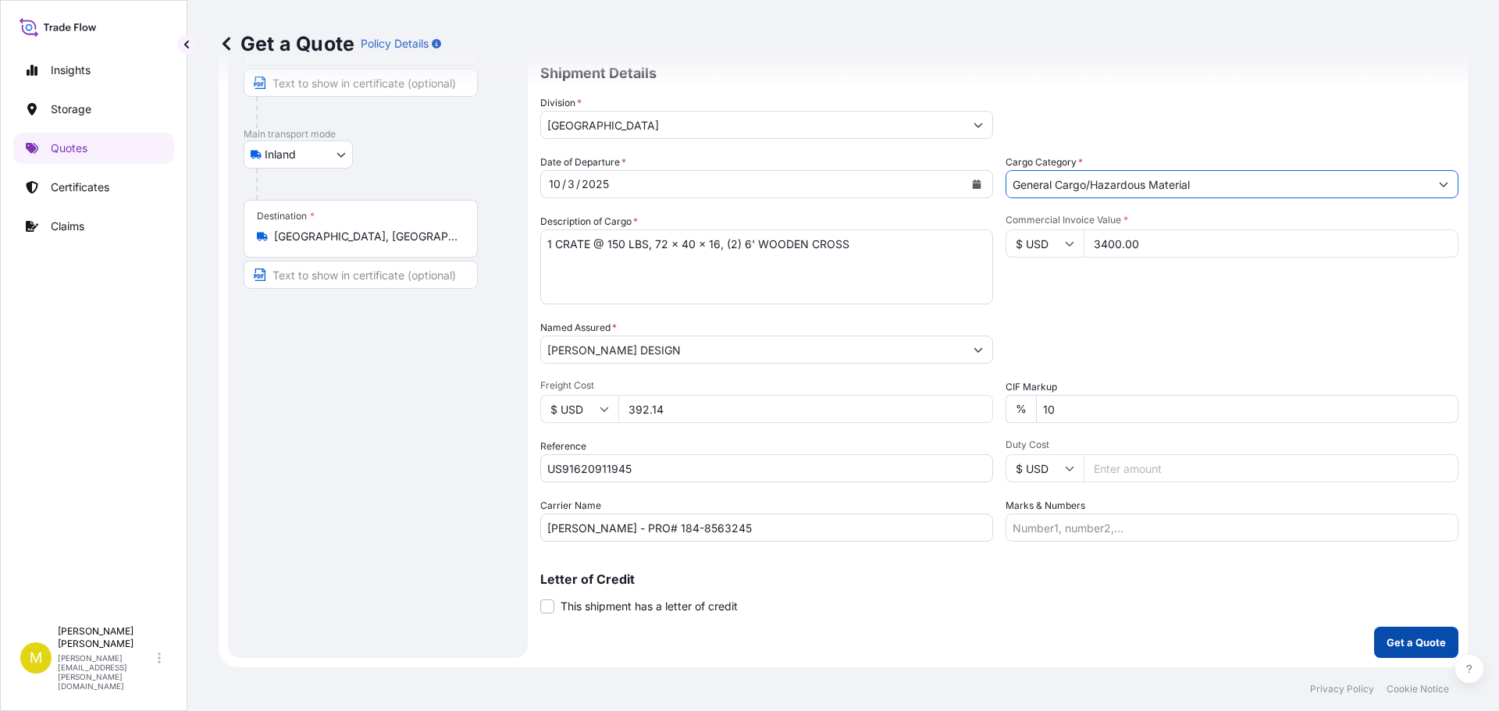
click at [1426, 646] on p "Get a Quote" at bounding box center [1416, 643] width 59 height 16
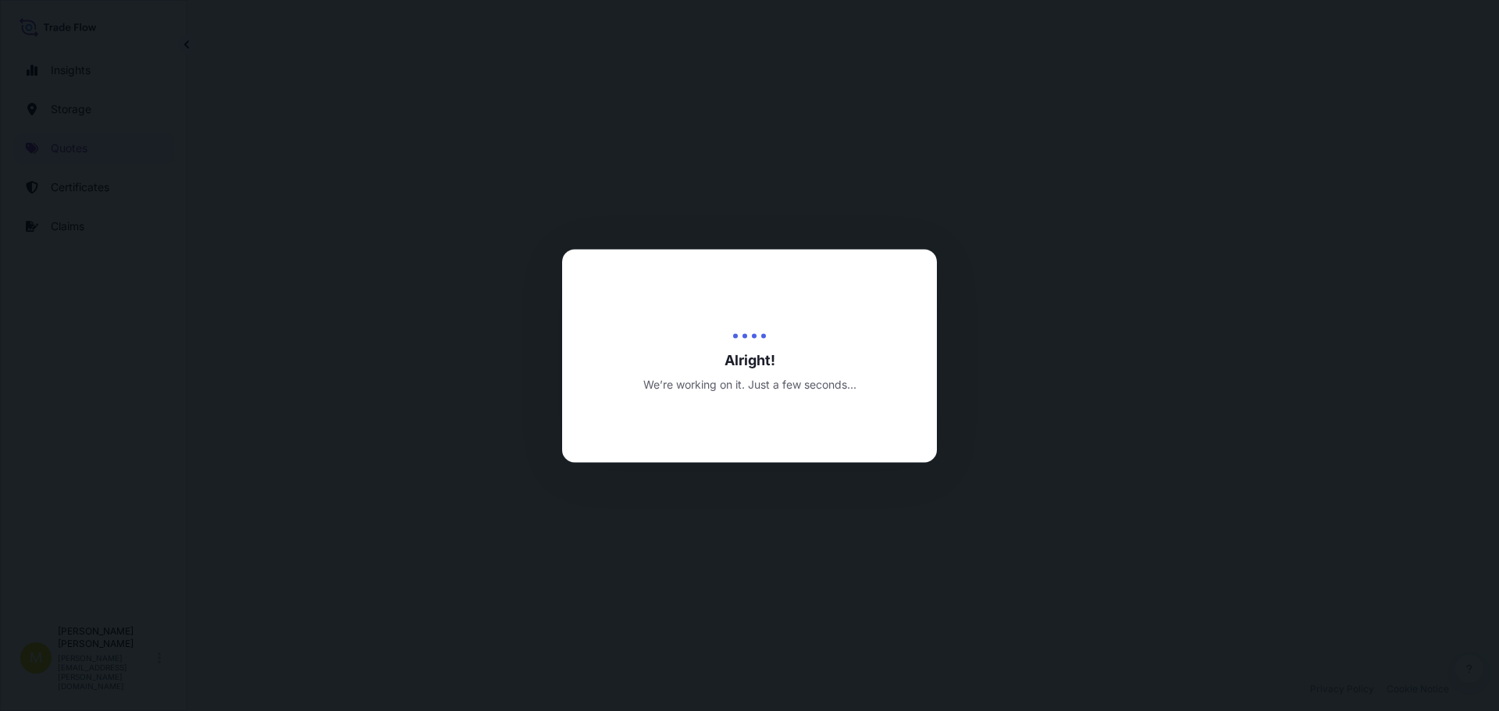
select select "Inland"
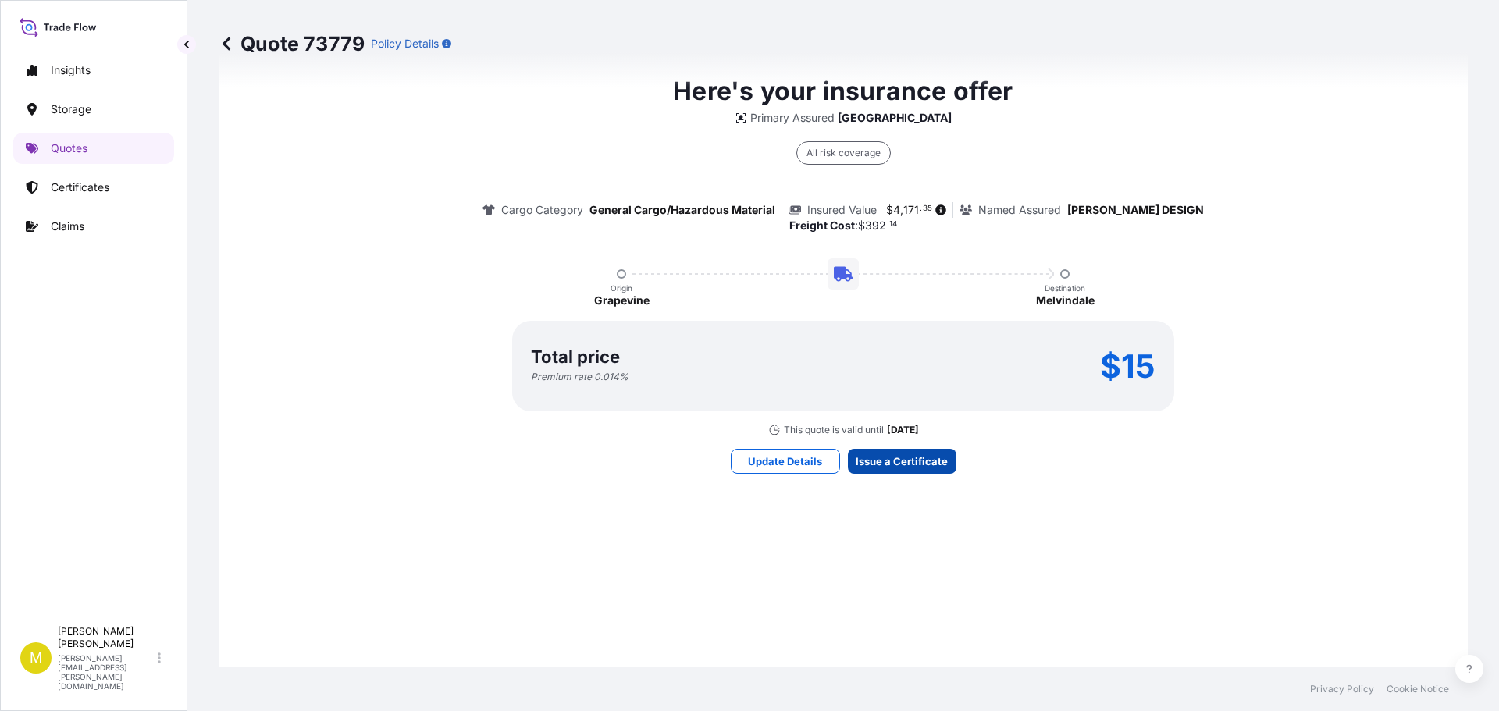
scroll to position [2248, 0]
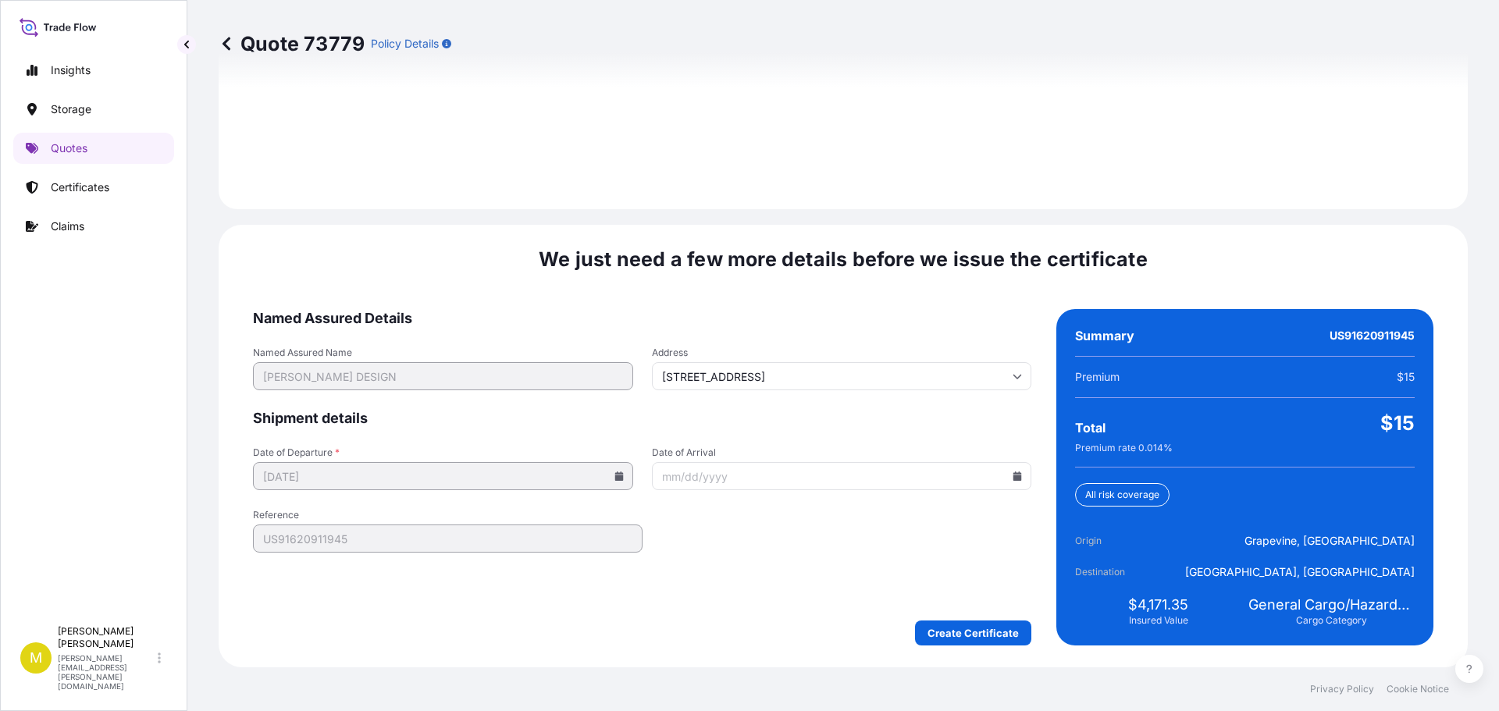
click at [1014, 477] on icon at bounding box center [1018, 476] width 9 height 9
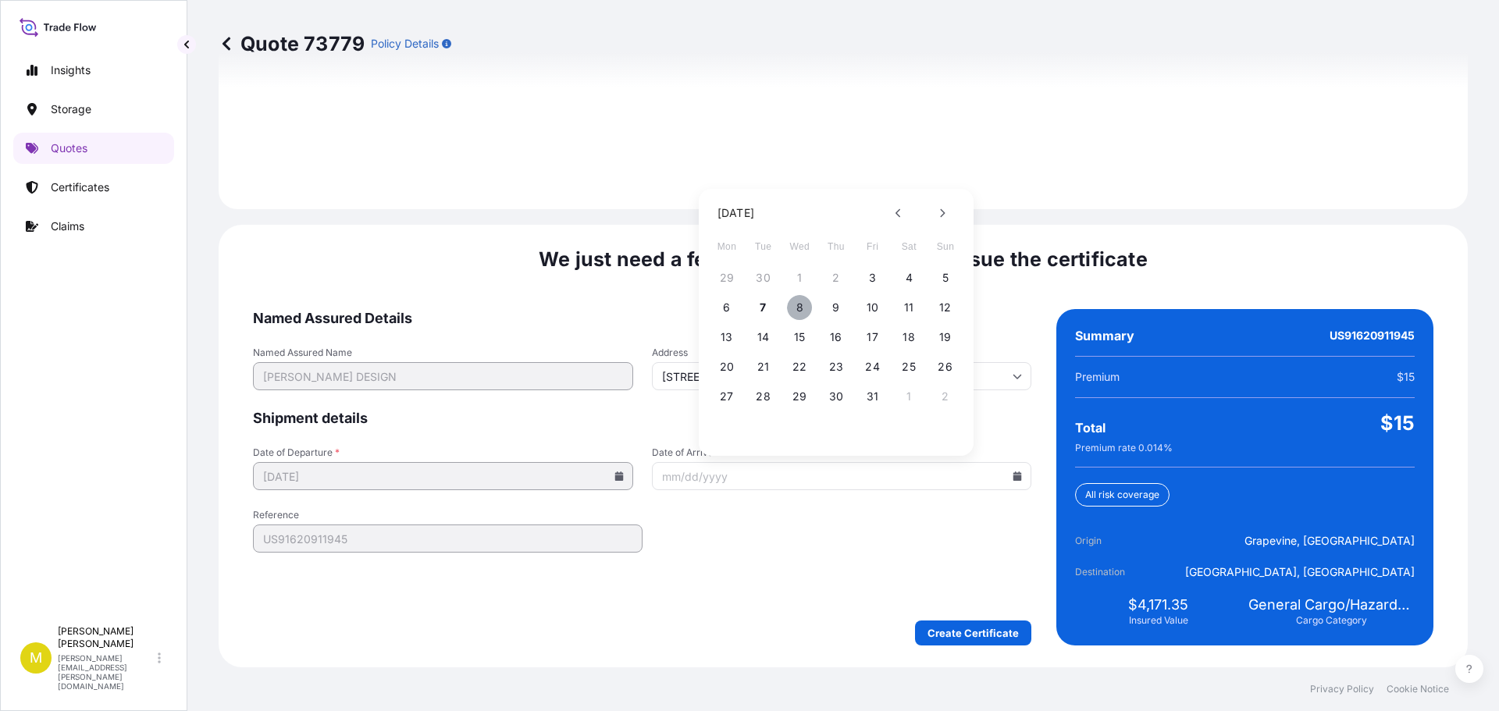
click at [797, 309] on button "8" at bounding box center [799, 307] width 25 height 25
type input "10/08/2025"
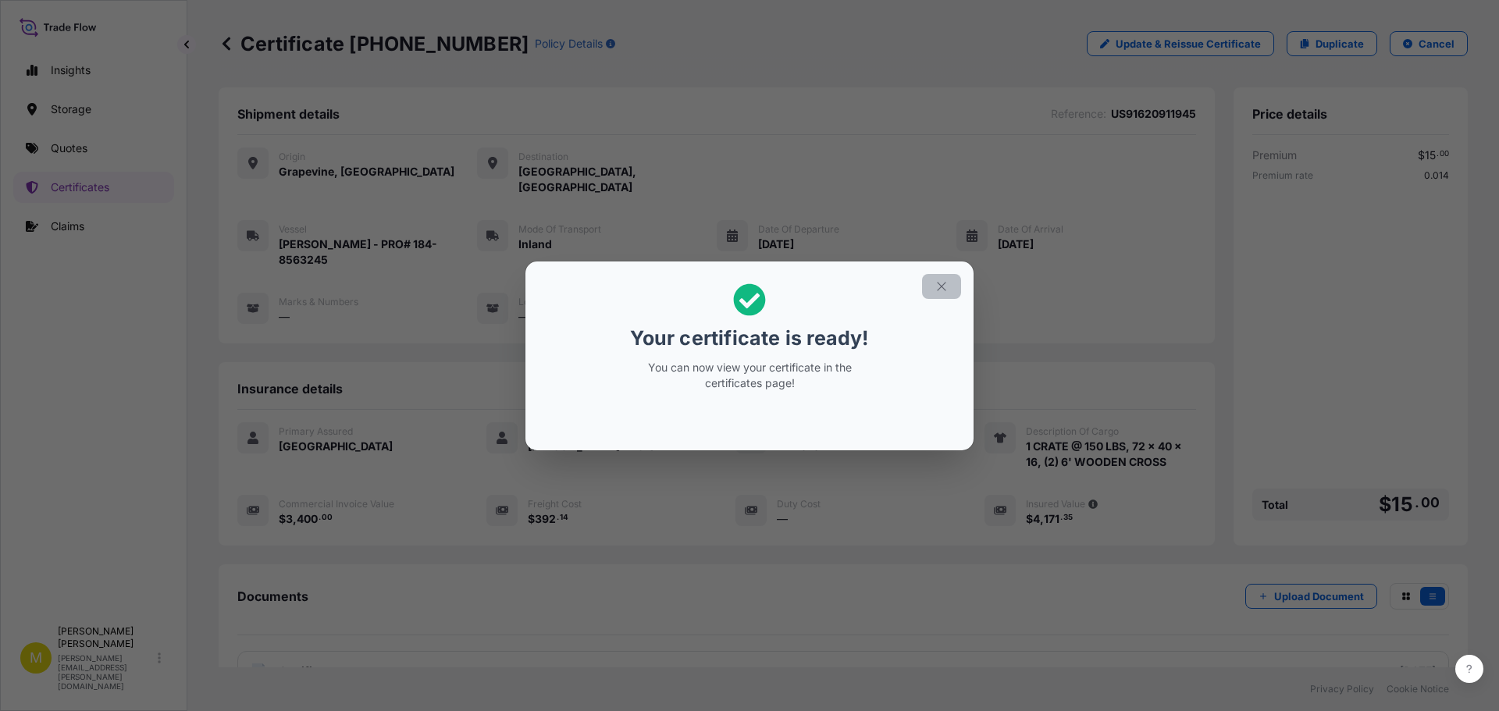
click at [946, 287] on icon "button" at bounding box center [942, 287] width 14 height 14
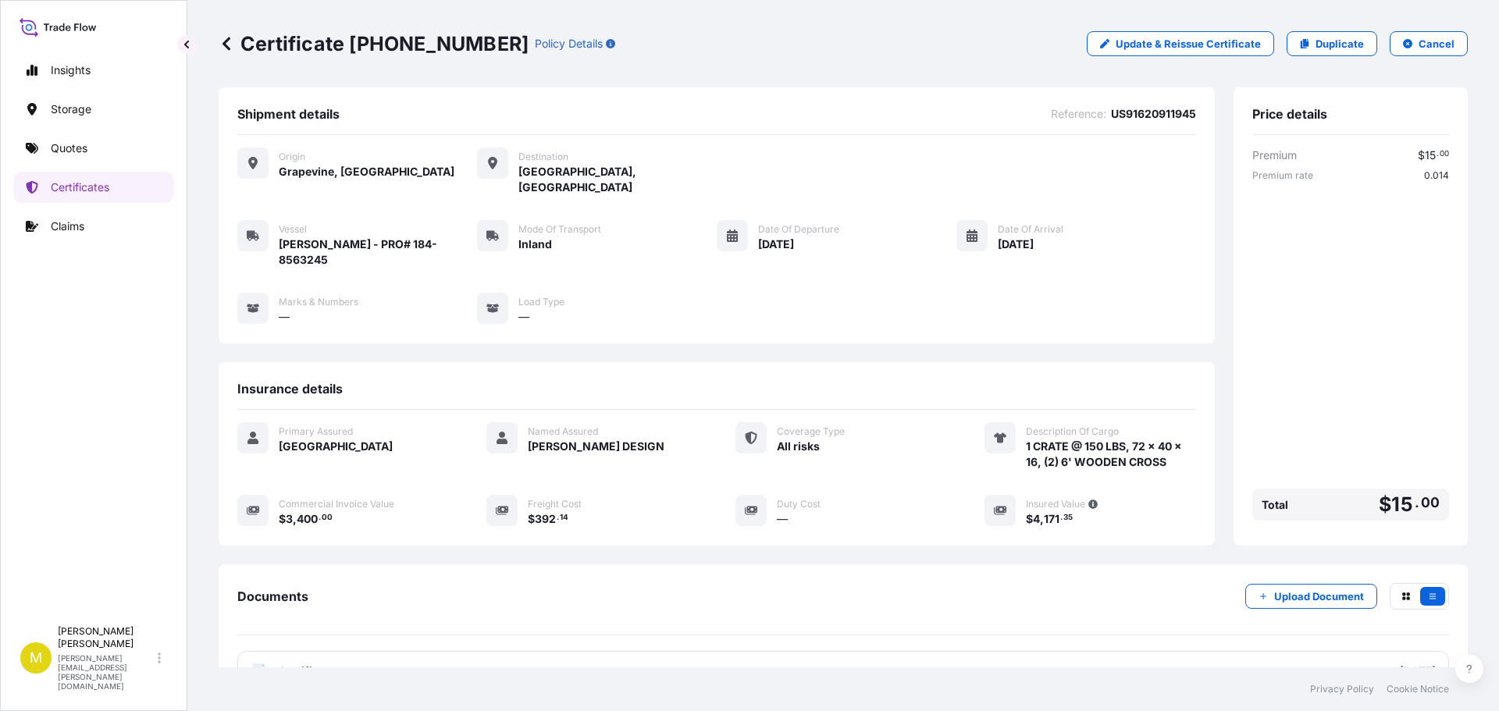
scroll to position [109, 0]
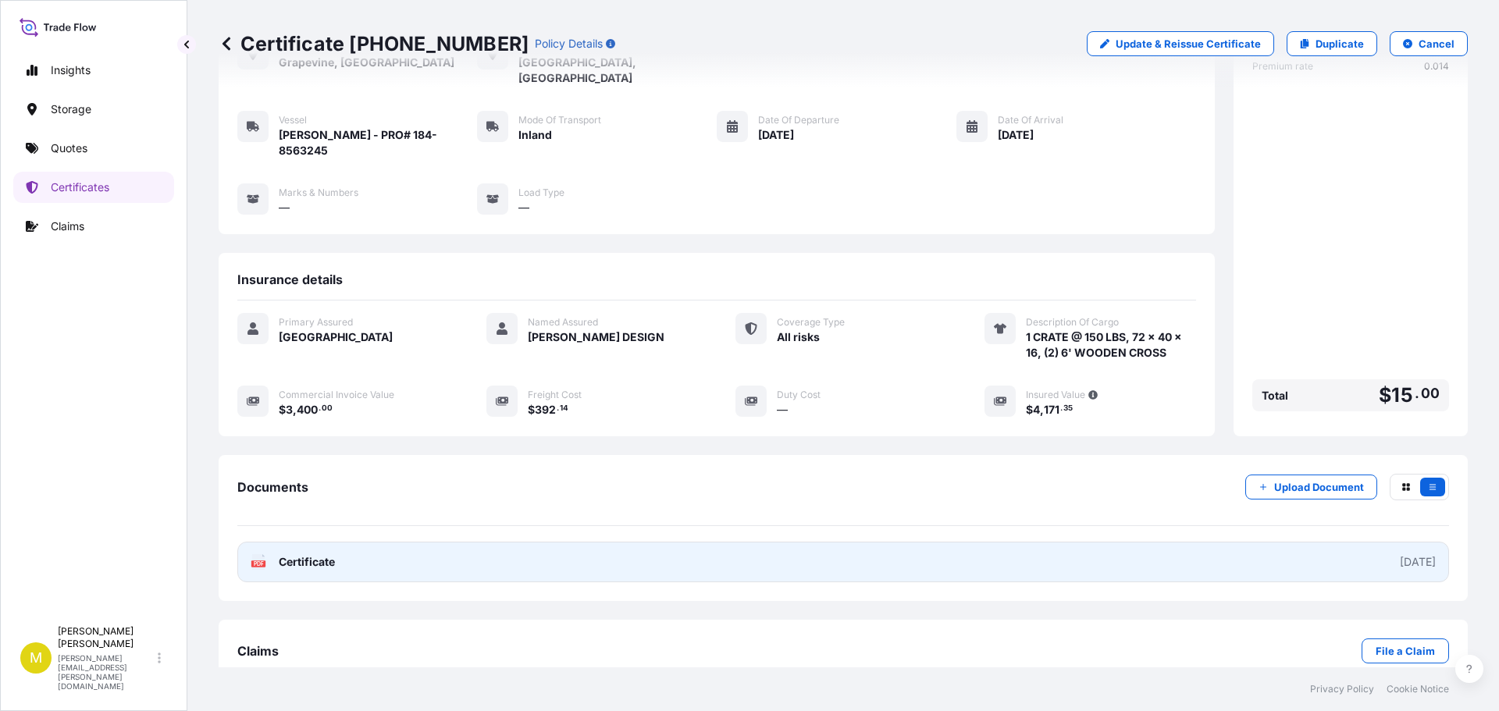
click at [305, 554] on span "Certificate" at bounding box center [307, 562] width 56 height 16
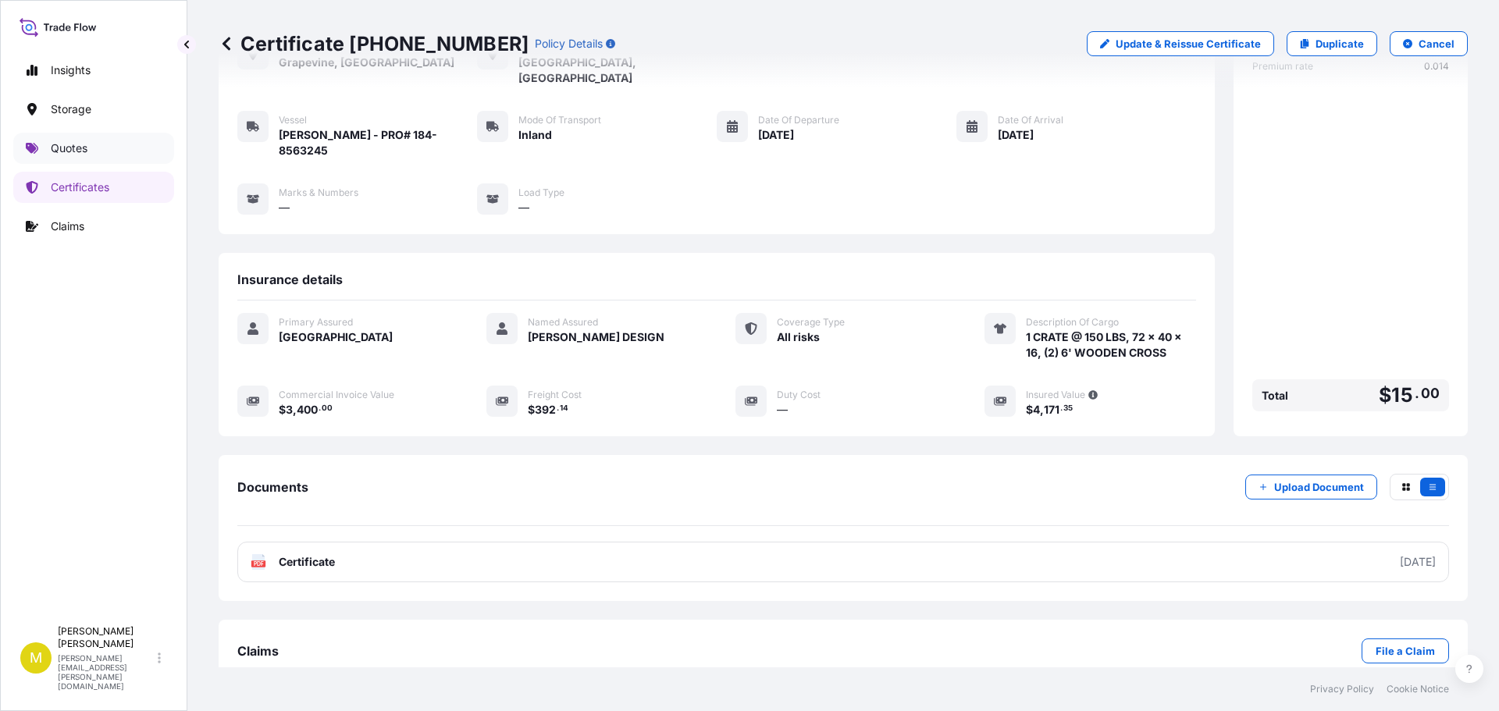
click at [61, 145] on p "Quotes" at bounding box center [69, 149] width 37 height 16
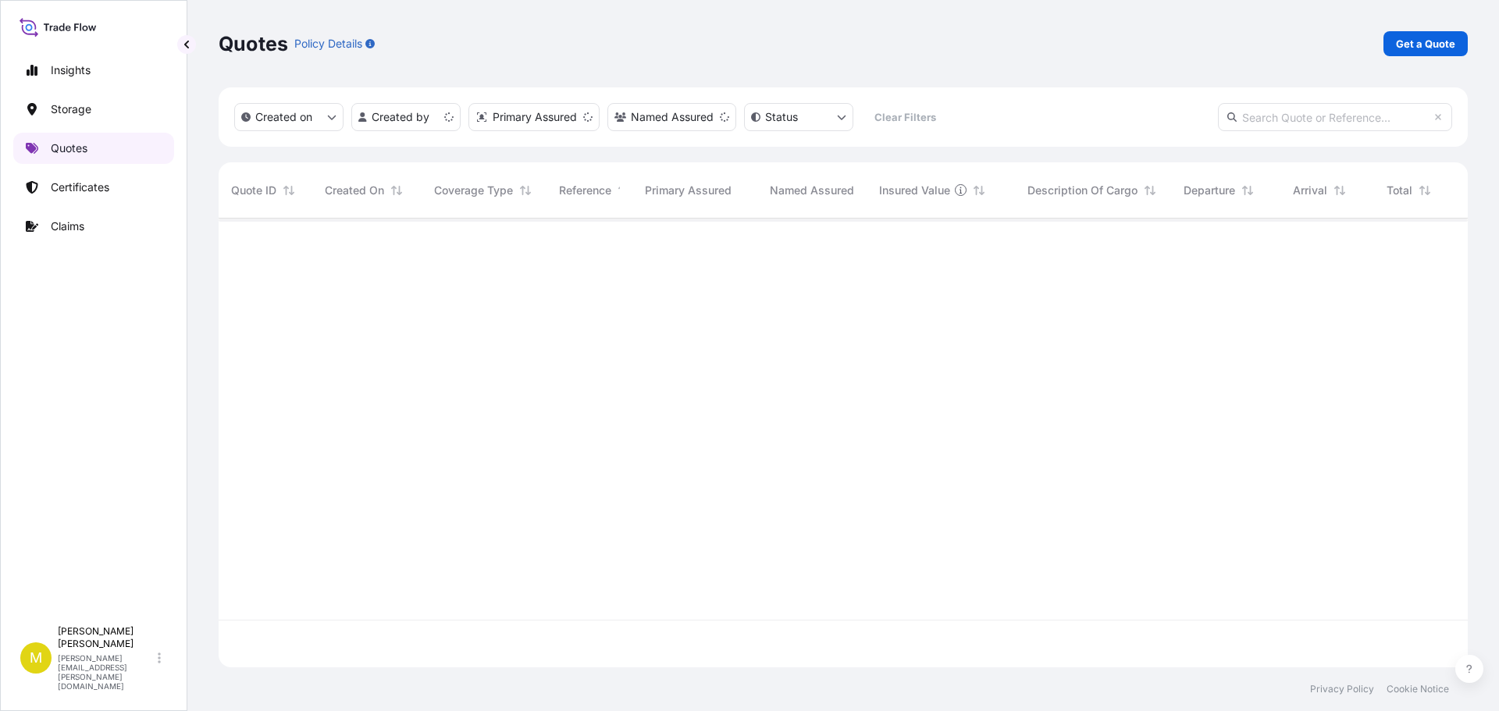
scroll to position [446, 1238]
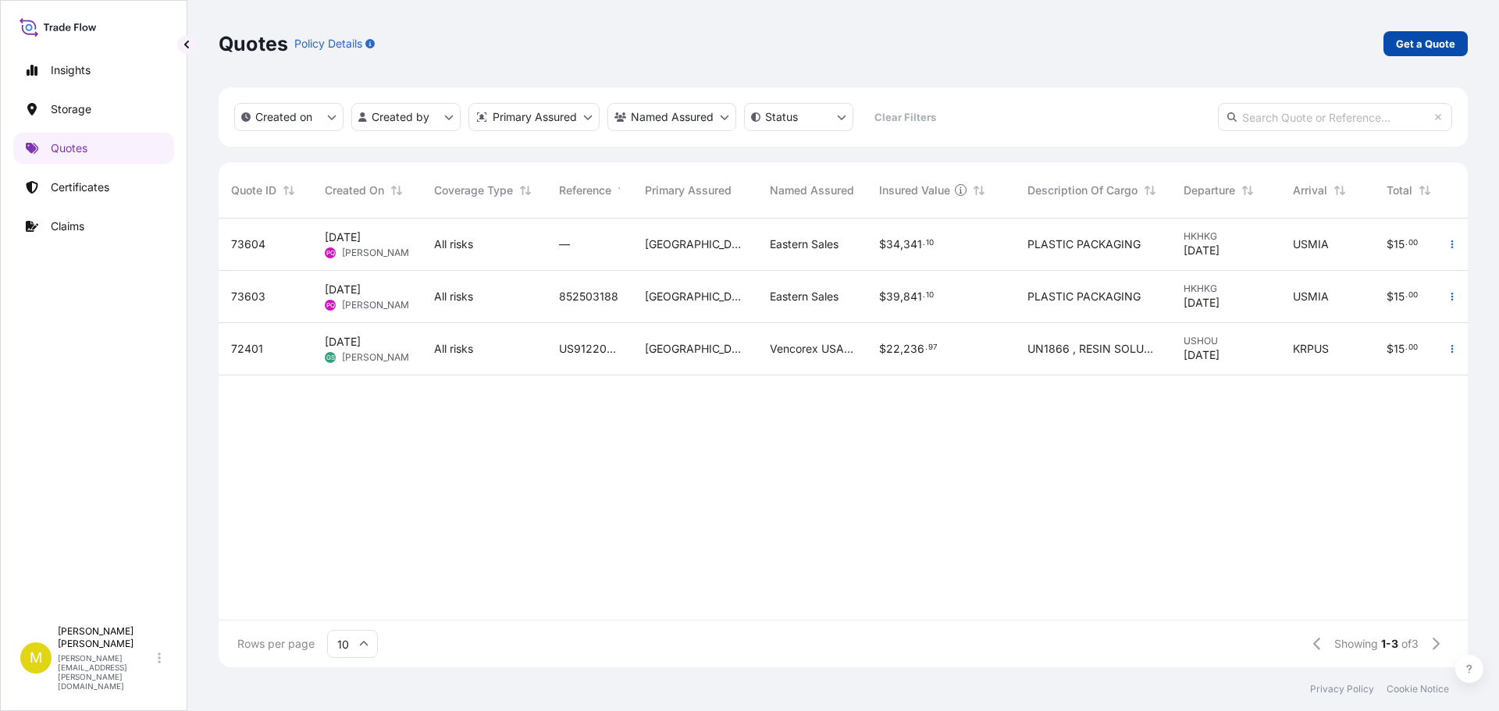
click at [1434, 37] on p "Get a Quote" at bounding box center [1425, 44] width 59 height 16
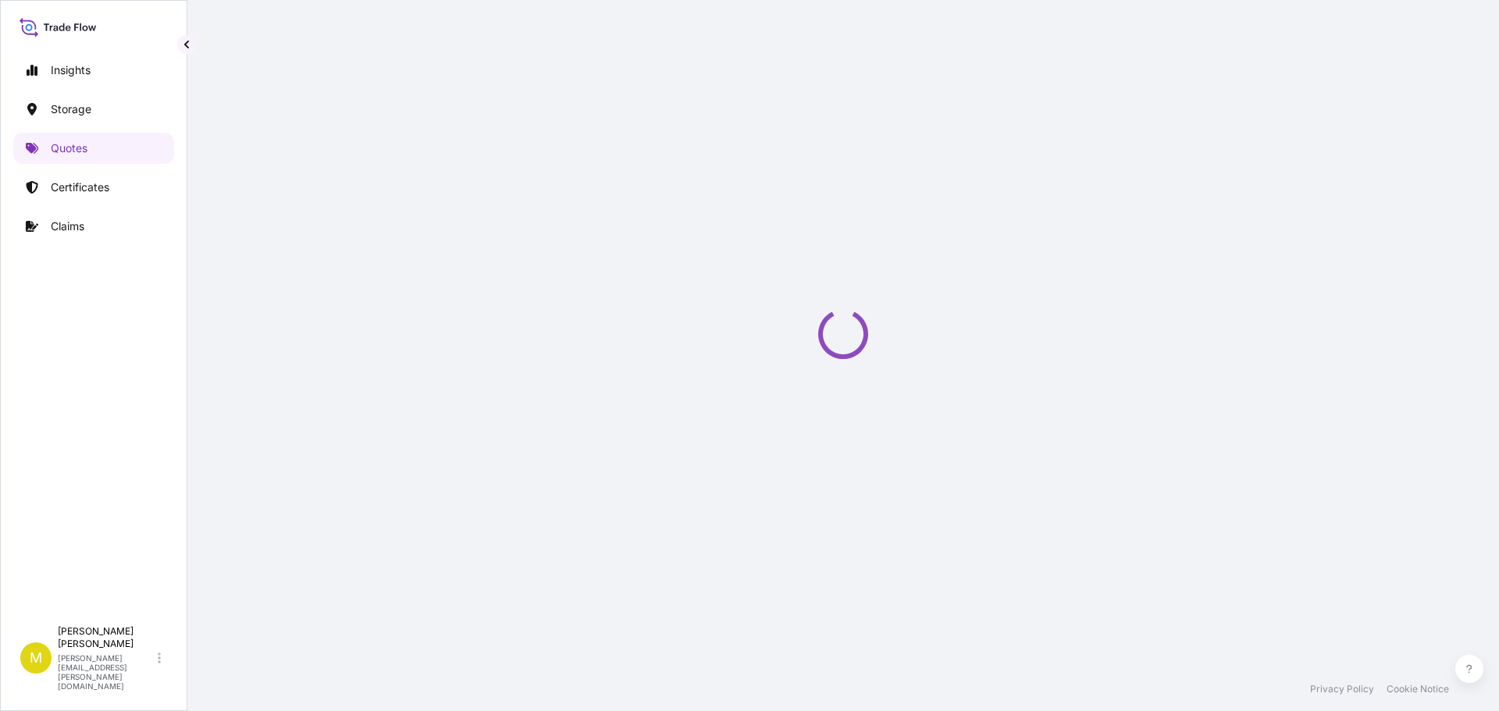
scroll to position [25, 0]
select select "Water"
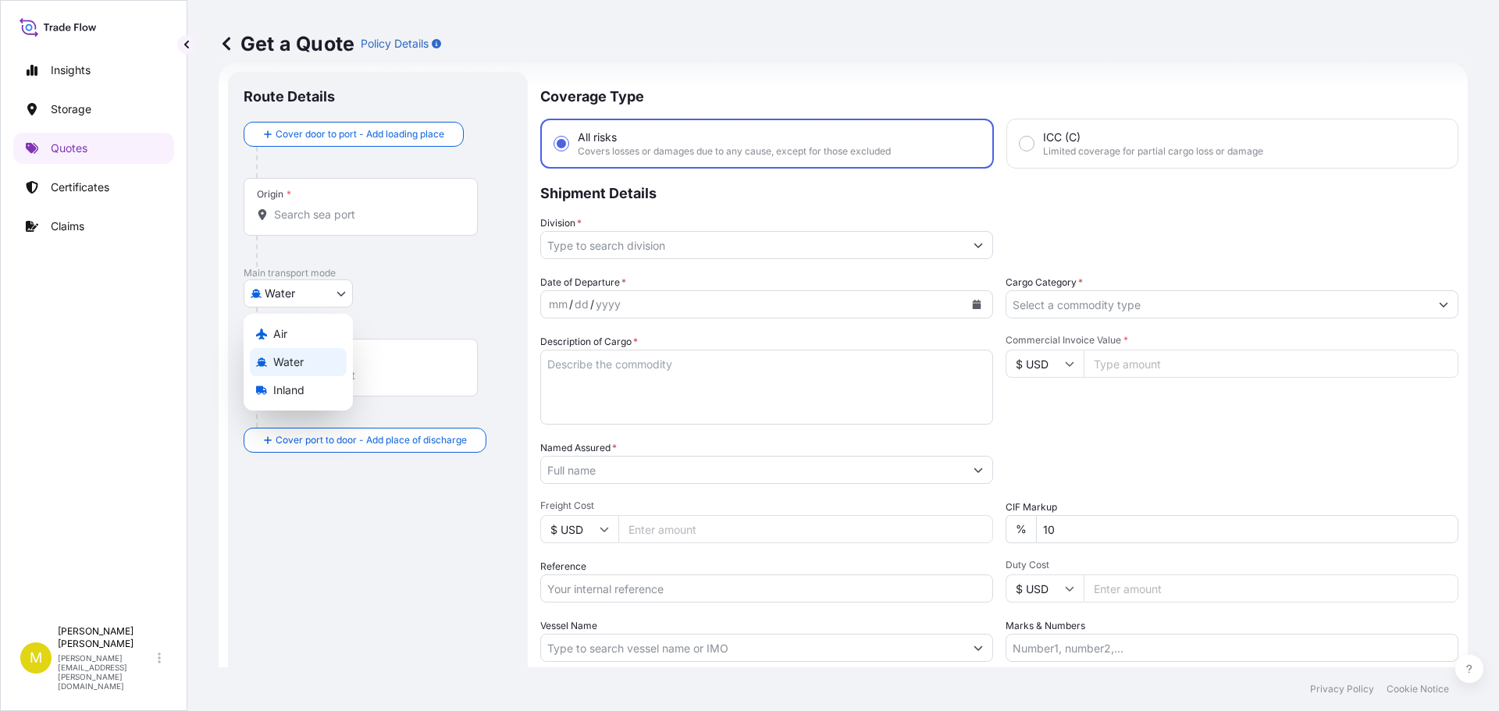
click at [291, 292] on body "Insights Storage Quotes Certificates Claims M Michele Humann michele.humann@bdp…" at bounding box center [749, 355] width 1499 height 711
click at [296, 395] on span "Inland" at bounding box center [288, 391] width 31 height 16
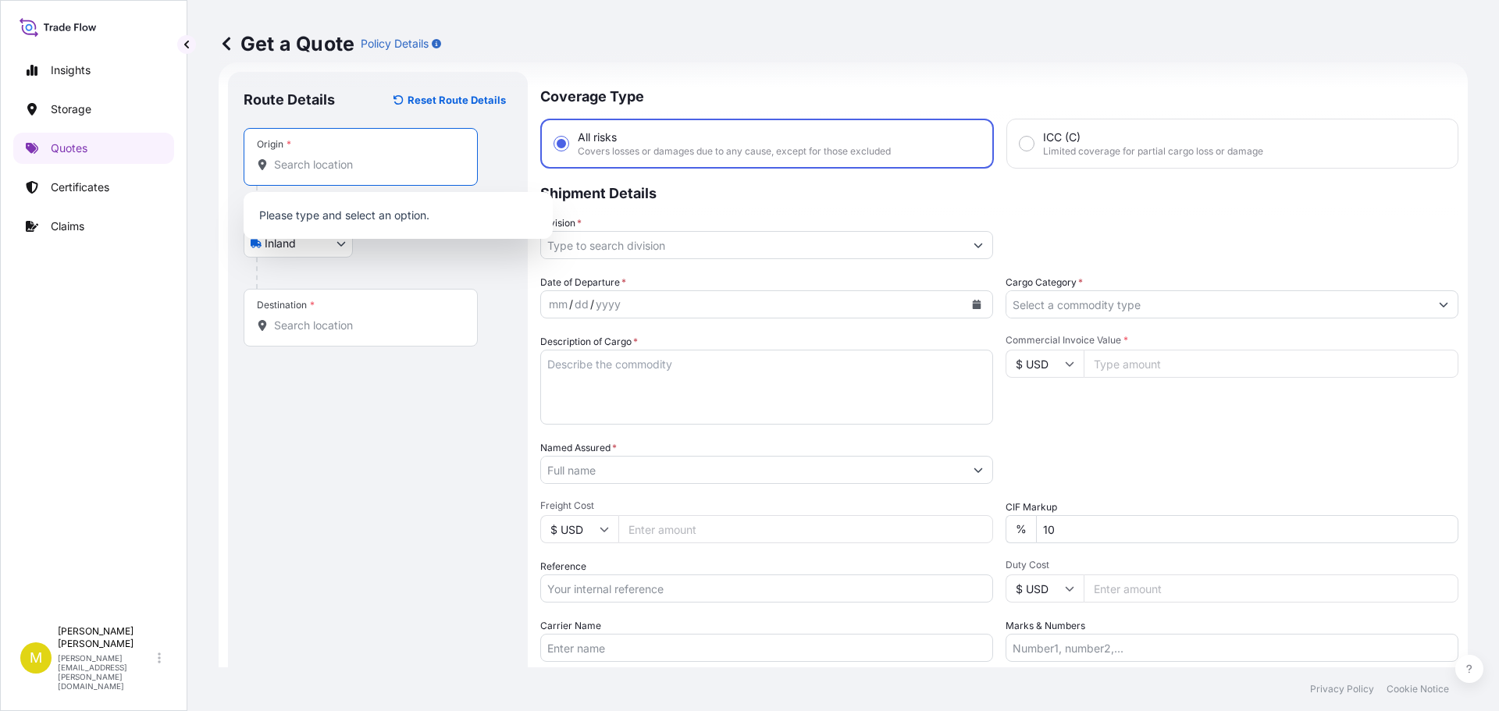
click at [308, 171] on input "Origin *" at bounding box center [366, 165] width 184 height 16
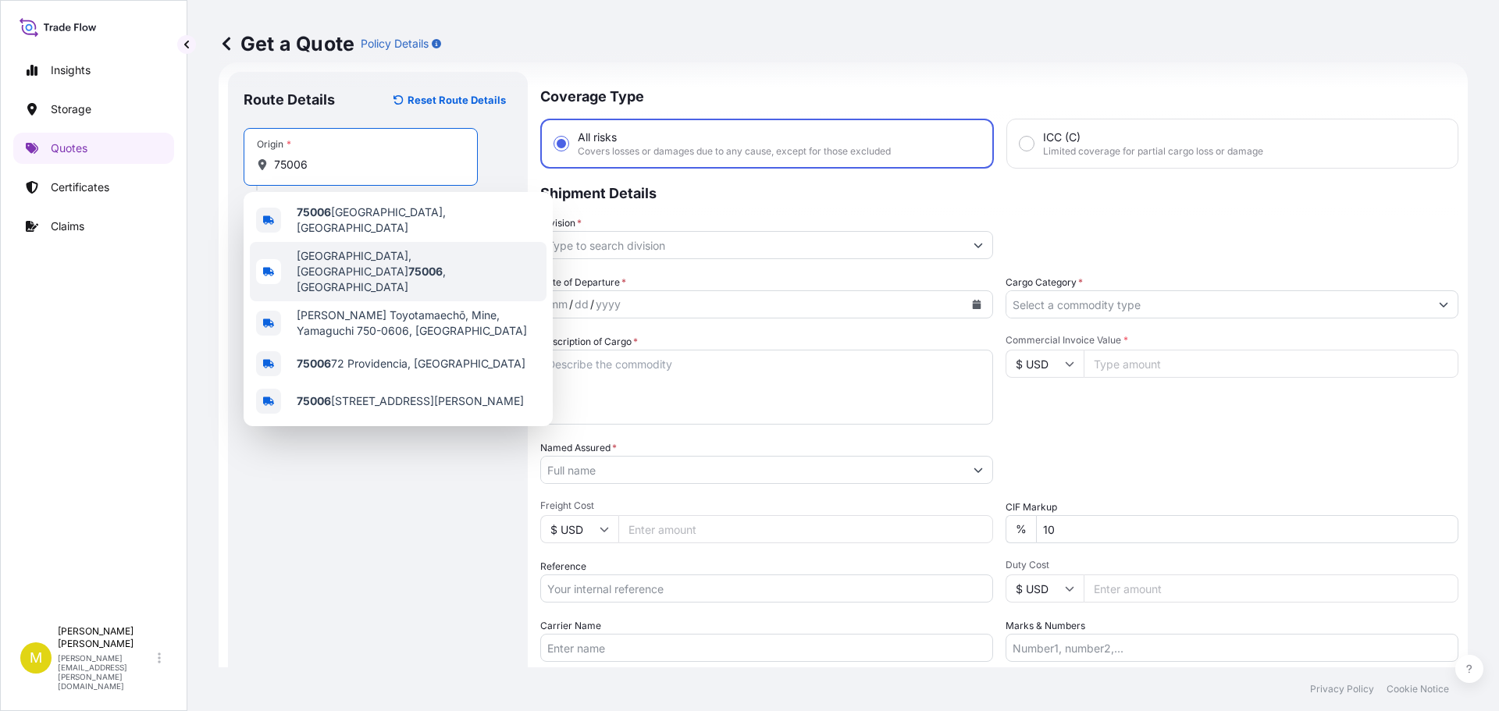
click at [362, 257] on span "Carrollton, TX 75006 , USA" at bounding box center [419, 271] width 244 height 47
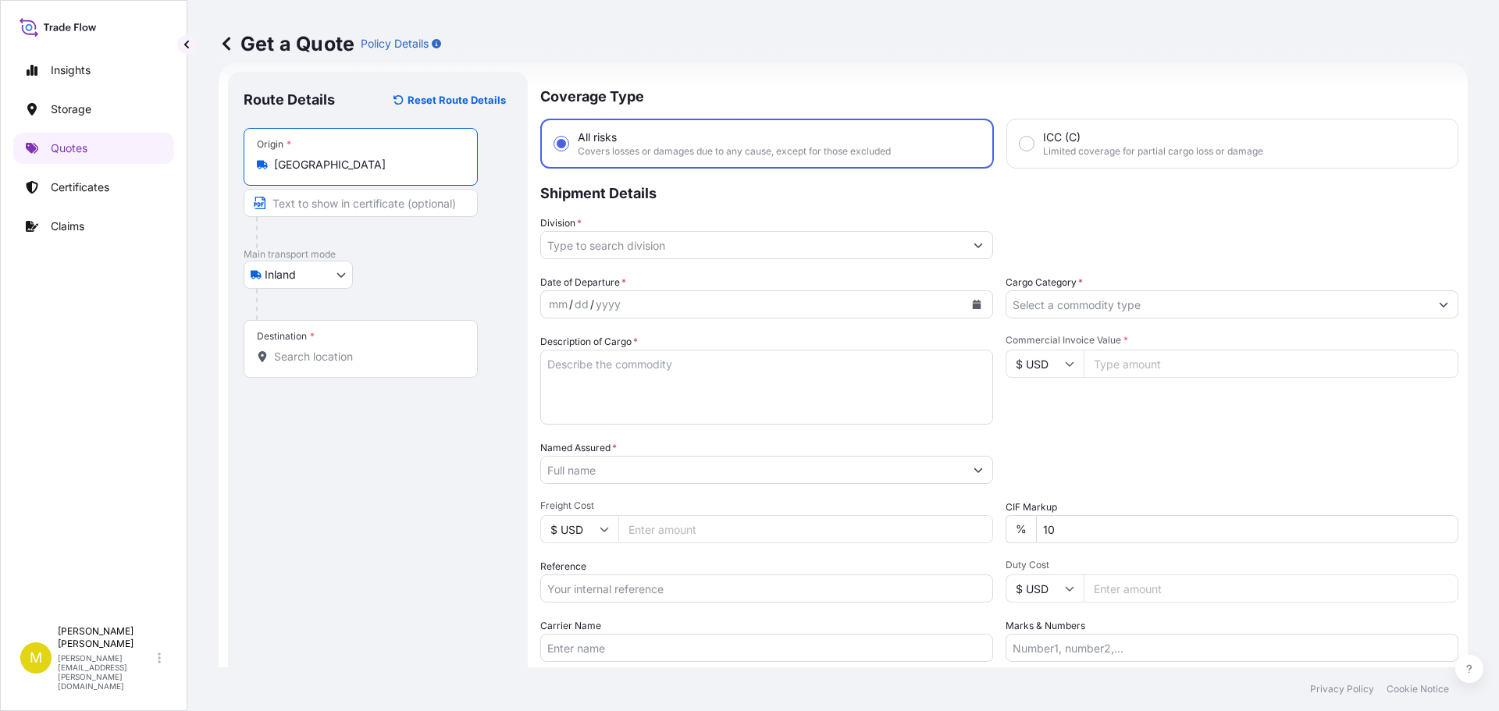
type input "Carrollton, TX 75006, USA"
click at [303, 357] on input "Destination *" at bounding box center [366, 357] width 184 height 16
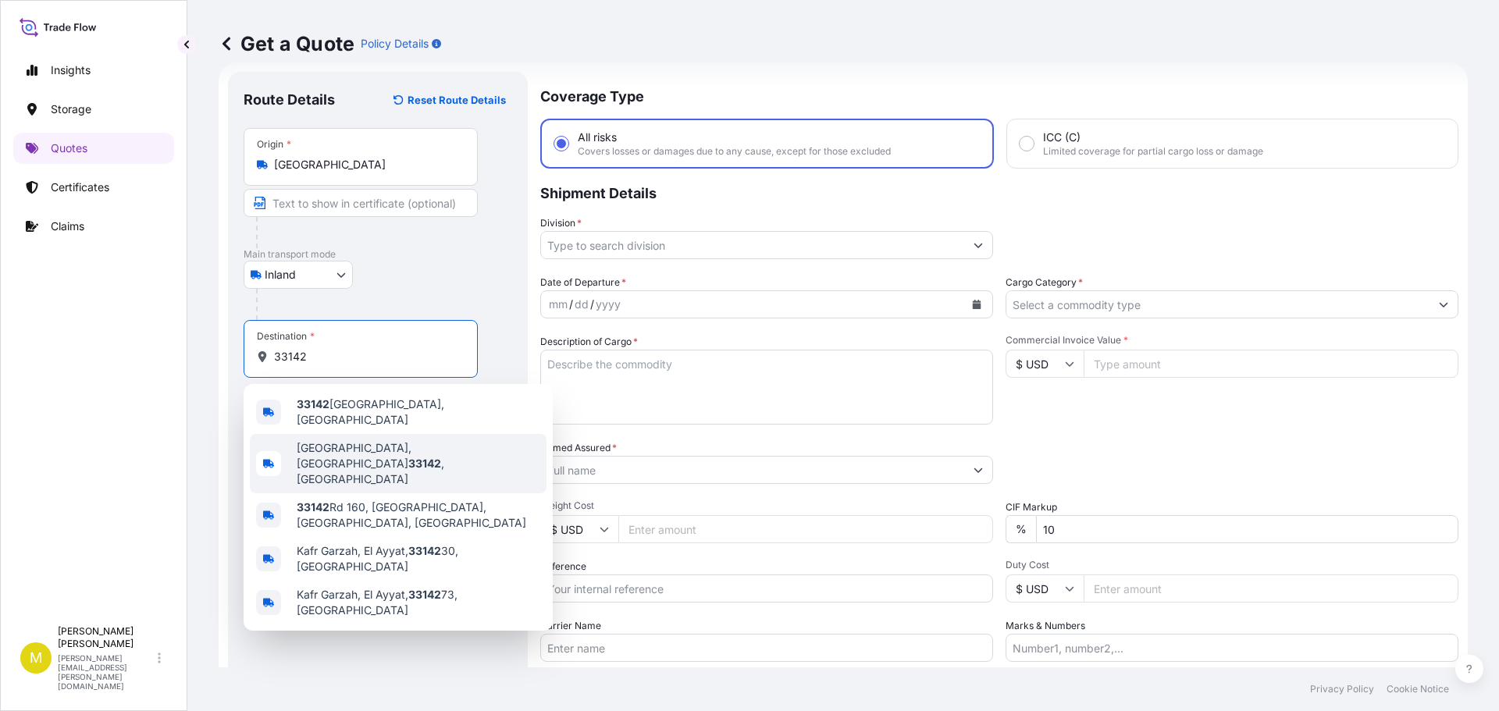
click at [331, 443] on span "Miami, FL 33142 , USA" at bounding box center [419, 463] width 244 height 47
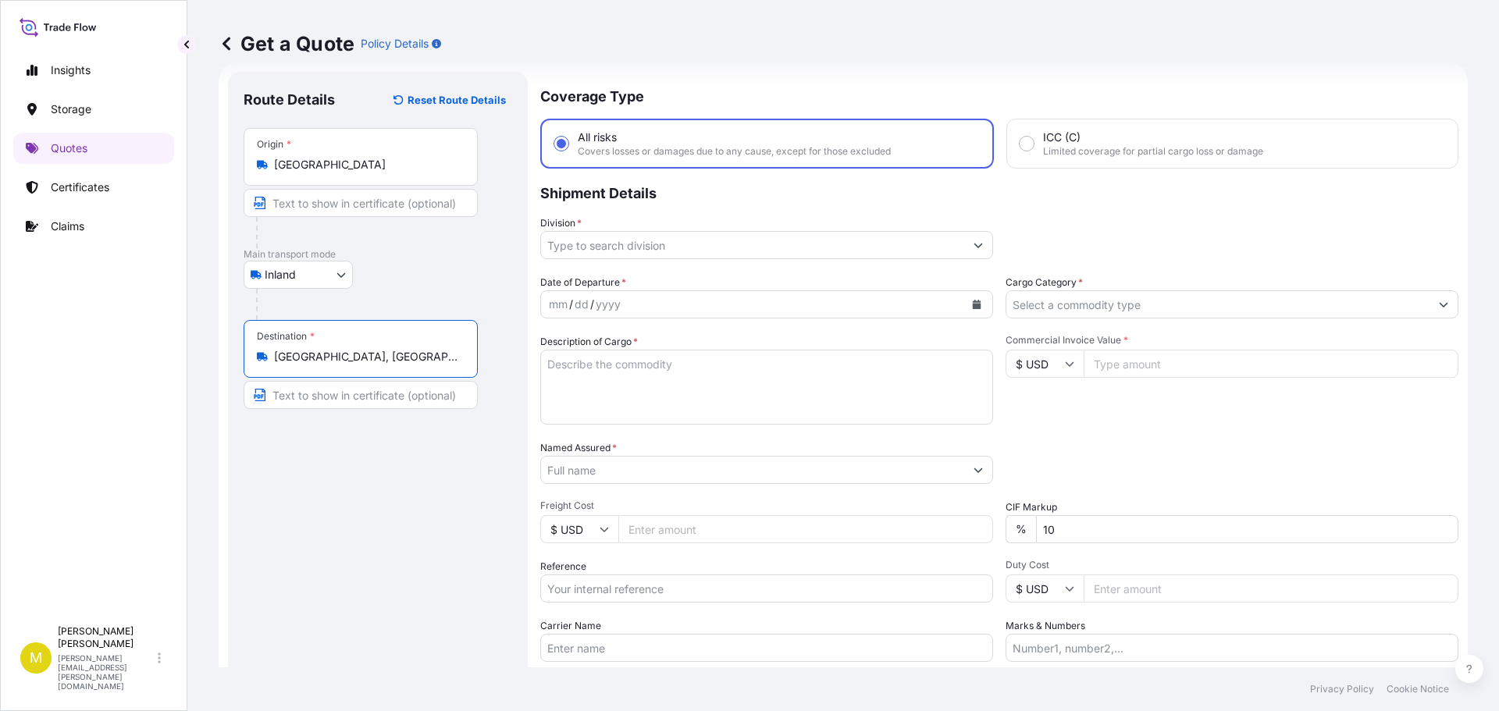
type input "Miami, FL 33142, USA"
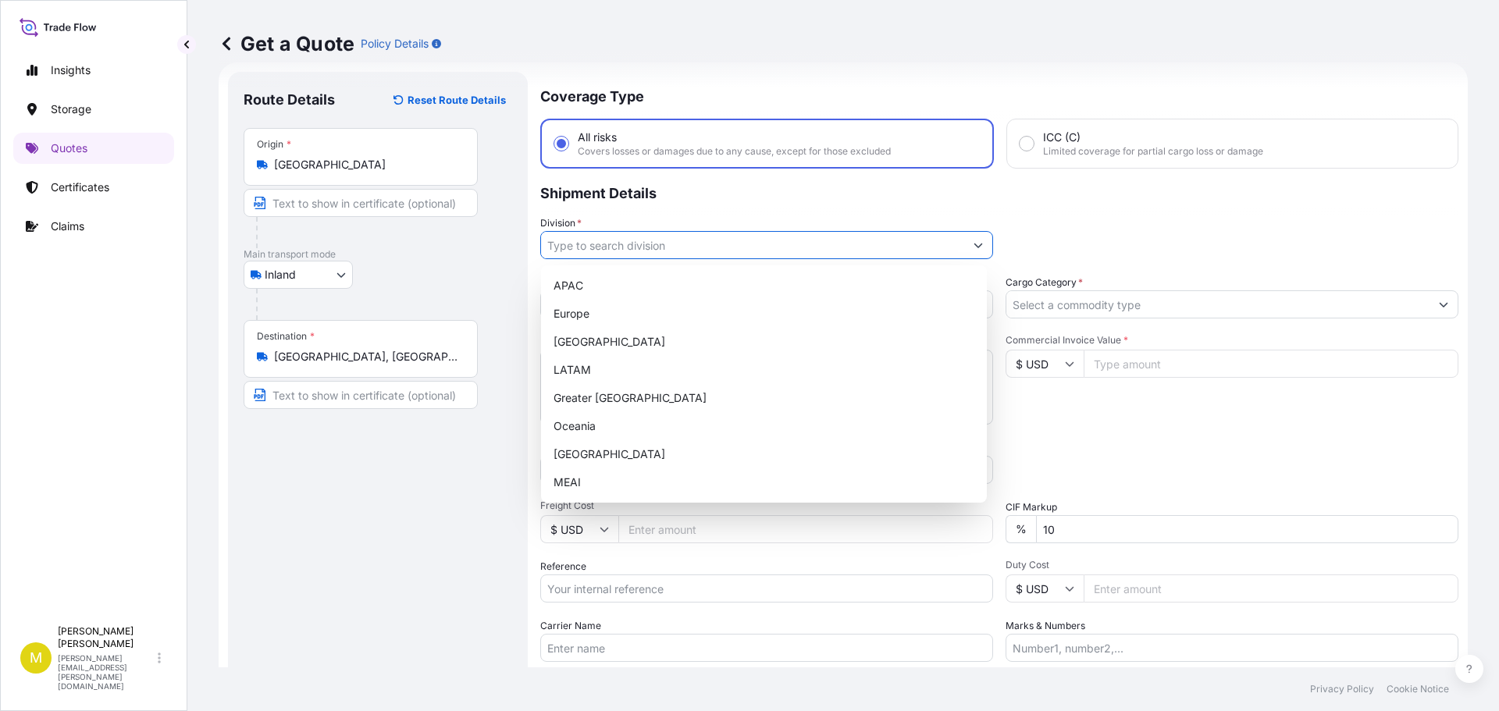
click at [765, 250] on input "Division *" at bounding box center [752, 245] width 423 height 28
click at [625, 335] on div "North America" at bounding box center [763, 342] width 433 height 28
type input "North America"
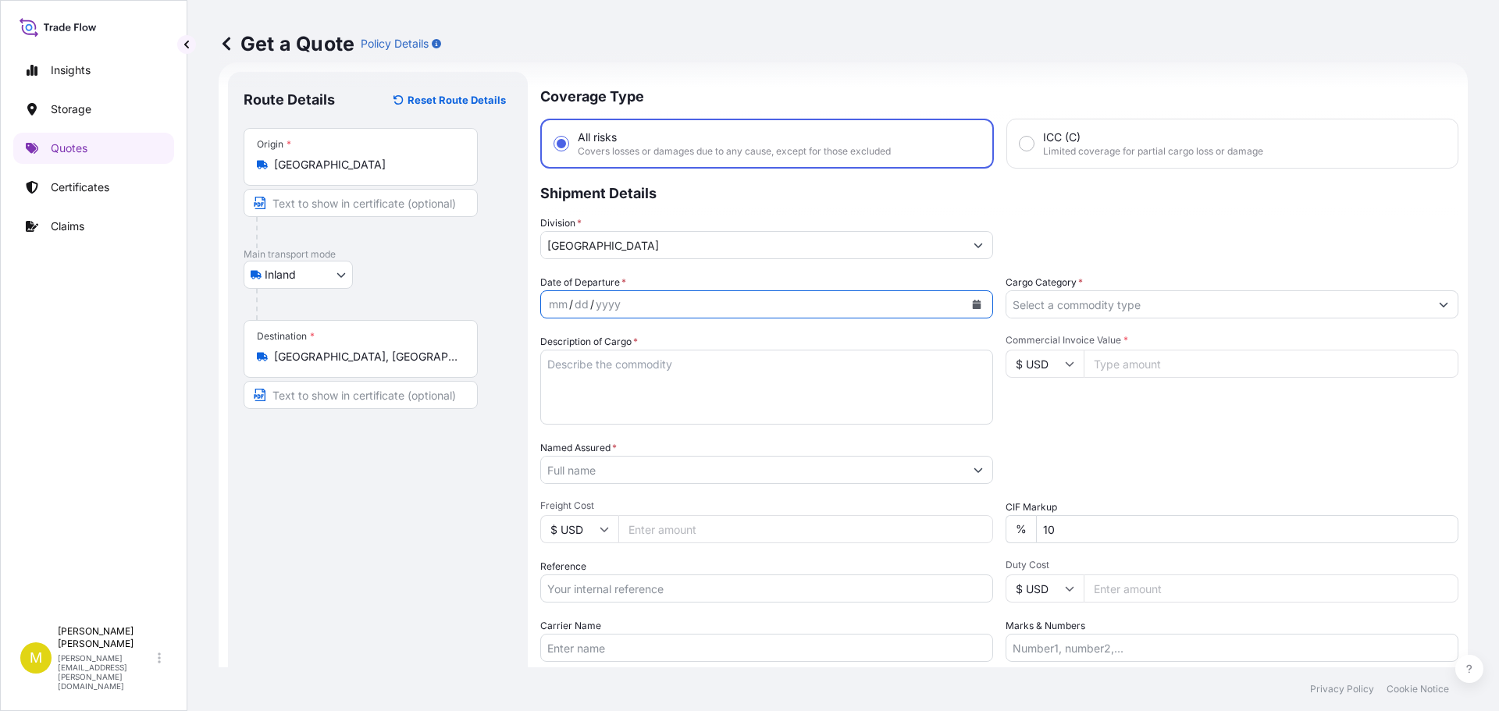
click at [973, 305] on icon "Calendar" at bounding box center [977, 304] width 9 height 9
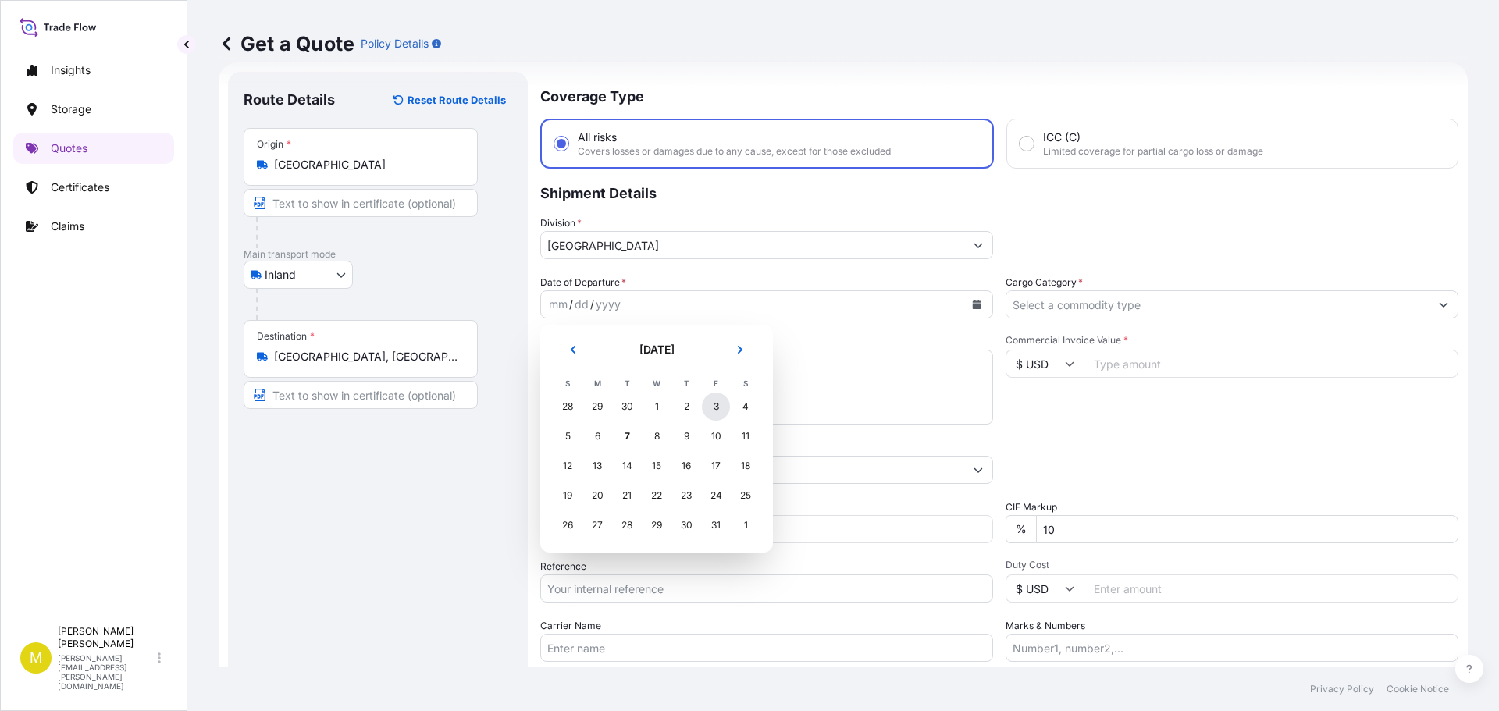
click at [719, 408] on div "3" at bounding box center [716, 407] width 28 height 28
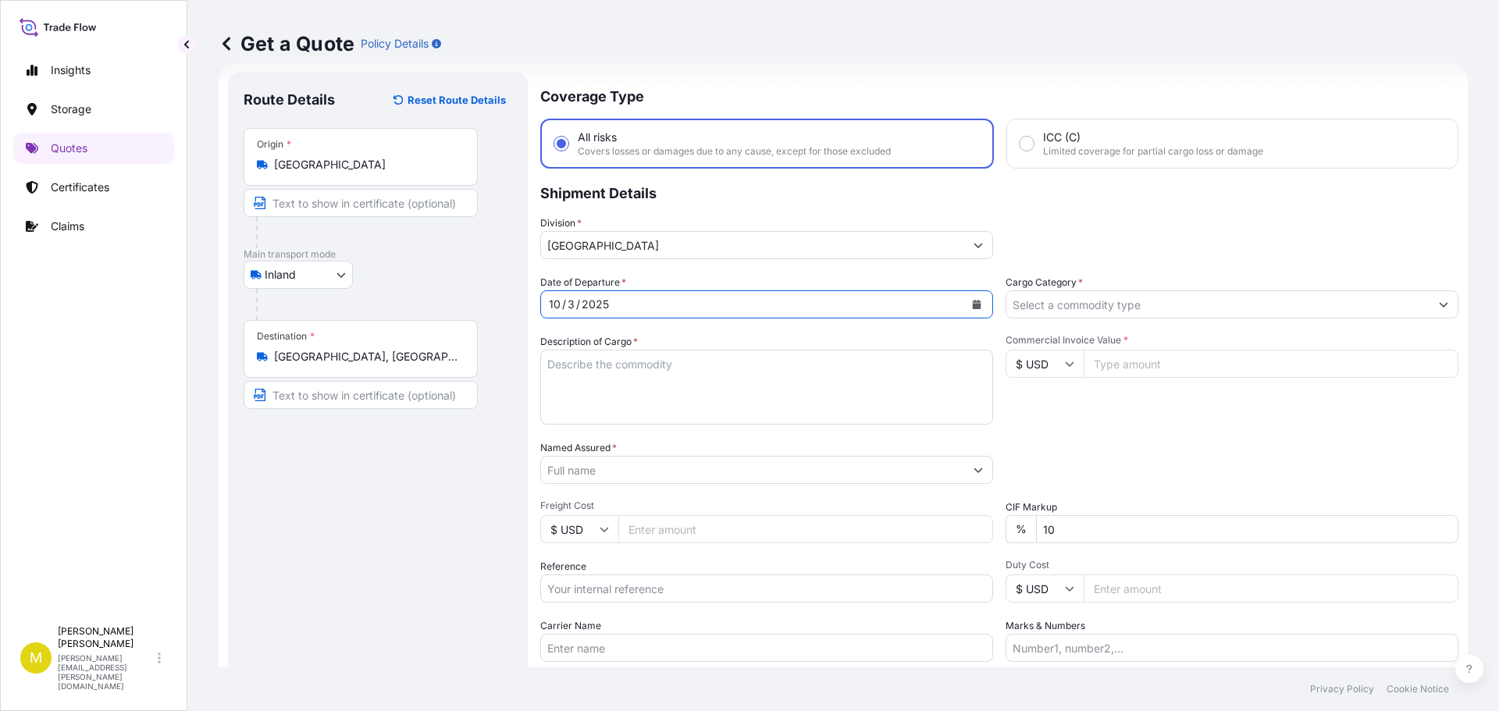
click at [593, 386] on textarea "Description of Cargo *" at bounding box center [766, 387] width 453 height 75
click at [678, 385] on textarea "Description of Cargo *" at bounding box center [766, 387] width 453 height 75
paste textarea "1 SKID @ 74 LBS, 1 BOX, FURNITURE"
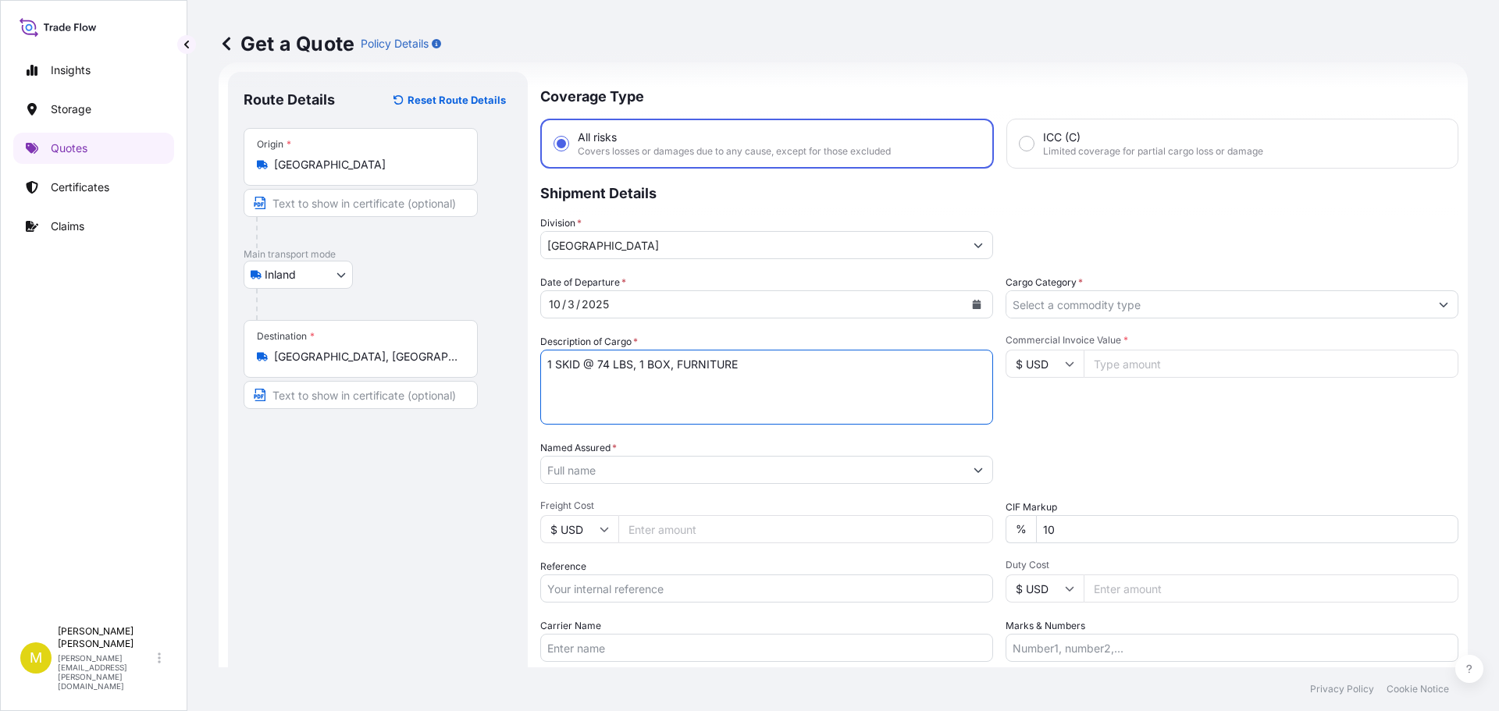
click at [601, 365] on textarea "1 SKID @ 74 LBS, 1 BOX, FURNITURE" at bounding box center [766, 387] width 453 height 75
type textarea "1 SKID @ 282 LBS, 1 BOX, FURNITURE"
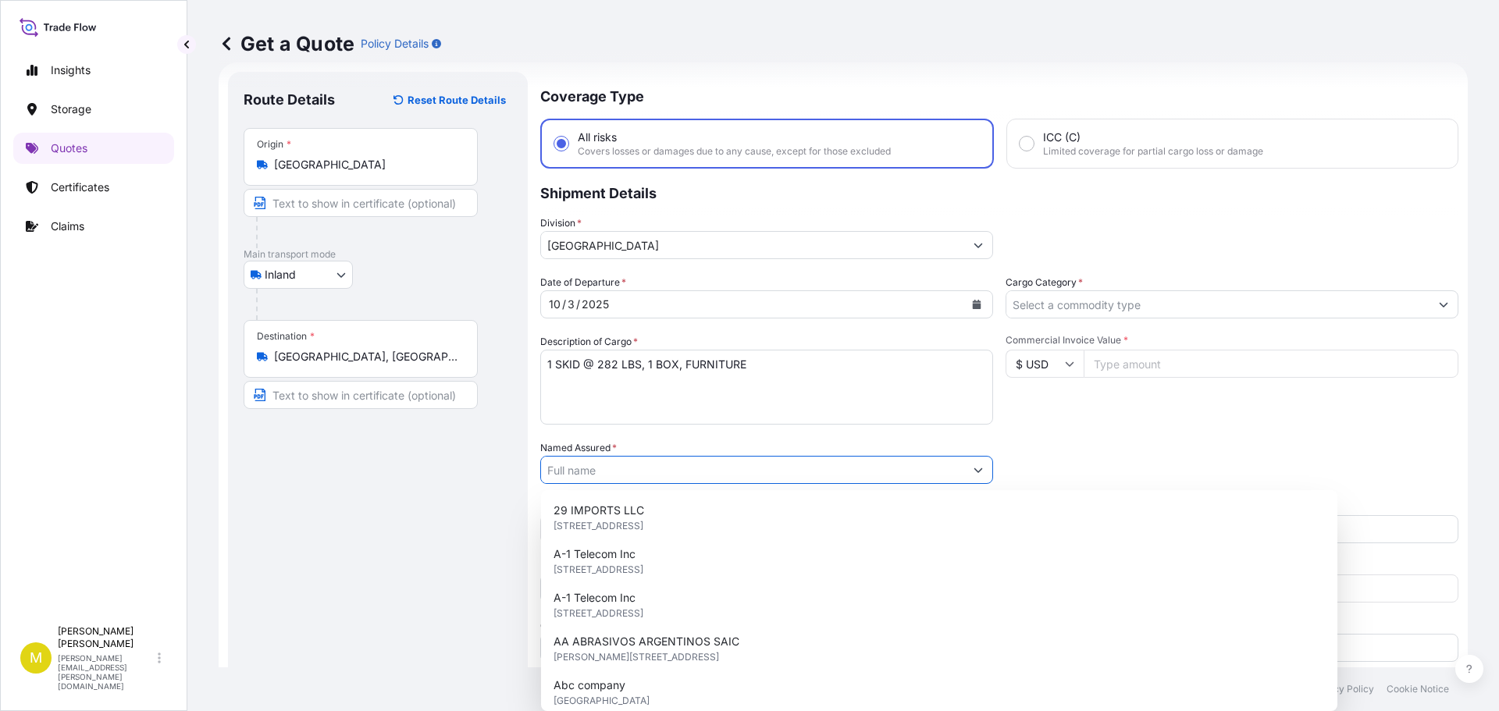
click at [722, 470] on input "Named Assured *" at bounding box center [752, 470] width 423 height 28
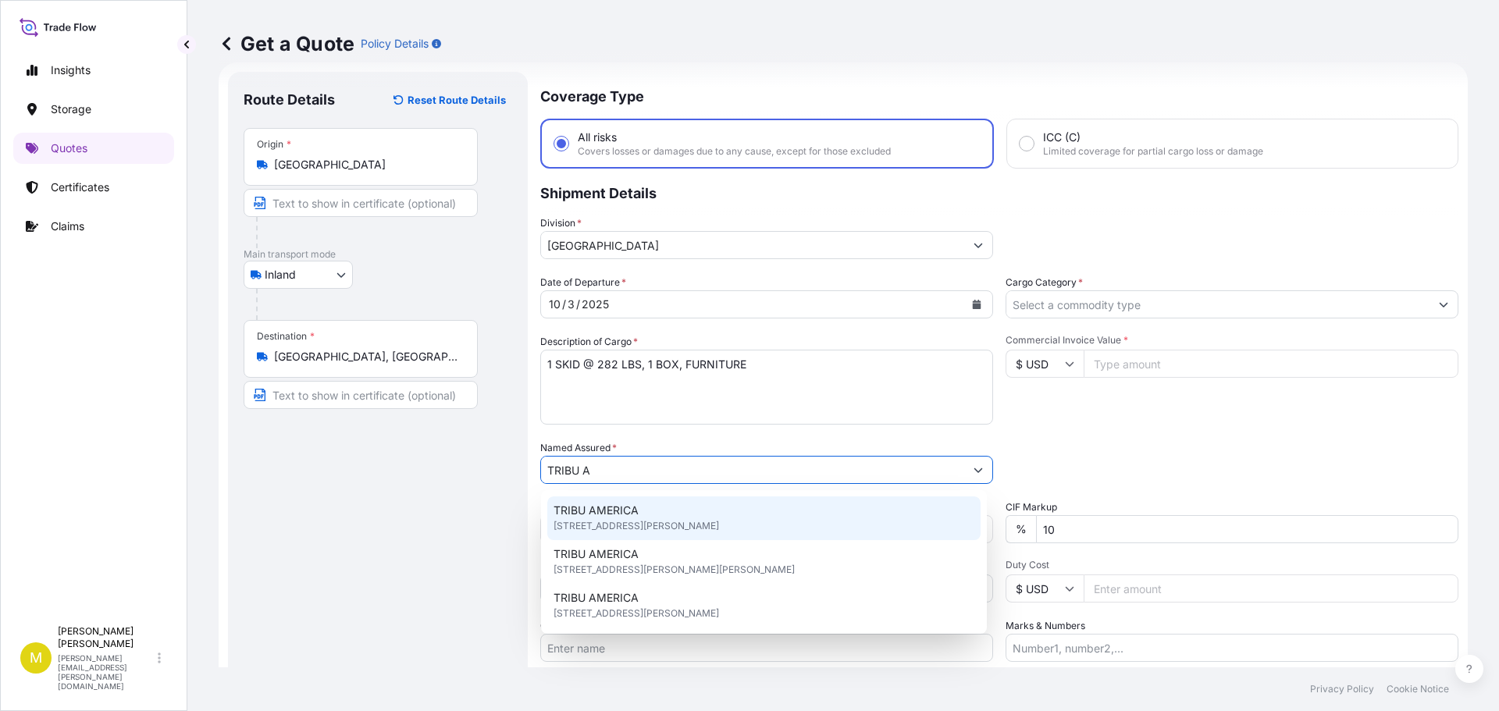
click at [630, 519] on span "1910 N Josey Ln, 75006, Carrollton, United States" at bounding box center [637, 527] width 166 height 16
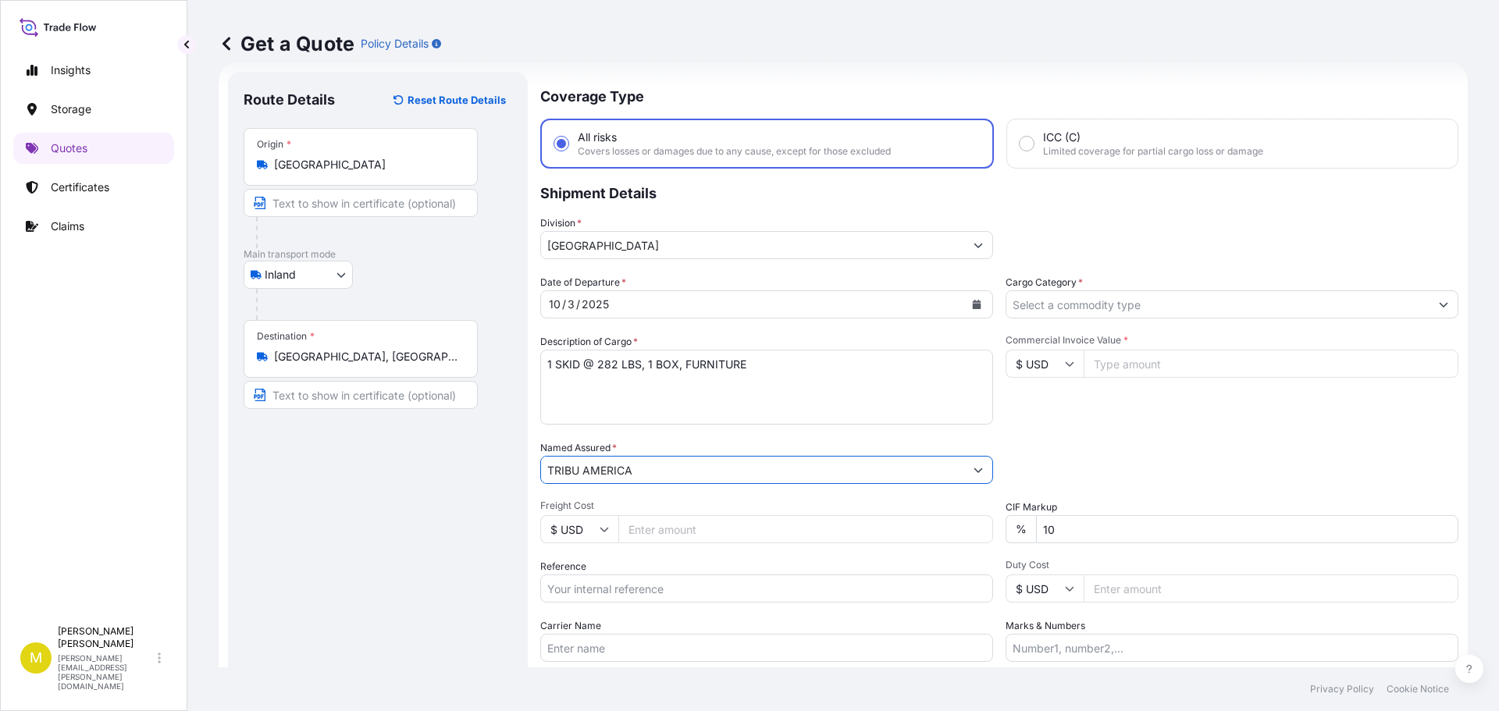
type input "TRIBU AMERICA"
click at [690, 529] on input "Freight Cost" at bounding box center [806, 529] width 375 height 28
type input "663.83"
click at [651, 585] on input "Reference" at bounding box center [766, 589] width 453 height 28
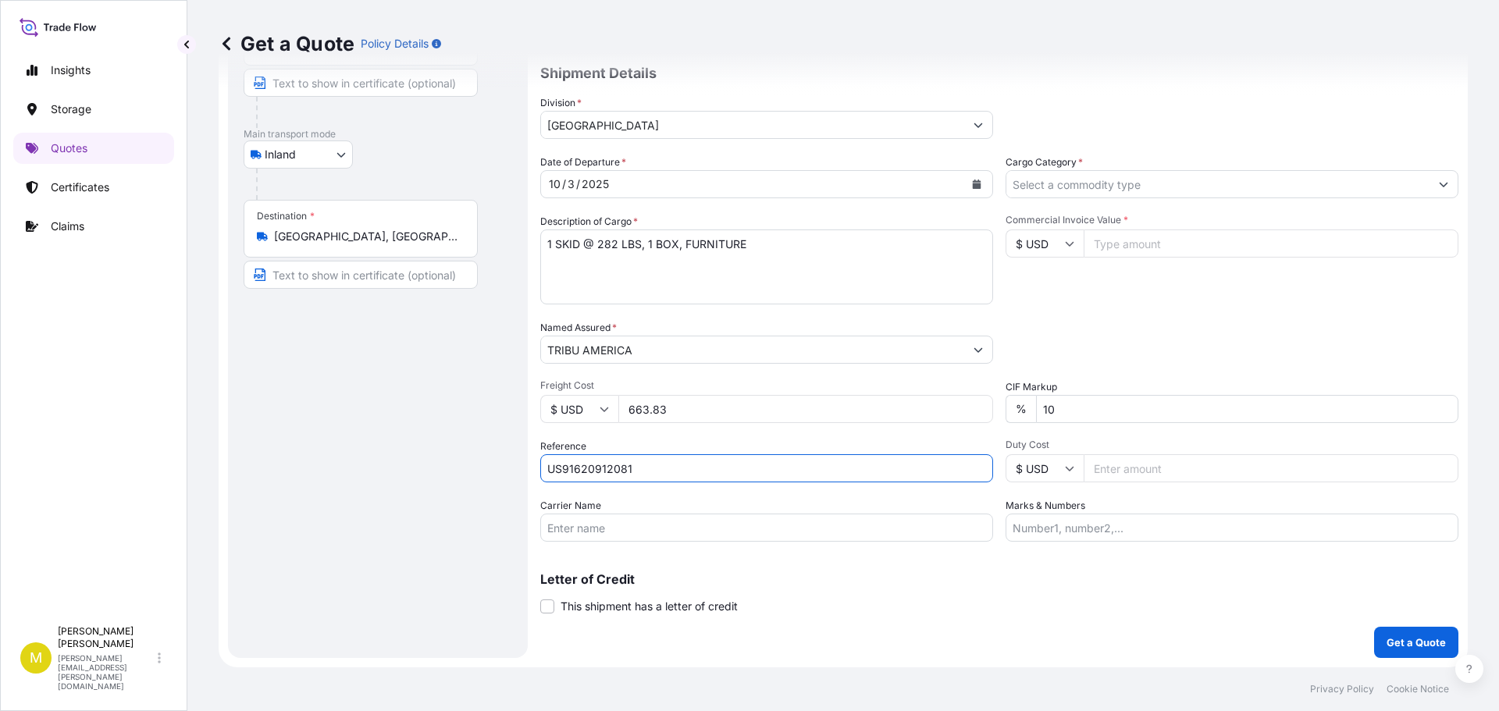
type input "US91620912081"
click at [612, 524] on input "Carrier Name" at bounding box center [766, 528] width 453 height 28
click at [668, 526] on input "DAYLIGHT - PRO# 157893579" at bounding box center [766, 528] width 453 height 28
type input "DAYLIGHT - PRO# 161548722"
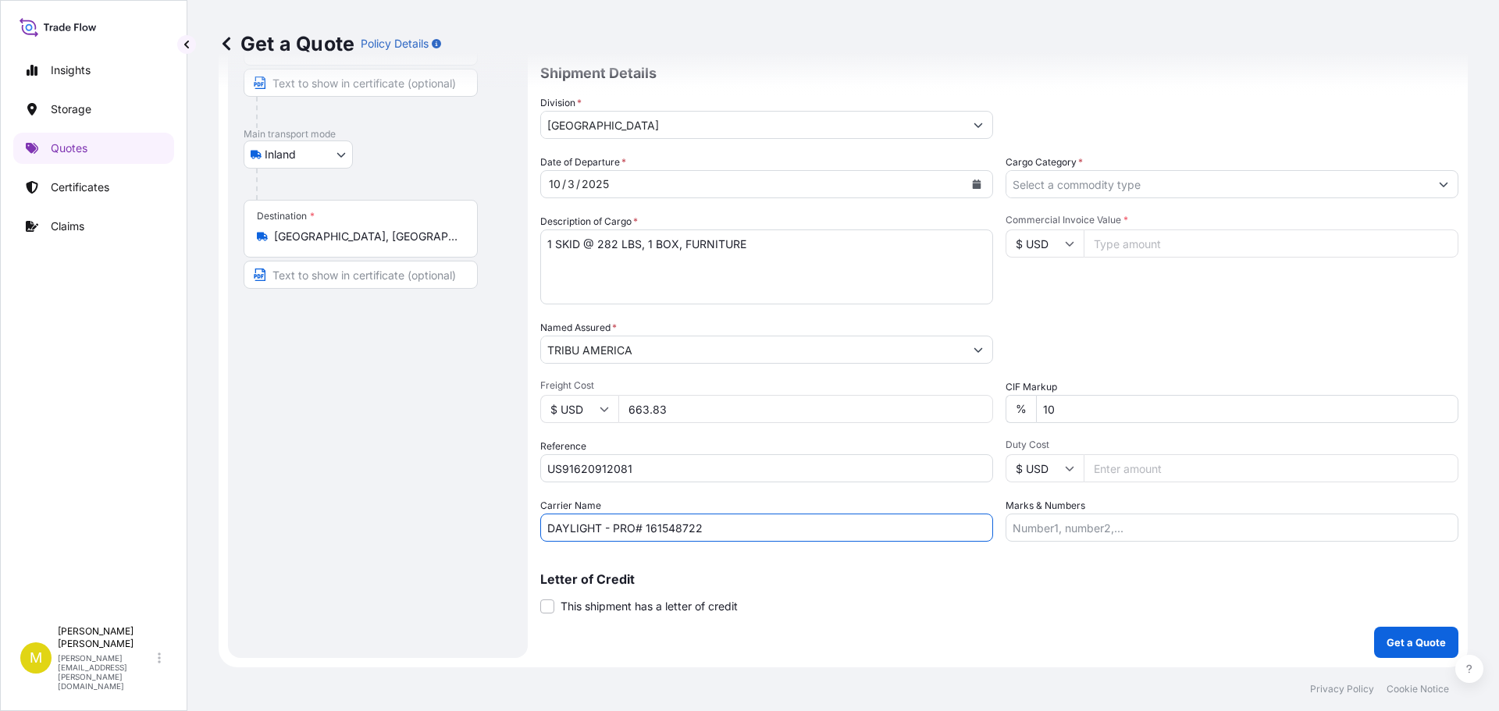
click at [1139, 180] on input "Cargo Category *" at bounding box center [1218, 184] width 423 height 28
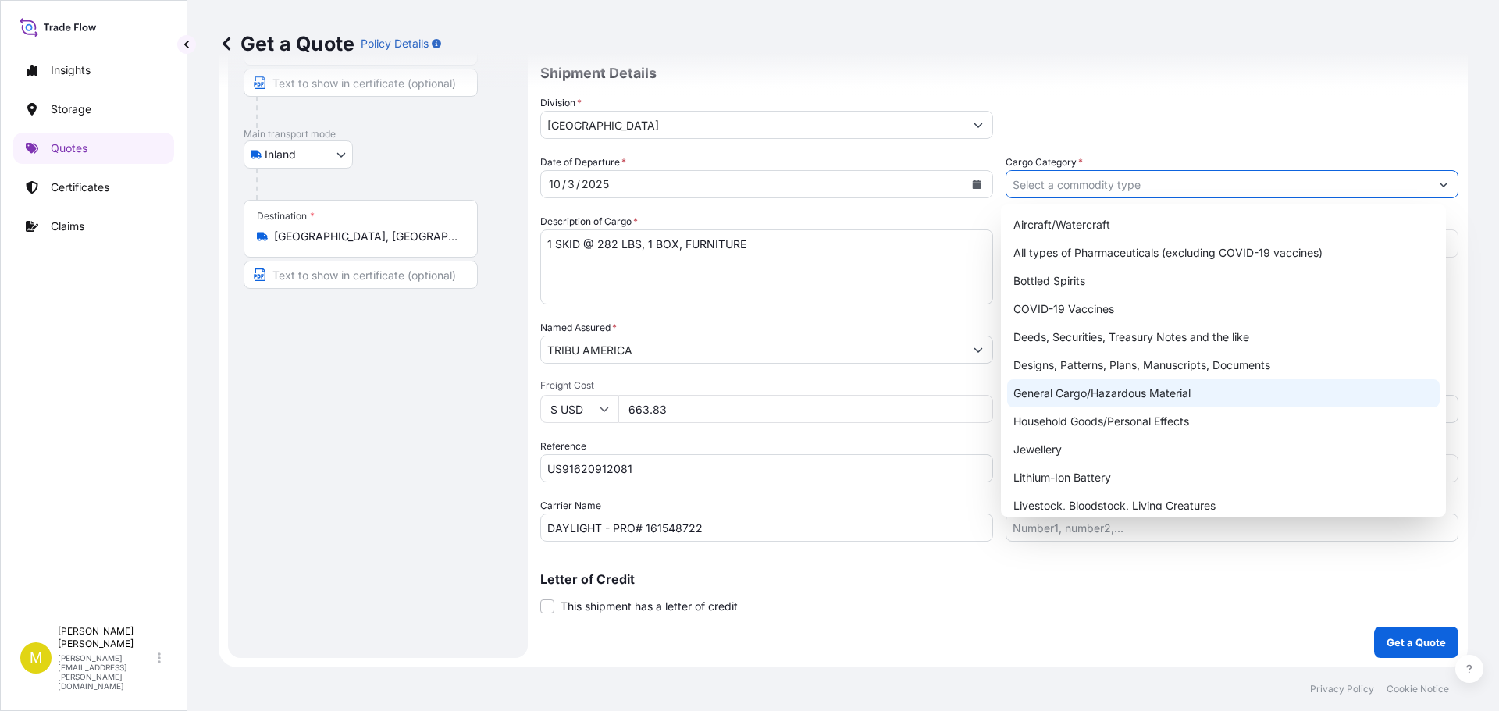
click at [1137, 393] on div "General Cargo/Hazardous Material" at bounding box center [1223, 394] width 433 height 28
type input "General Cargo/Hazardous Material"
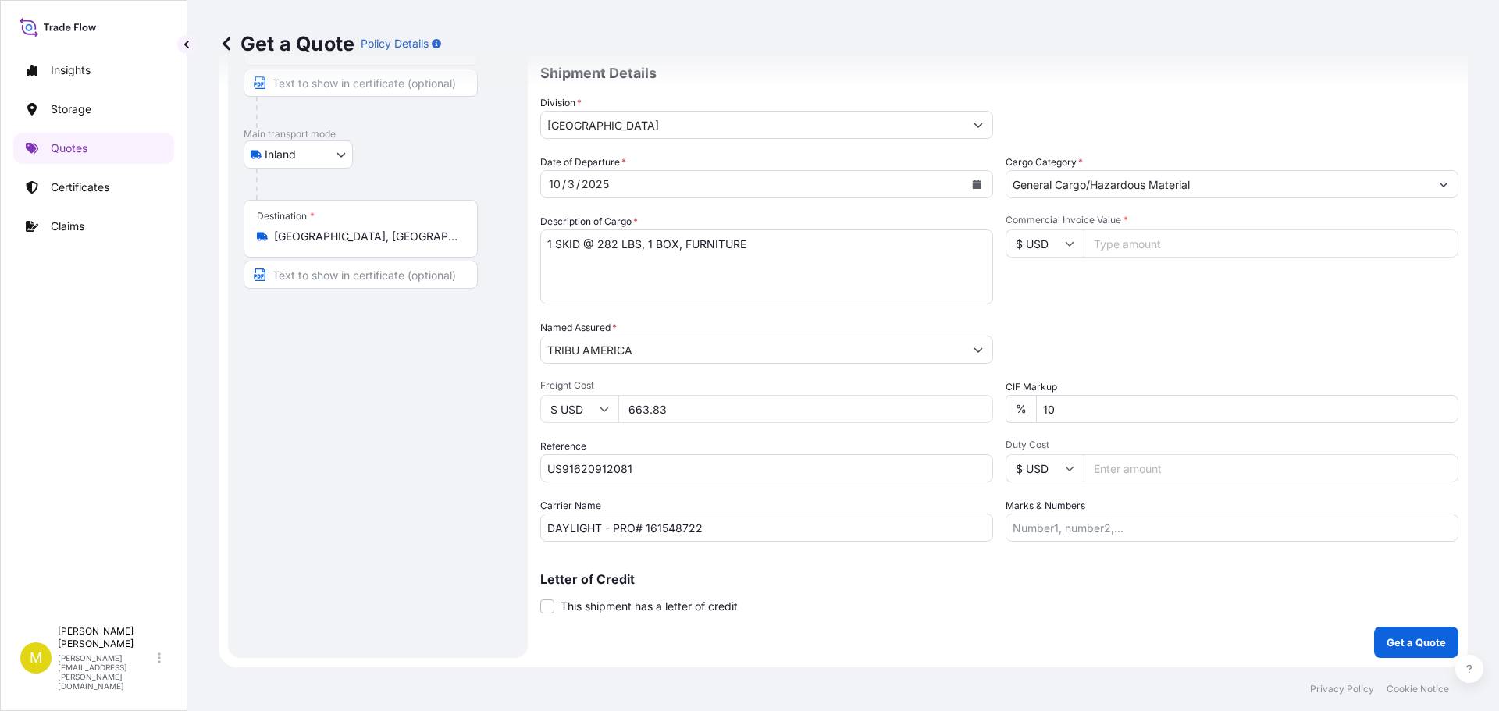
click at [1121, 244] on input "Commercial Invoice Value *" at bounding box center [1271, 244] width 375 height 28
type input "885.00"
click at [1393, 636] on p "Get a Quote" at bounding box center [1416, 643] width 59 height 16
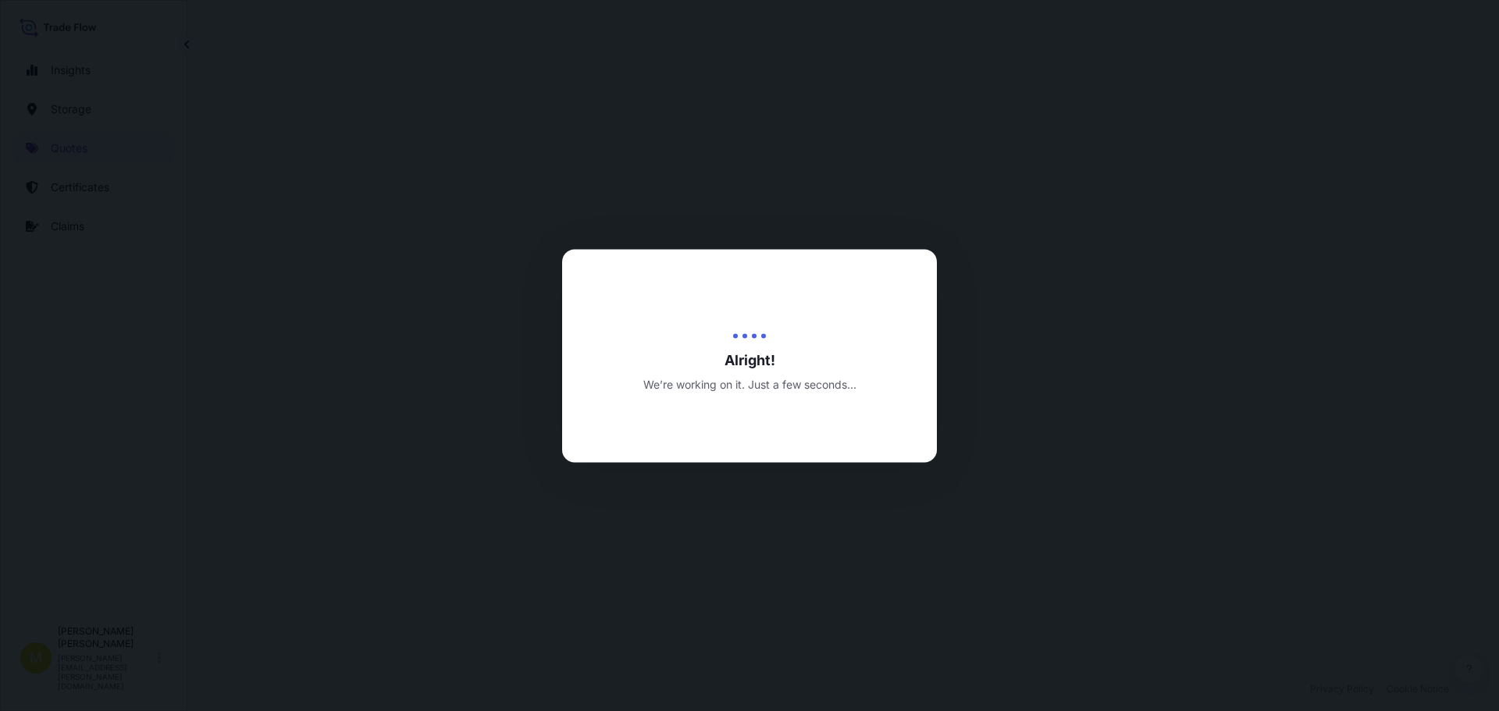
select select "Inland"
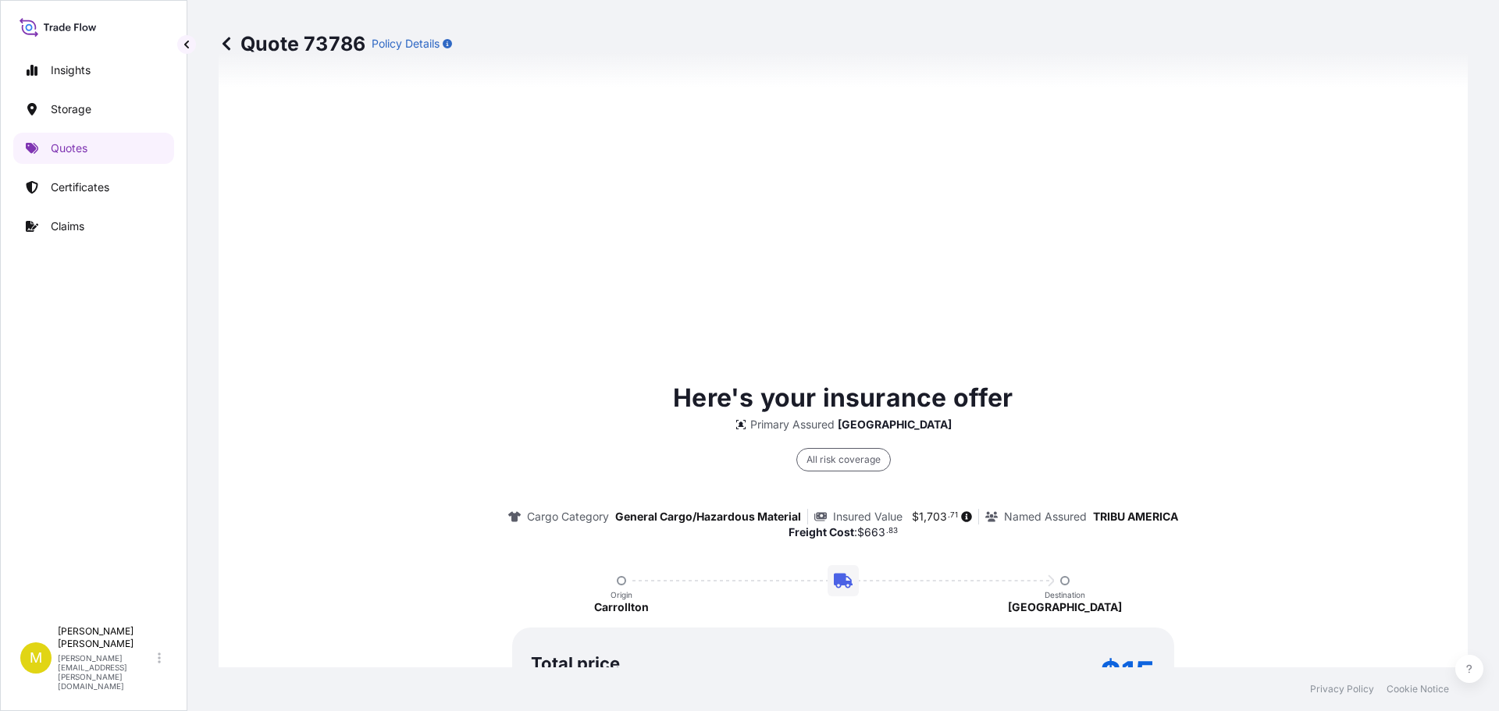
scroll to position [2248, 0]
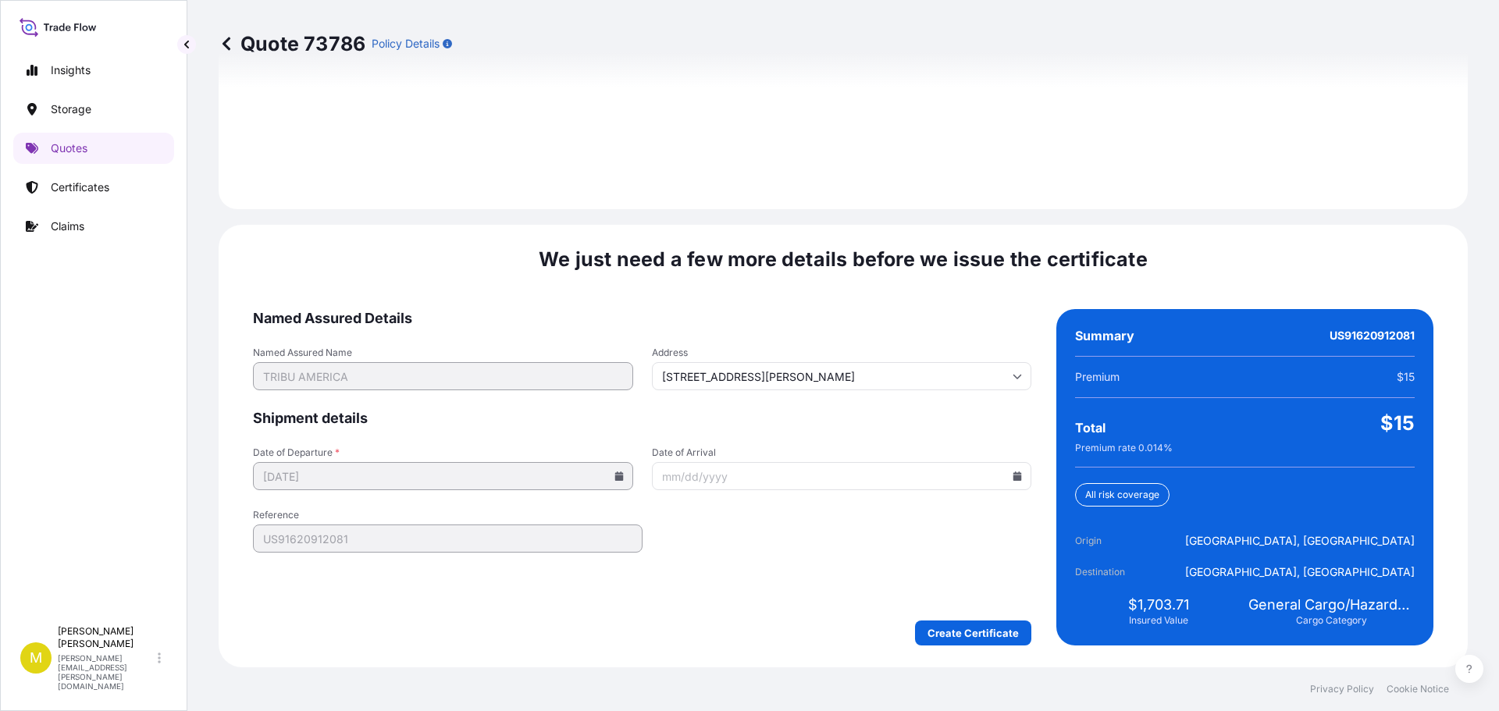
click at [1014, 476] on icon at bounding box center [1018, 476] width 9 height 9
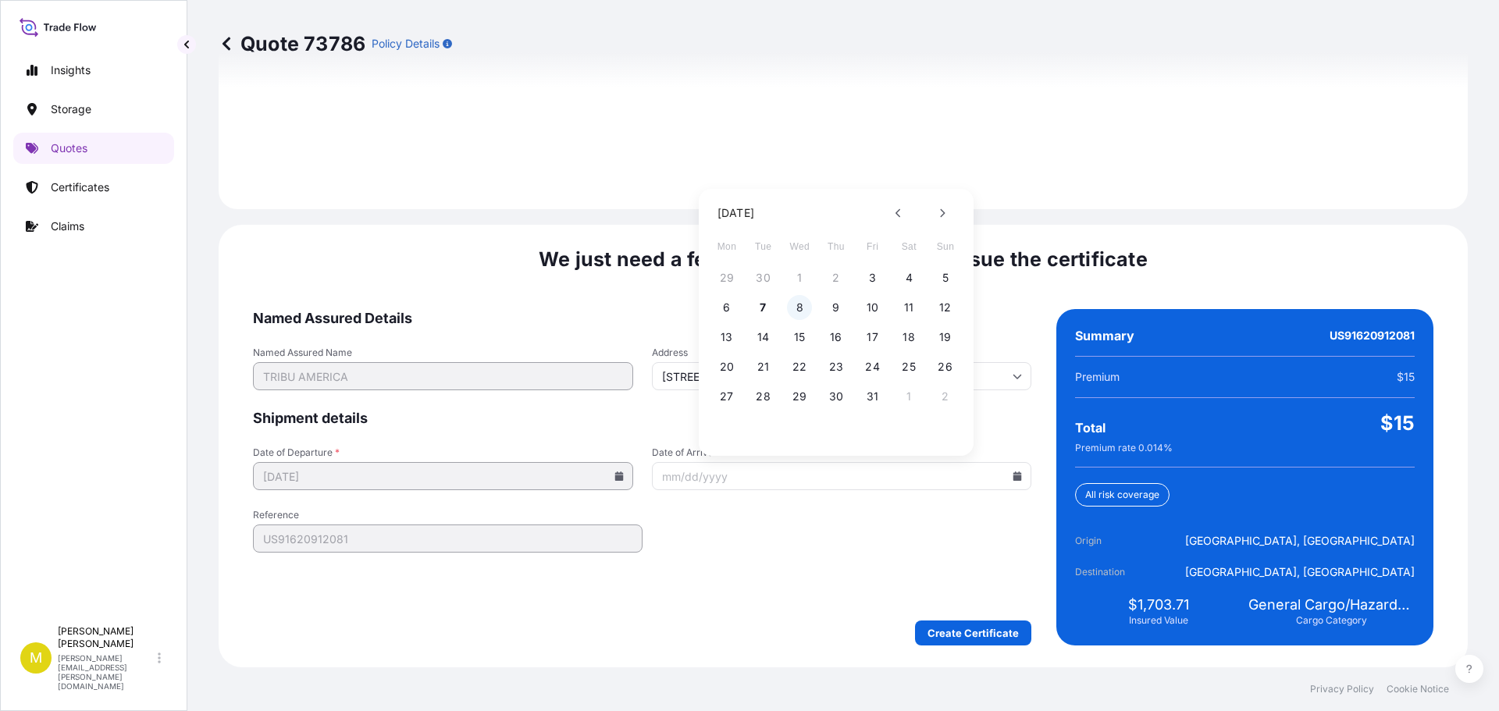
click at [802, 305] on button "8" at bounding box center [799, 307] width 25 height 25
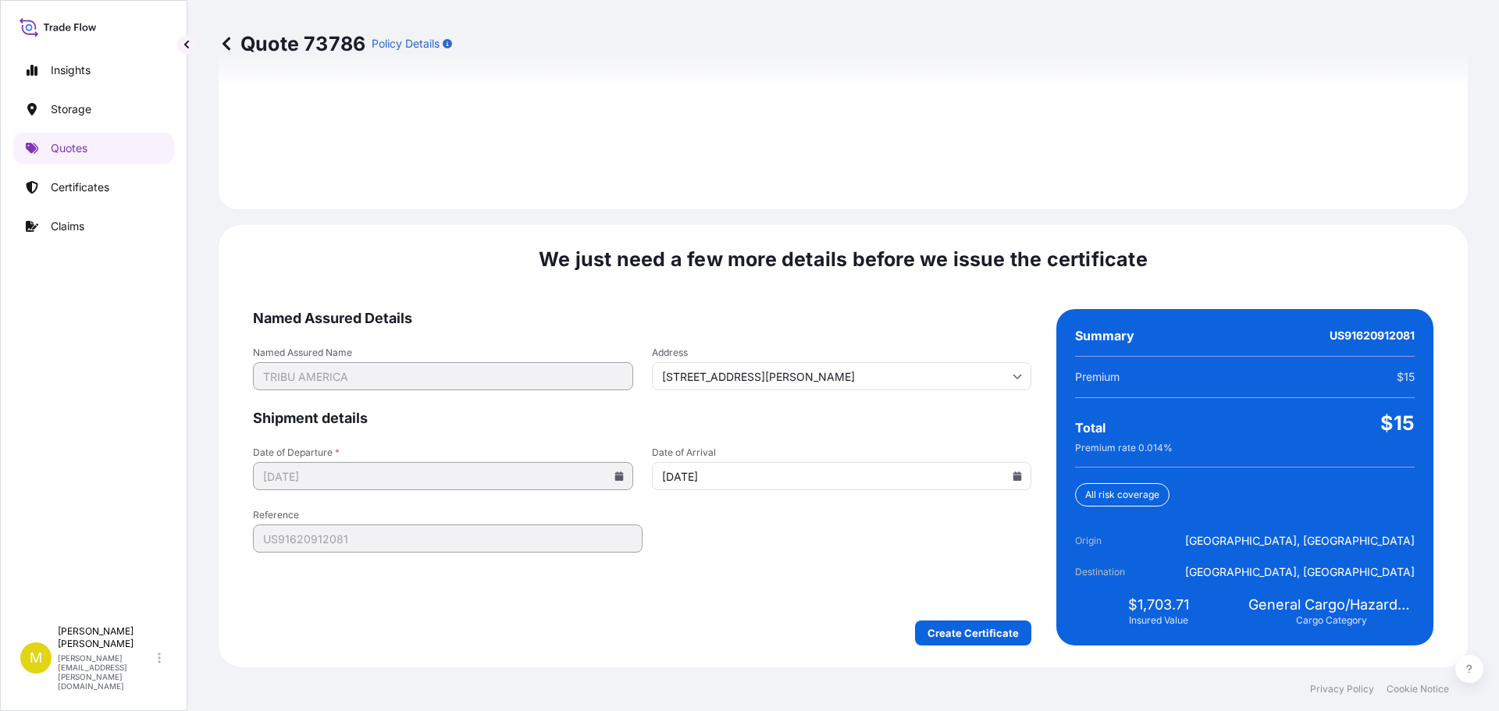
type input "10/08/2025"
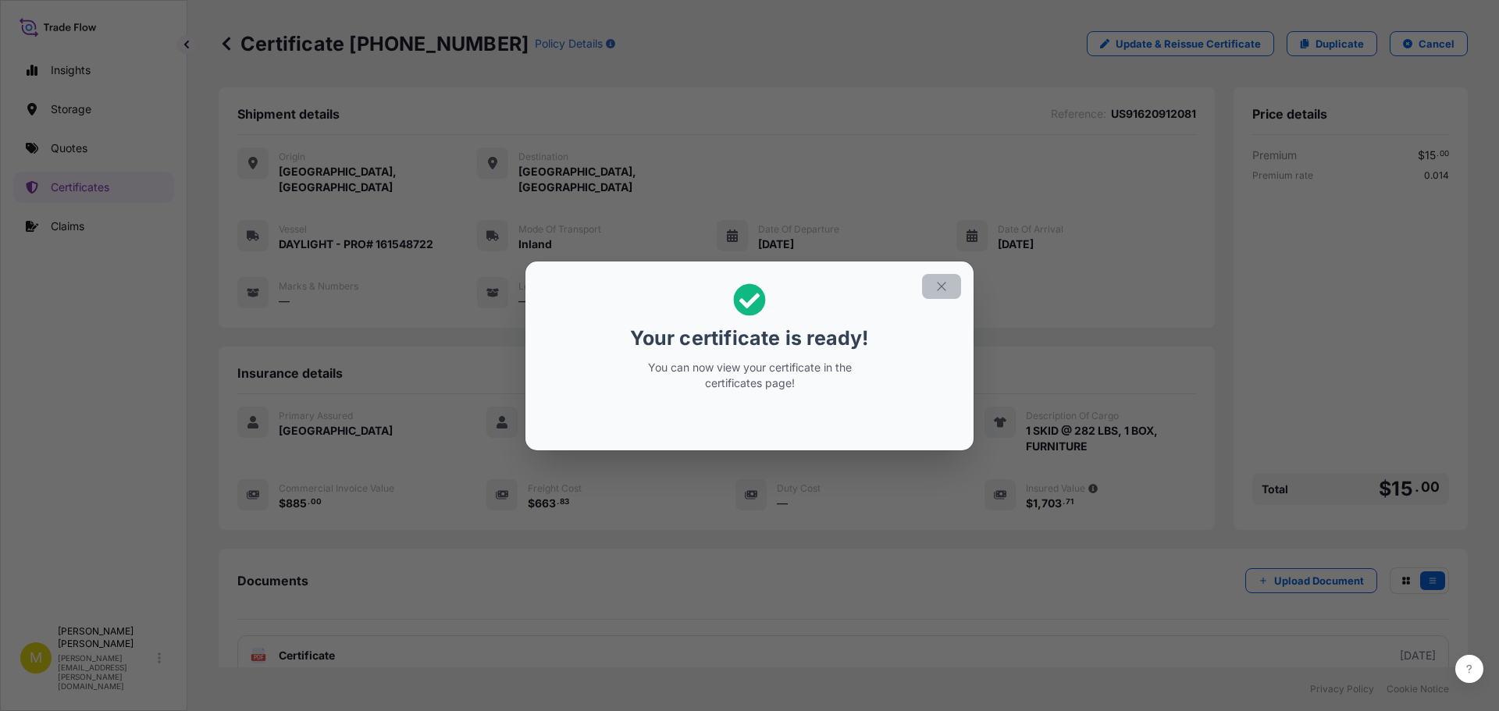
click at [944, 288] on icon "button" at bounding box center [941, 286] width 9 height 9
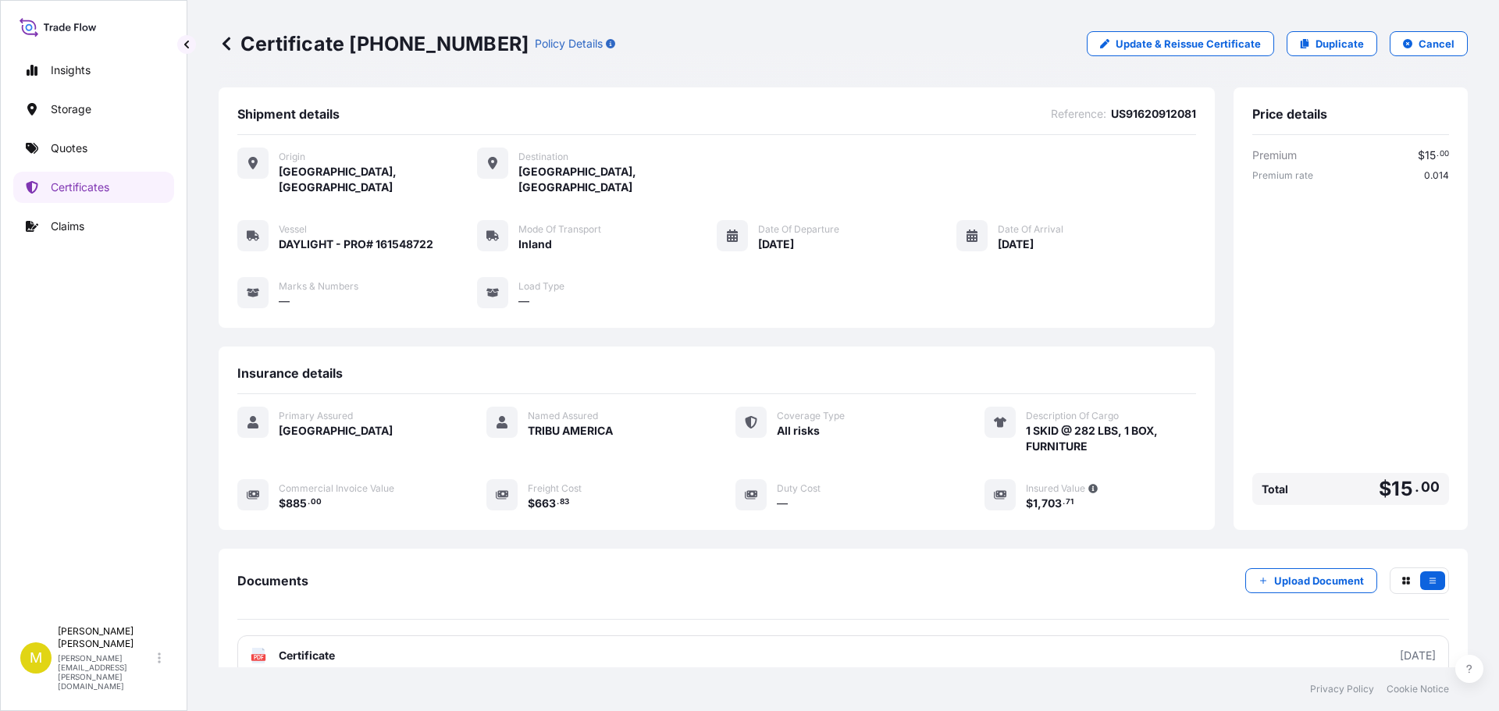
scroll to position [78, 0]
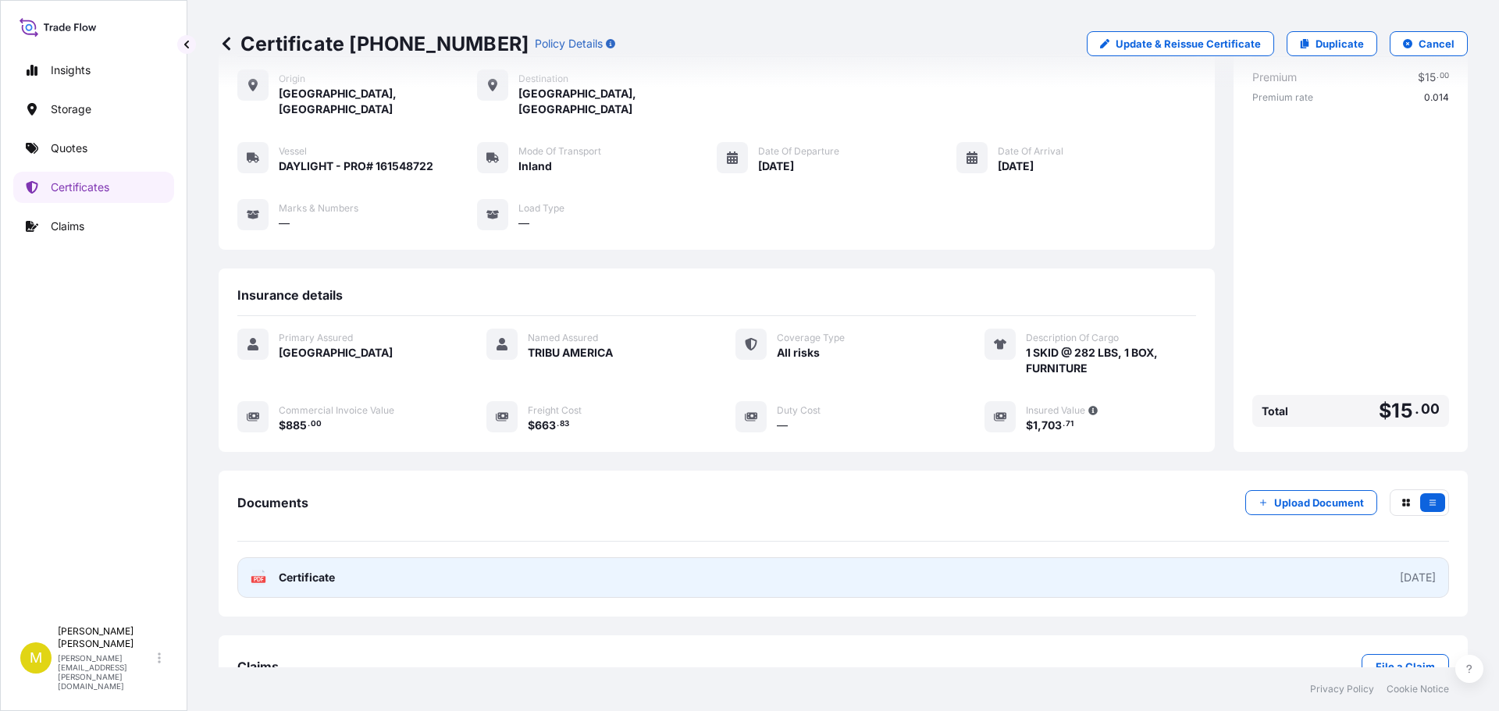
click at [294, 570] on span "Certificate" at bounding box center [307, 578] width 56 height 16
